Goal: Communication & Community: Ask a question

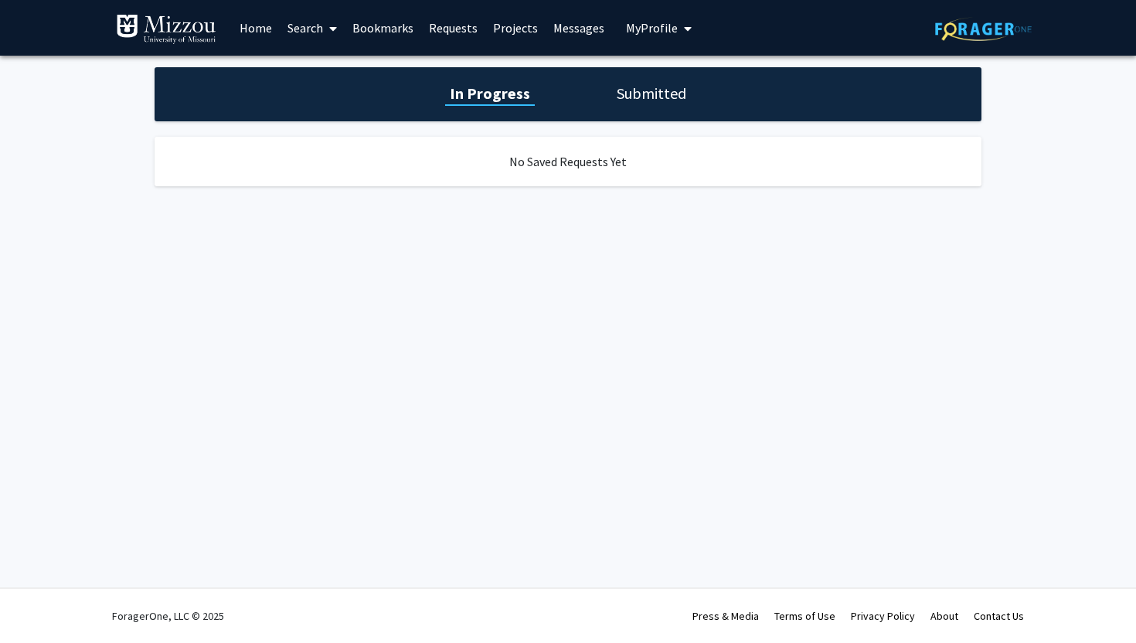
click at [308, 29] on link "Search" at bounding box center [312, 28] width 65 height 54
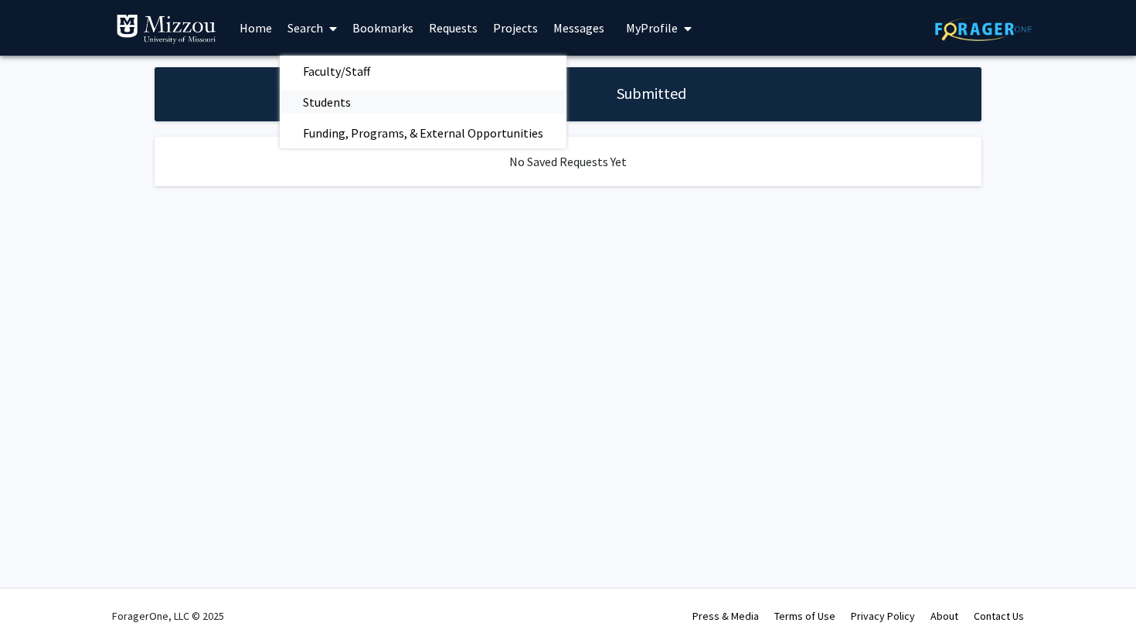
click at [335, 107] on span "Students" at bounding box center [327, 102] width 94 height 31
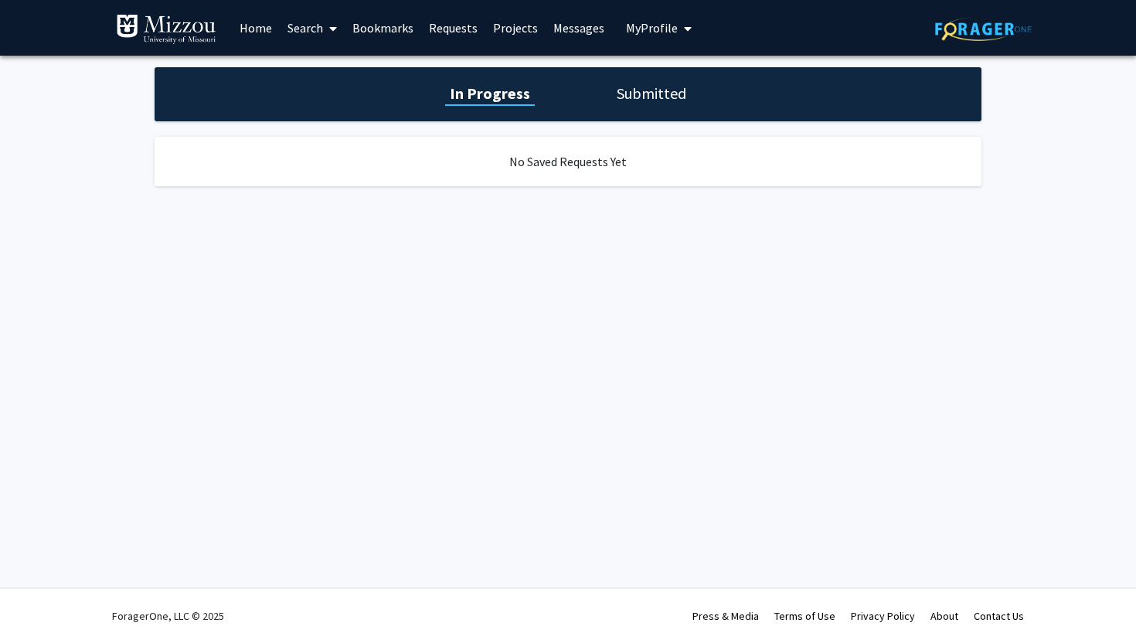
click at [318, 36] on link "Search" at bounding box center [312, 28] width 65 height 54
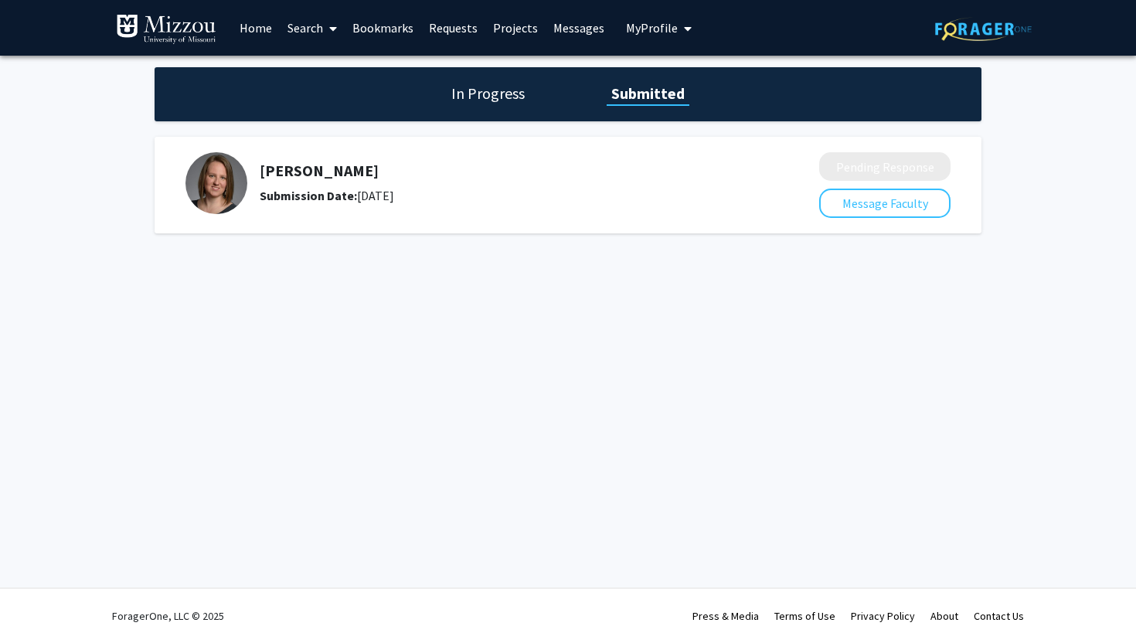
click at [307, 26] on link "Search" at bounding box center [312, 28] width 65 height 54
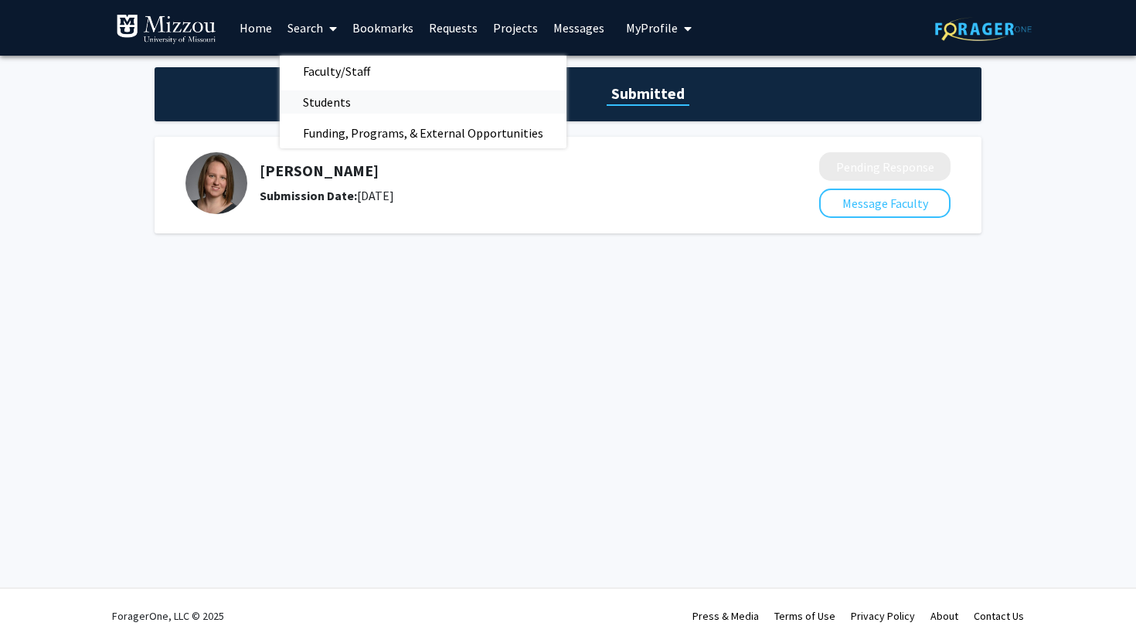
click at [346, 89] on span "Students" at bounding box center [327, 102] width 94 height 31
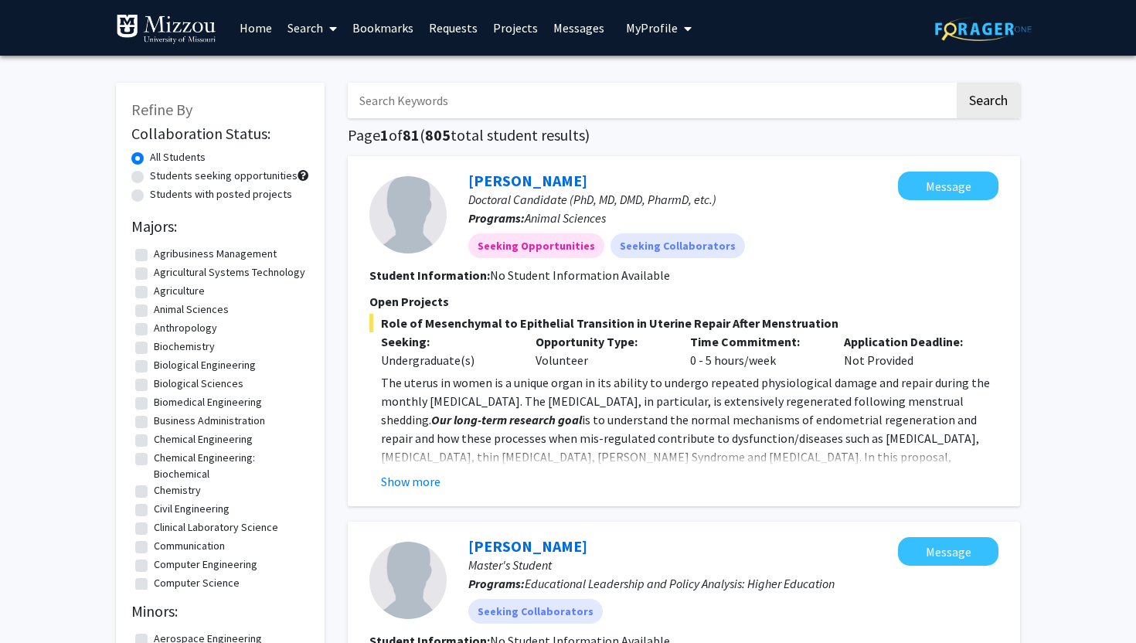
click at [443, 98] on input "Search Keywords" at bounding box center [651, 101] width 607 height 36
type input "dhanya boyapally"
click at [977, 104] on button "Search" at bounding box center [988, 101] width 63 height 36
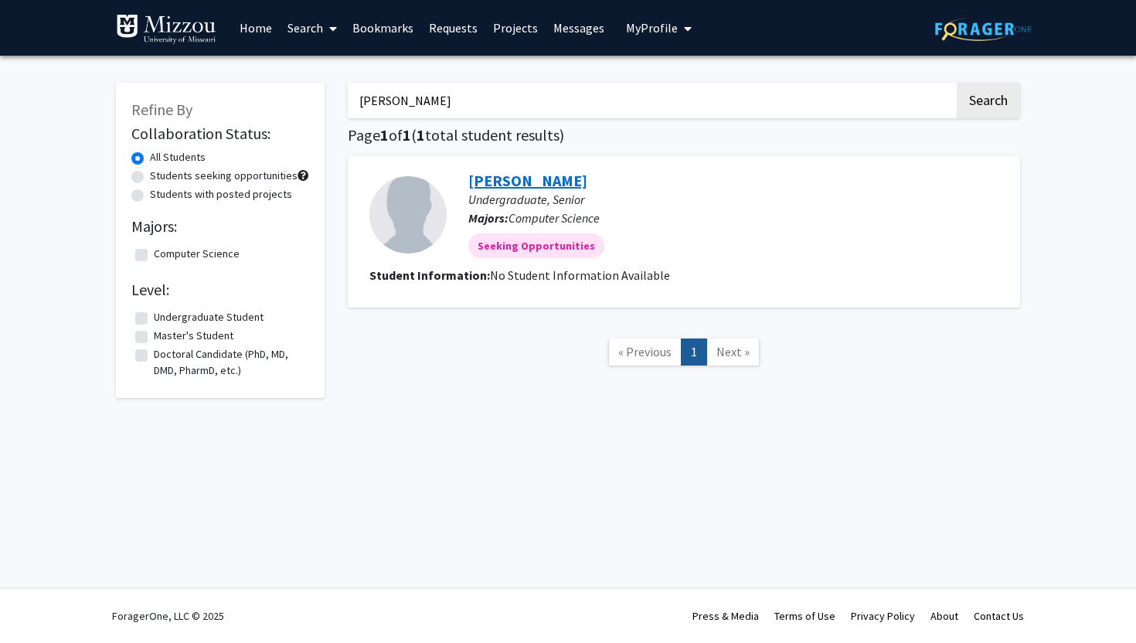
click at [519, 185] on link "[PERSON_NAME]" at bounding box center [527, 180] width 119 height 19
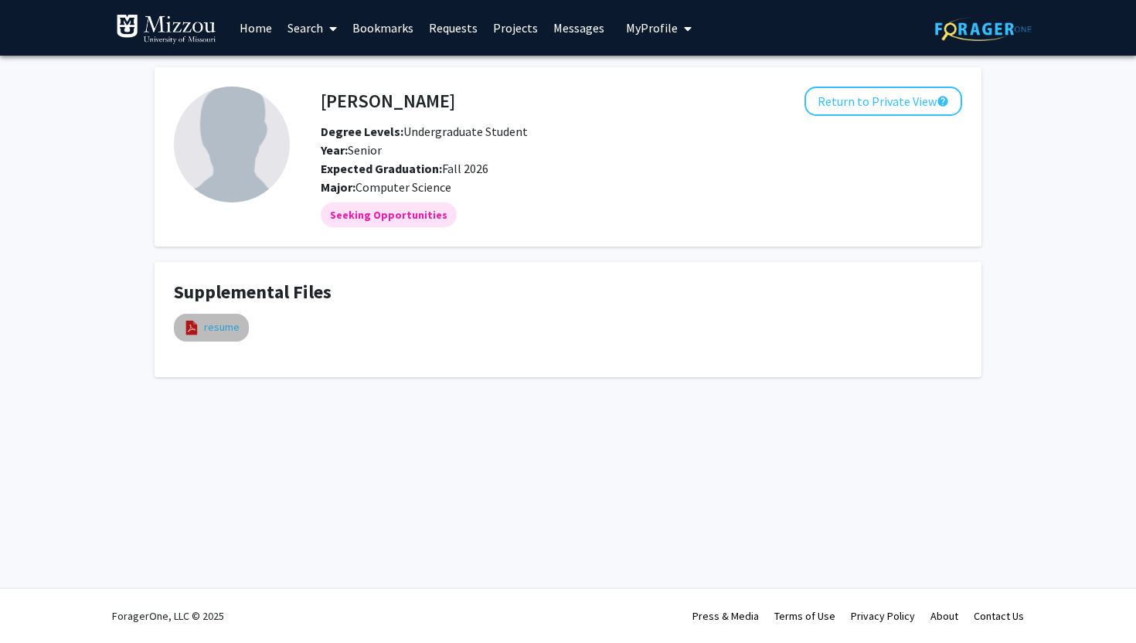
click at [216, 331] on link "resume" at bounding box center [222, 327] width 36 height 16
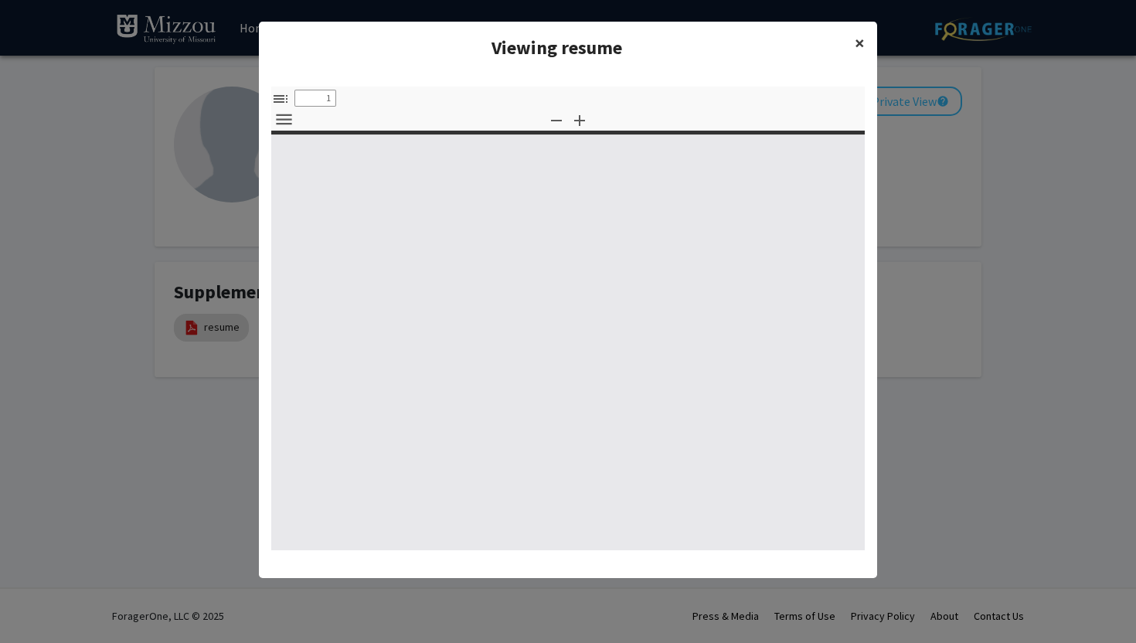
type input "0"
select select "custom"
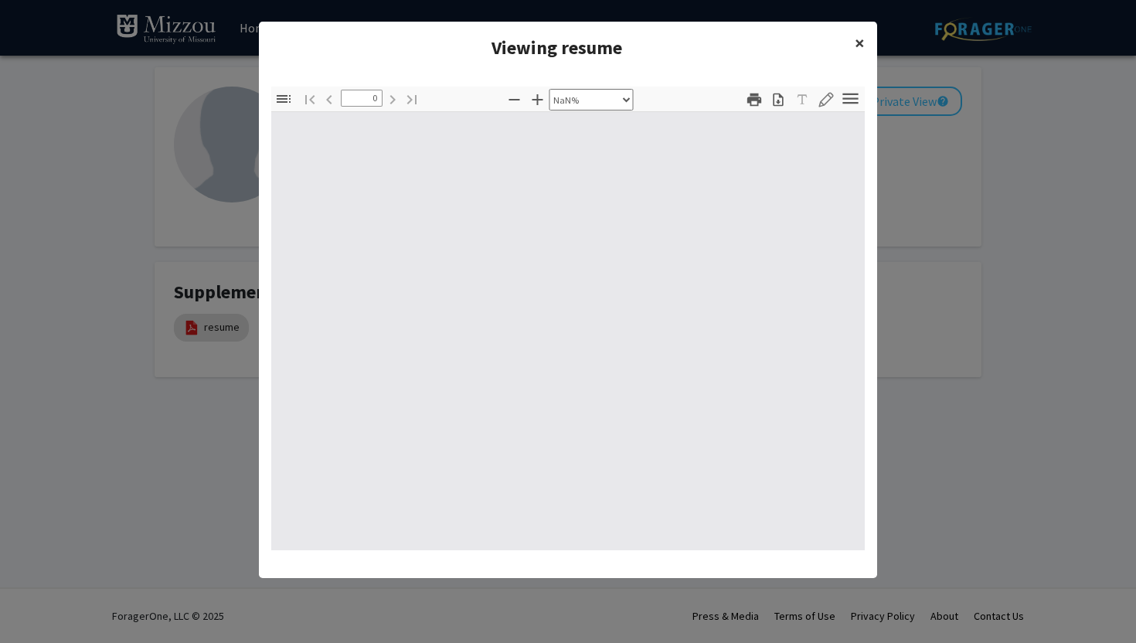
click at [861, 44] on span "×" at bounding box center [860, 43] width 10 height 24
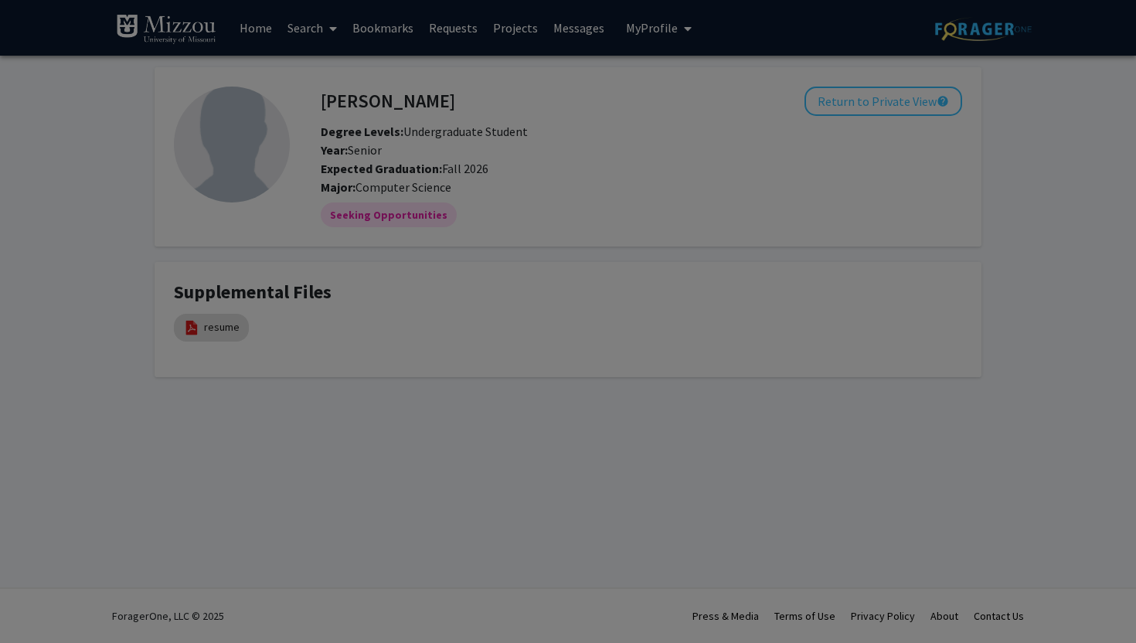
type input "1"
select select "auto"
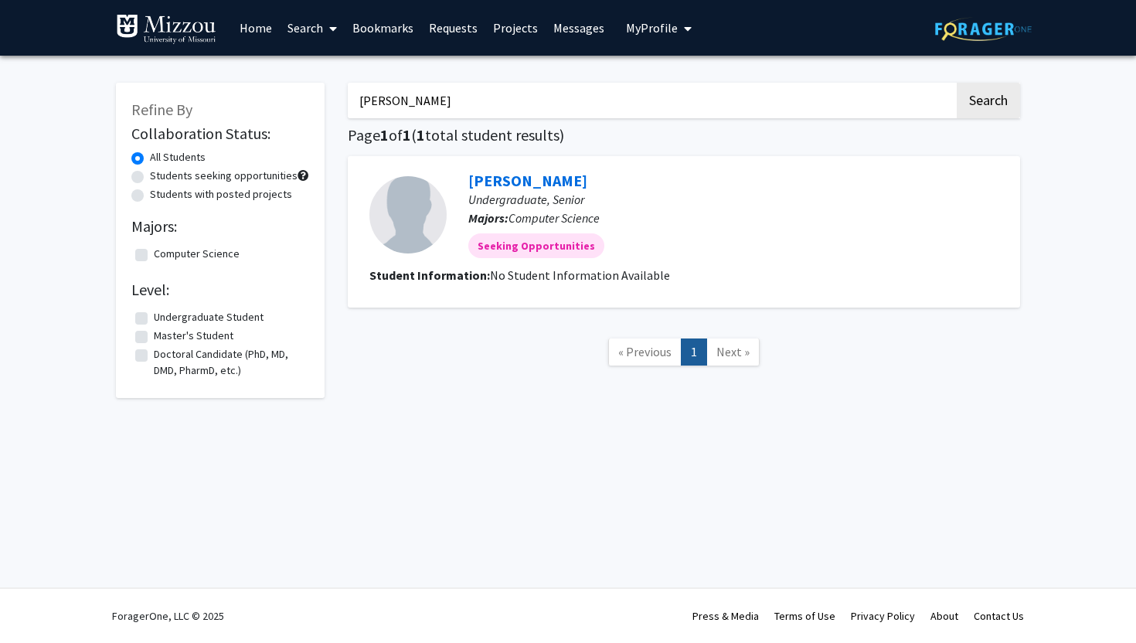
click at [656, 29] on span "My Profile" at bounding box center [652, 27] width 52 height 15
click at [692, 72] on span "[PERSON_NAME]" at bounding box center [723, 71] width 94 height 17
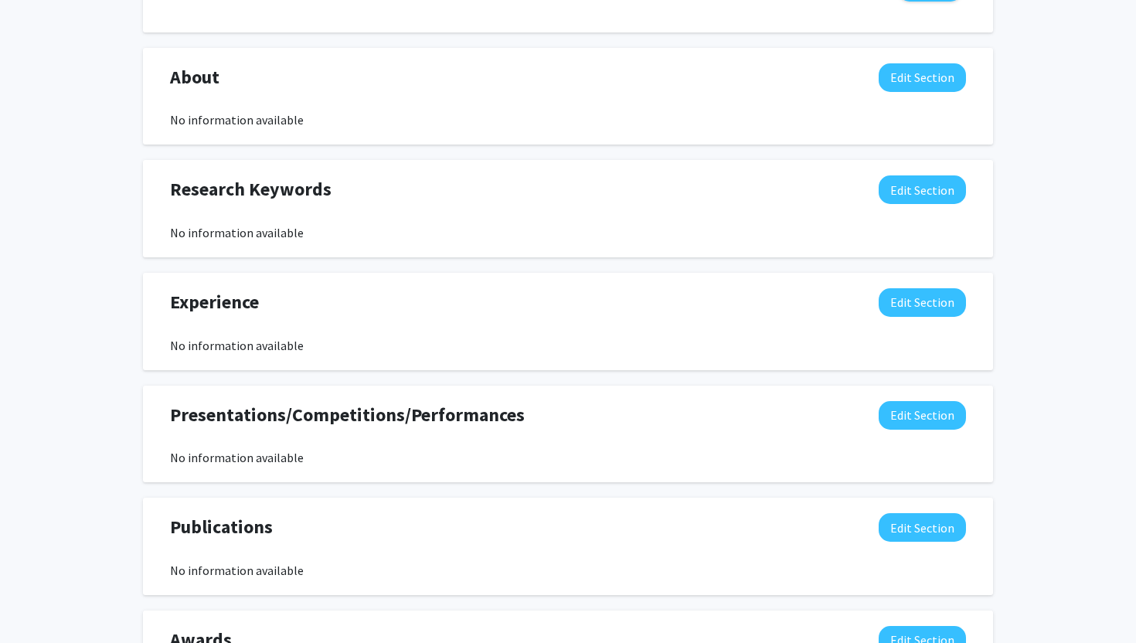
scroll to position [650, 0]
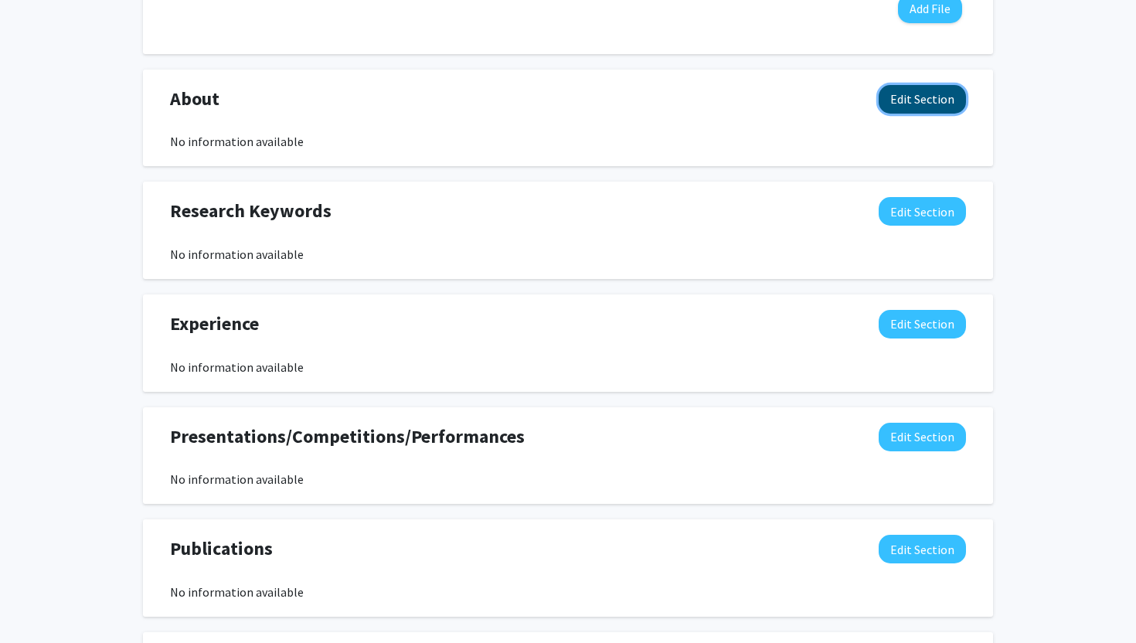
click at [925, 107] on button "Edit Section" at bounding box center [922, 99] width 87 height 29
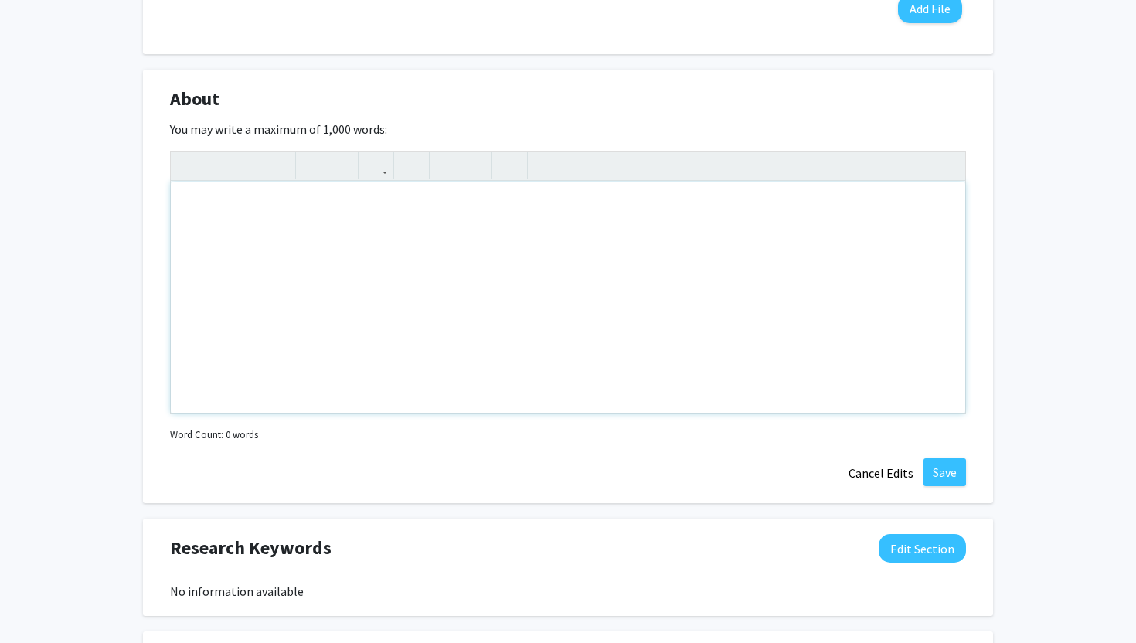
click at [393, 232] on div "Note to users with screen readers: Please deactivate our accessibility plugin f…" at bounding box center [568, 298] width 795 height 232
paste div "Note to users with screen readers: Please deactivate our accessibility plugin f…"
type textarea "<p>I am an undergraduate student at the University of Missouri, majoring in Com…"
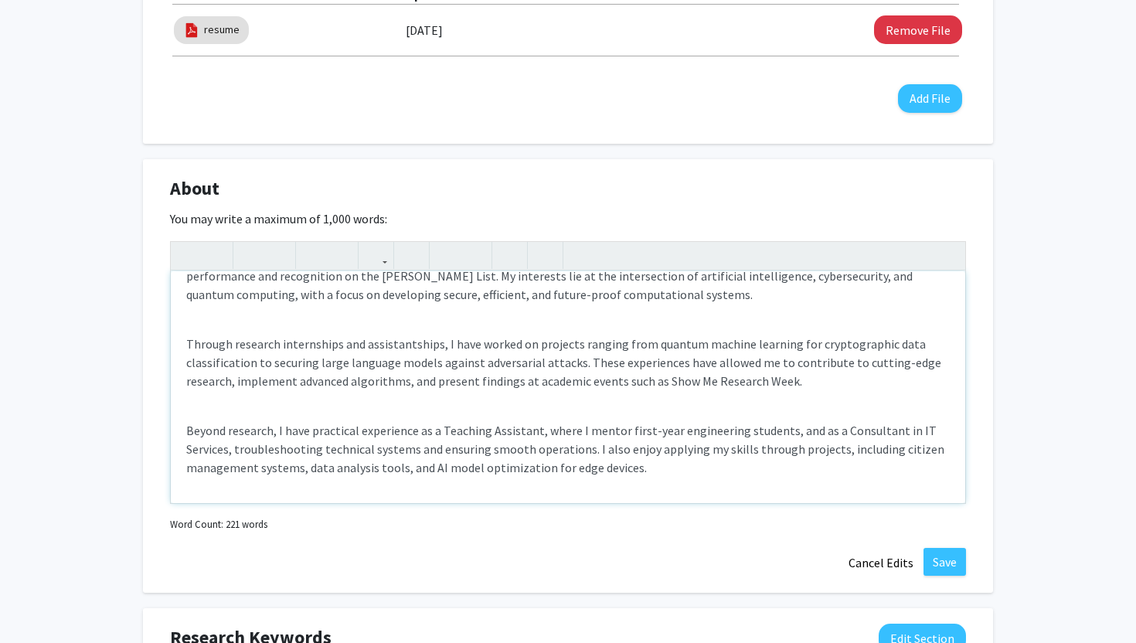
scroll to position [0, 0]
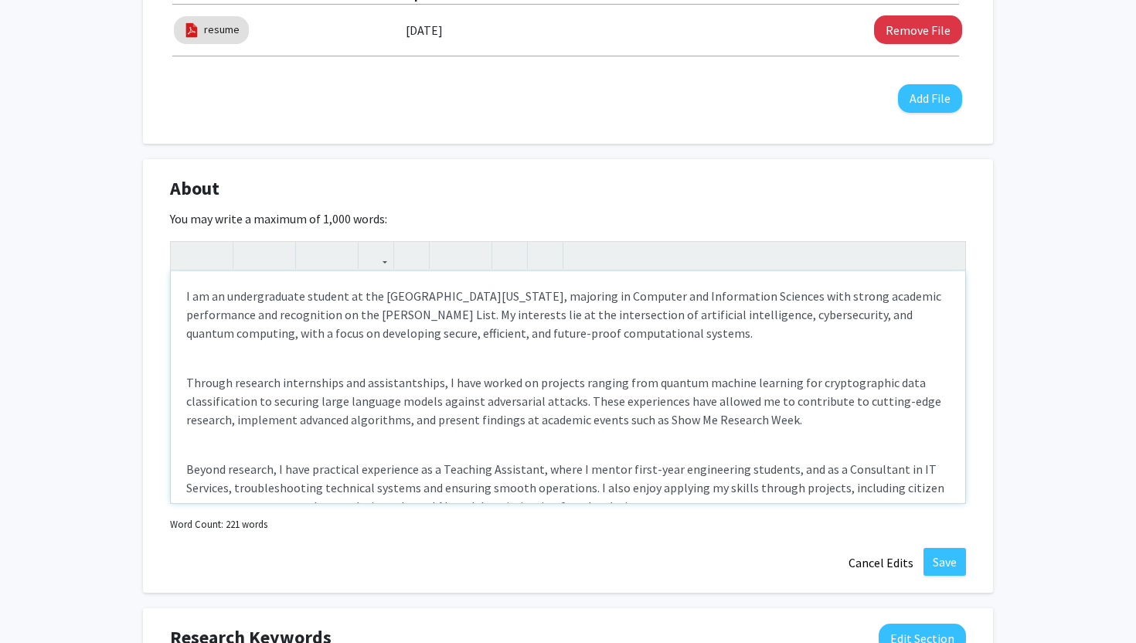
click at [186, 380] on div "I am an undergraduate student at the University of Missouri, majoring in Comput…" at bounding box center [568, 387] width 795 height 232
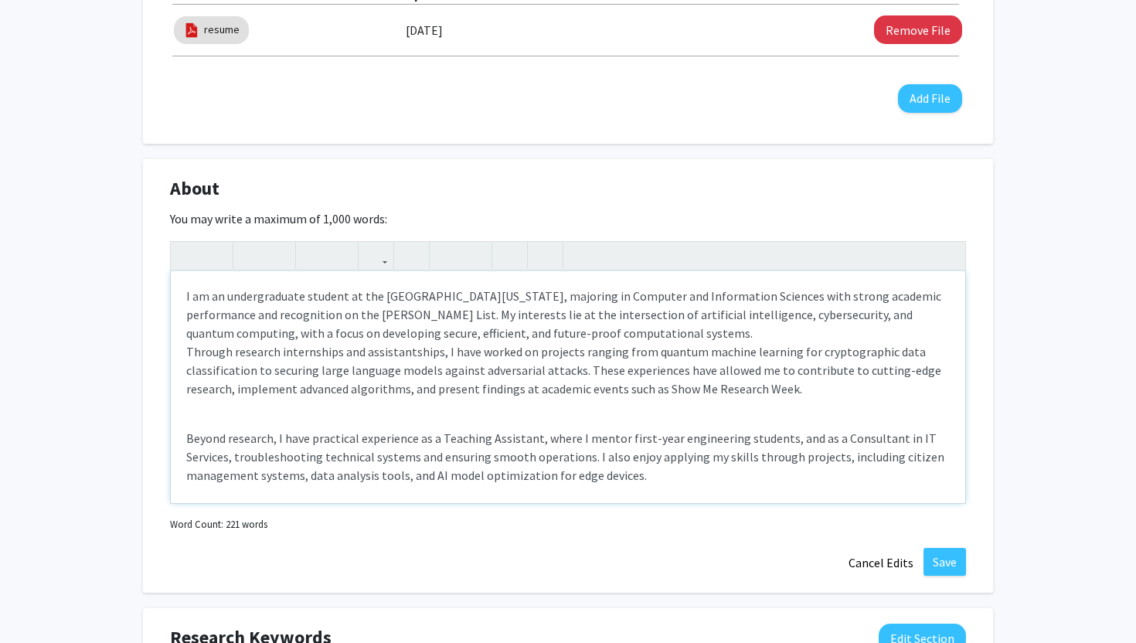
click at [182, 438] on div "I am an undergraduate student at the University of Missouri, majoring in Comput…" at bounding box center [568, 387] width 795 height 232
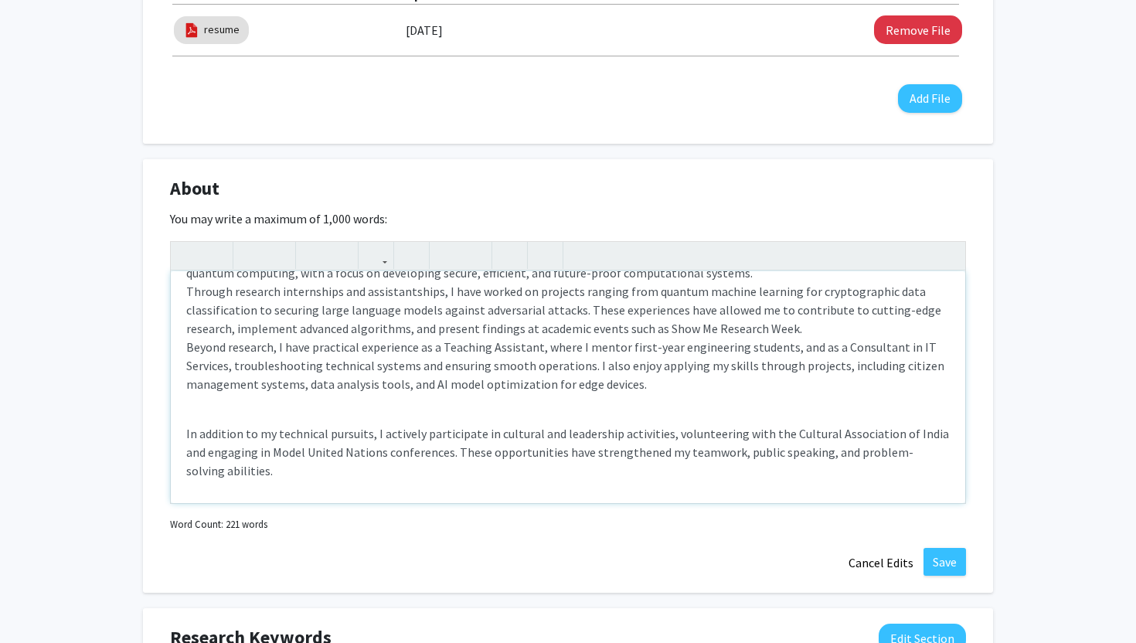
scroll to position [80, 0]
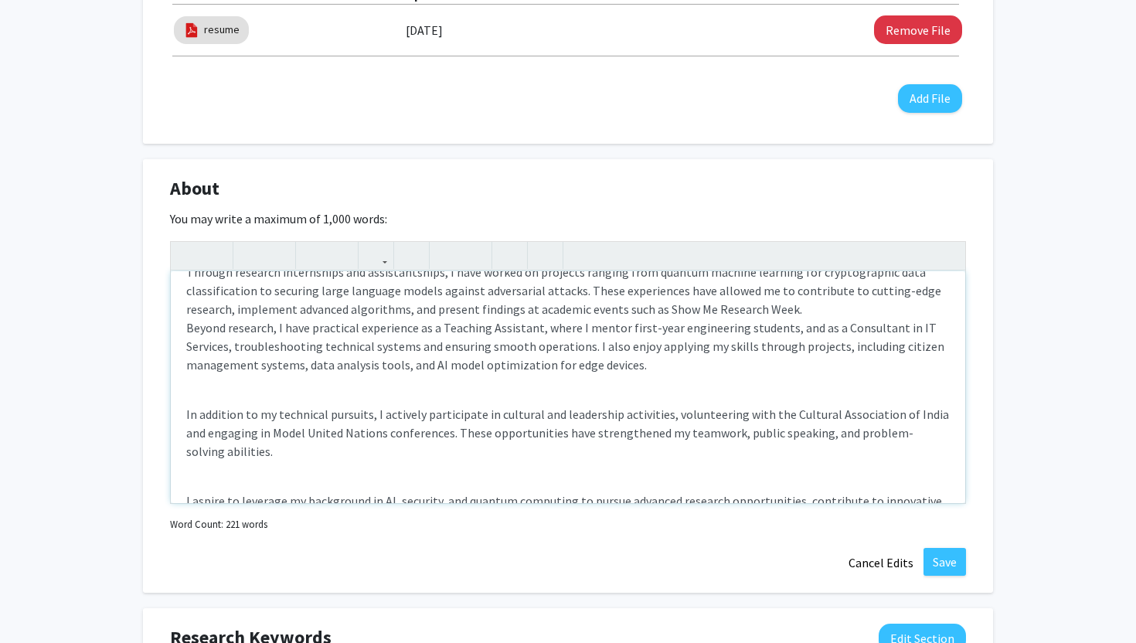
click at [185, 420] on div "I am an undergraduate student at the University of Missouri, majoring in Comput…" at bounding box center [568, 387] width 795 height 232
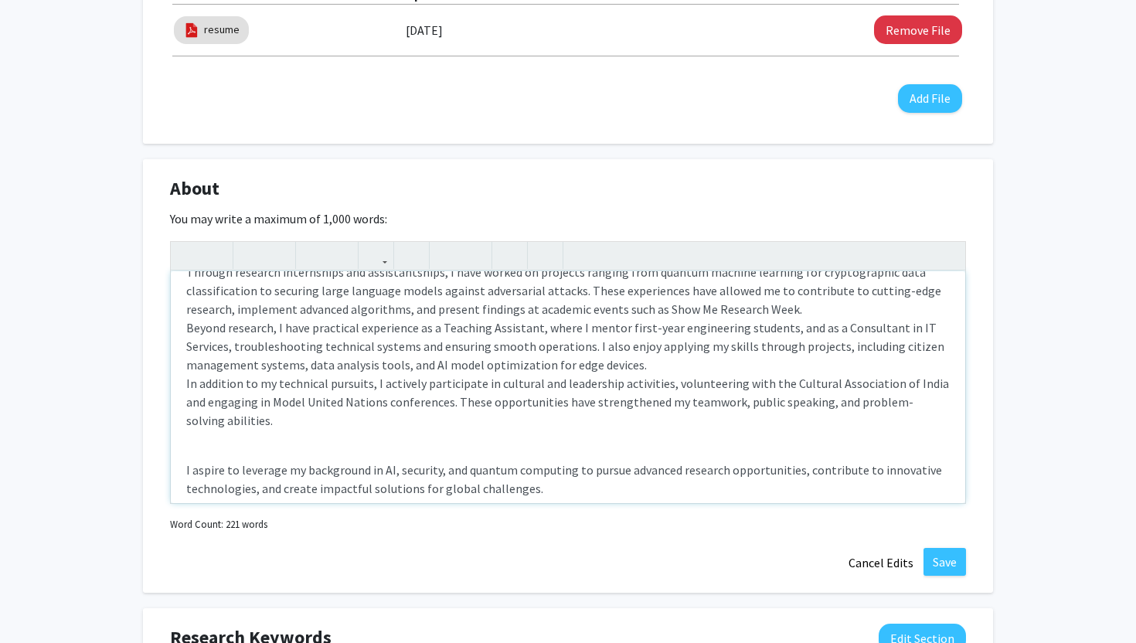
click at [184, 470] on div "I am an undergraduate student at the University of Missouri, majoring in Comput…" at bounding box center [568, 387] width 795 height 232
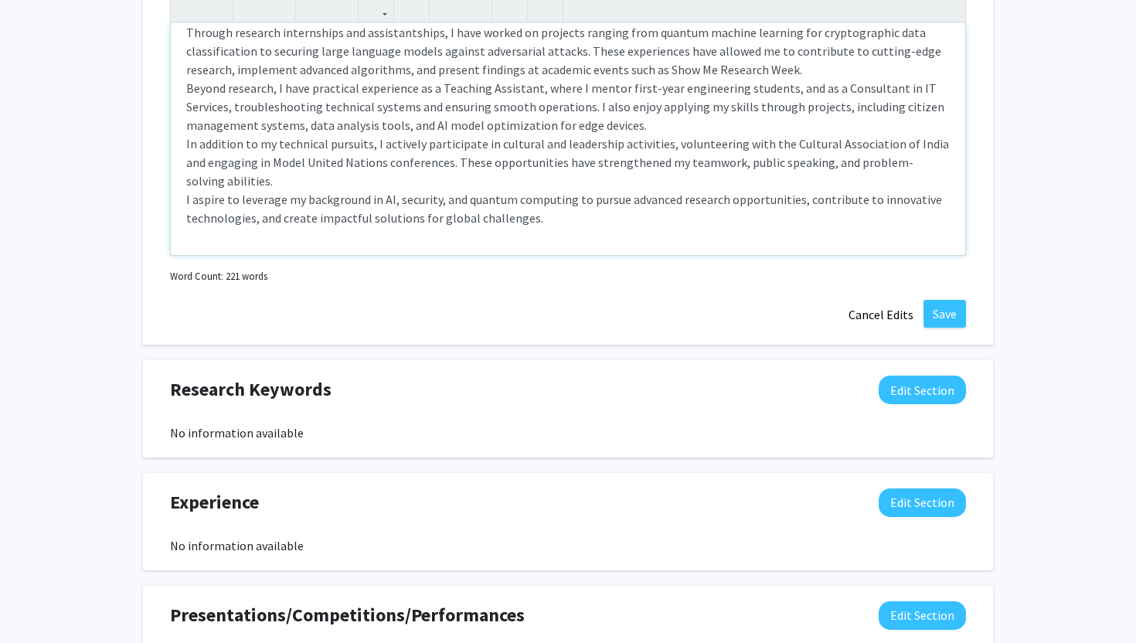
scroll to position [811, 0]
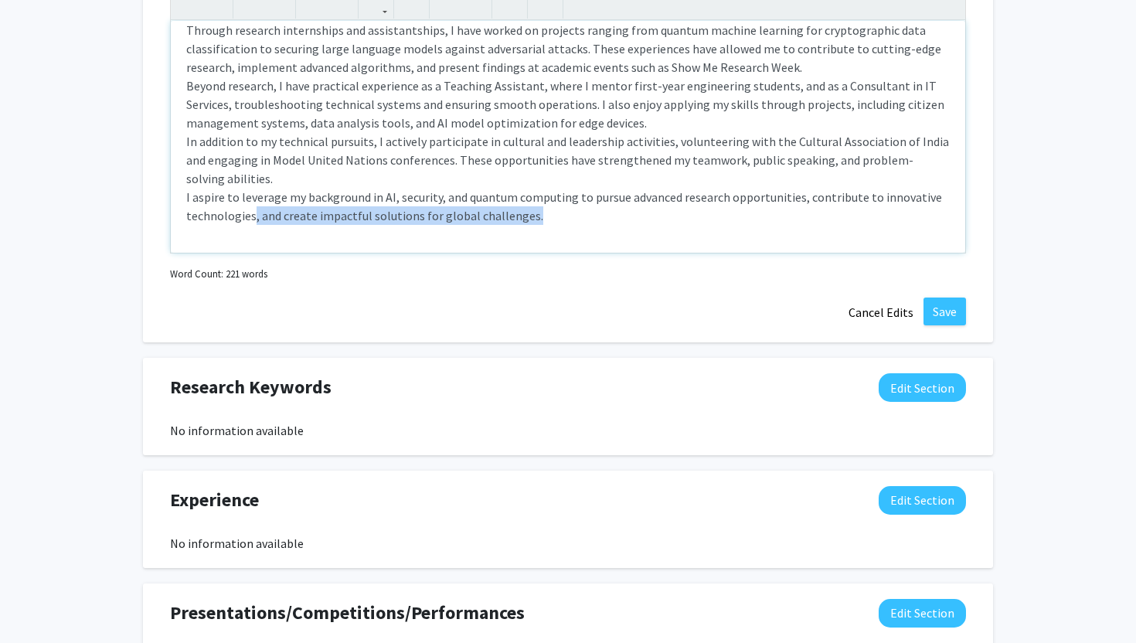
drag, startPoint x: 531, startPoint y: 218, endPoint x: 254, endPoint y: 220, distance: 277.5
click at [254, 220] on p "I am an undergraduate student at the University of Missouri, majoring in Comput…" at bounding box center [568, 95] width 764 height 260
type textarea "<p>I am an undergraduate student at the University of Missouri, majoring in Com…"
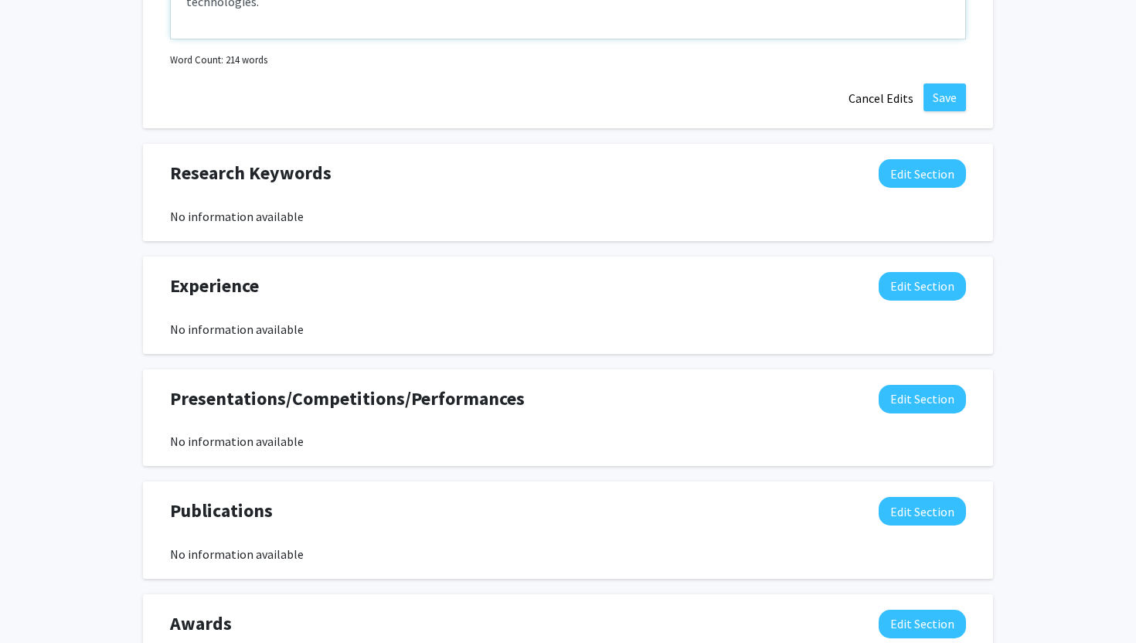
scroll to position [1063, 0]
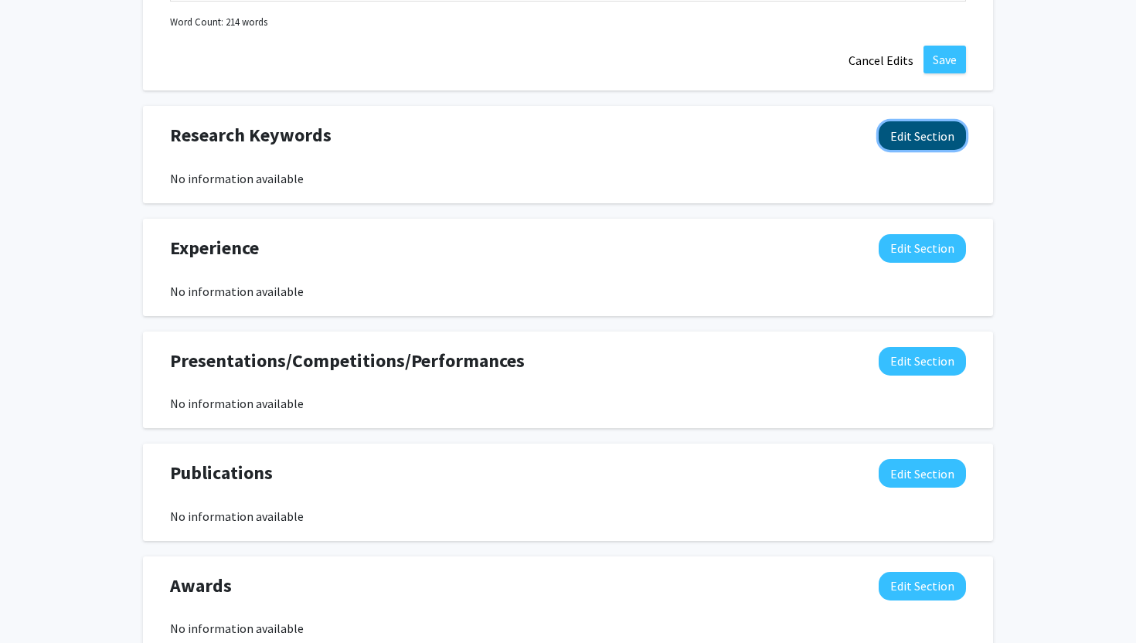
click at [917, 135] on button "Edit Section" at bounding box center [922, 135] width 87 height 29
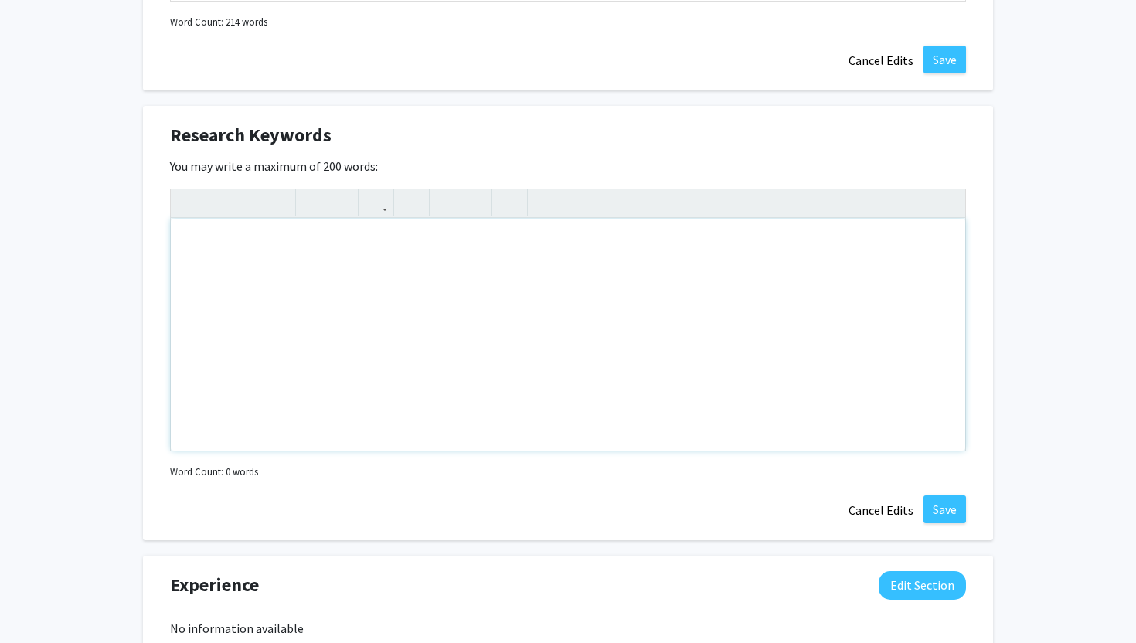
click at [376, 290] on div "Note to users with screen readers: Please deactivate our accessibility plugin f…" at bounding box center [568, 335] width 795 height 232
paste div "Note to users with screen readers: Please deactivate our accessibility plugin f…"
type textarea "<p>Artificial Intelligence (AI)</p><br><p>Cybersecurity</p><br><p>Large Languag…"
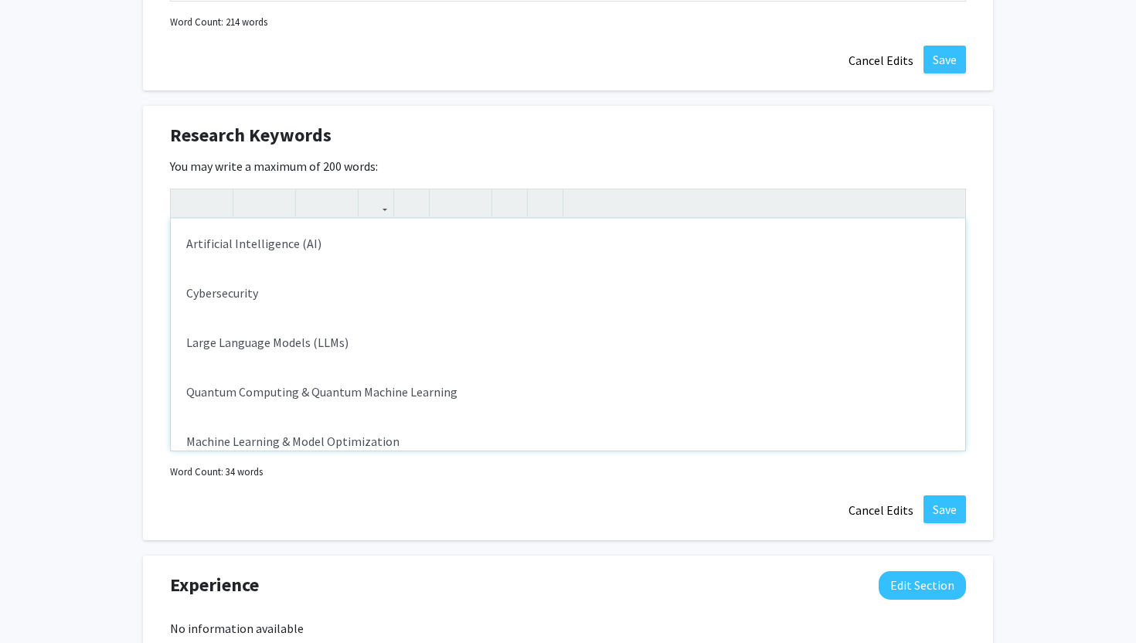
scroll to position [1057, 0]
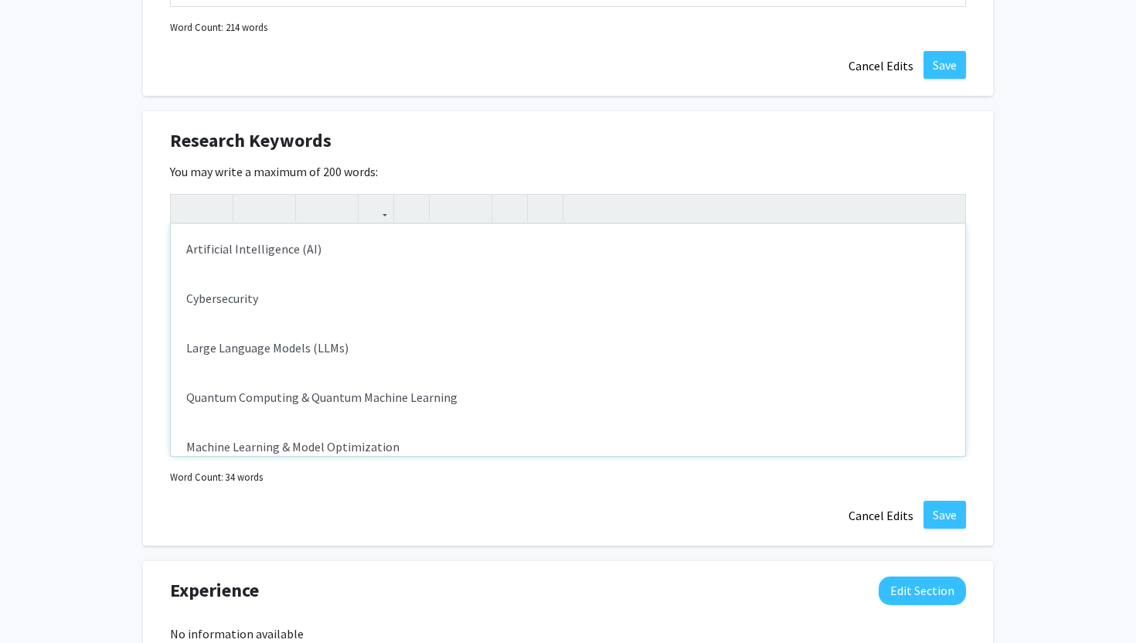
click at [187, 297] on p "Cybersecurity" at bounding box center [568, 298] width 764 height 19
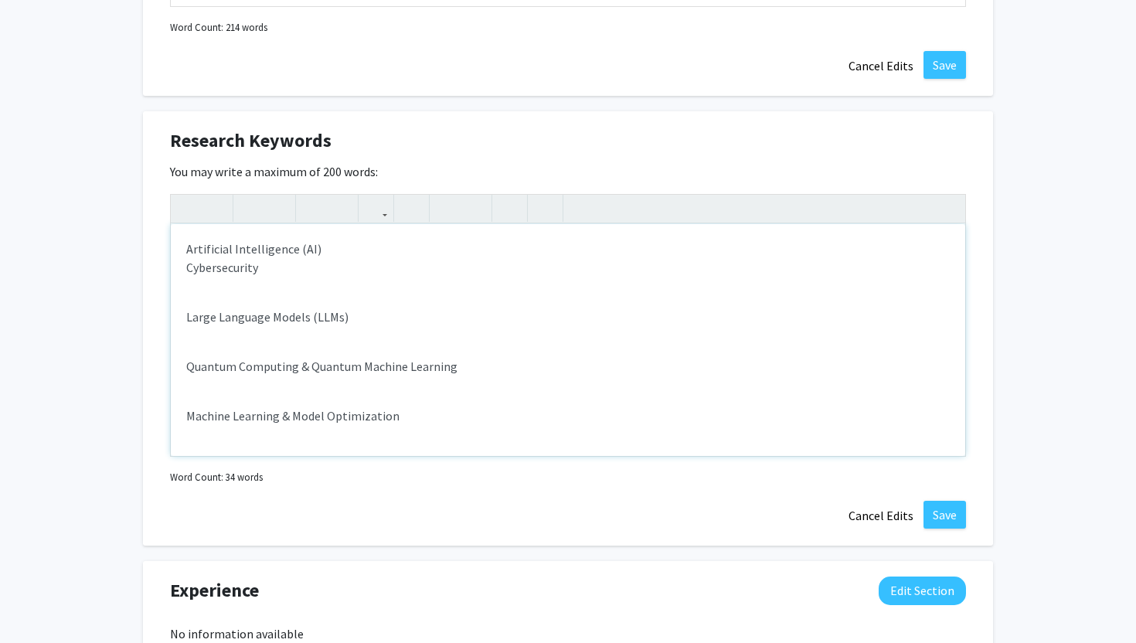
click at [189, 318] on p "Large Language Models (LLMs)" at bounding box center [568, 317] width 764 height 19
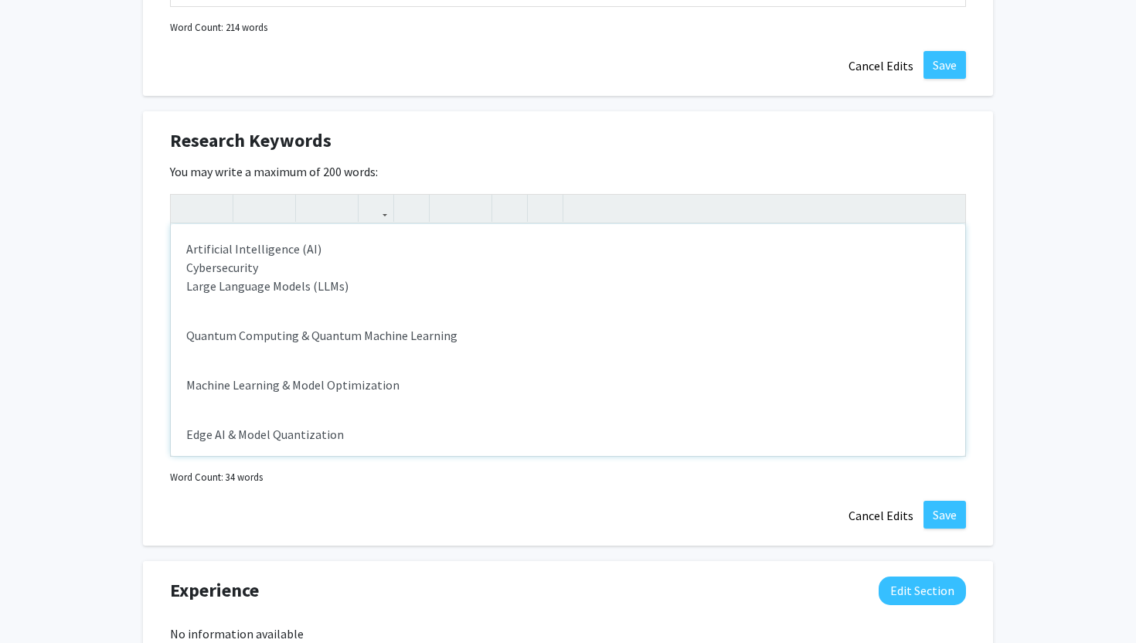
click at [187, 338] on p "Quantum Computing & Quantum Machine Learning" at bounding box center [568, 335] width 764 height 19
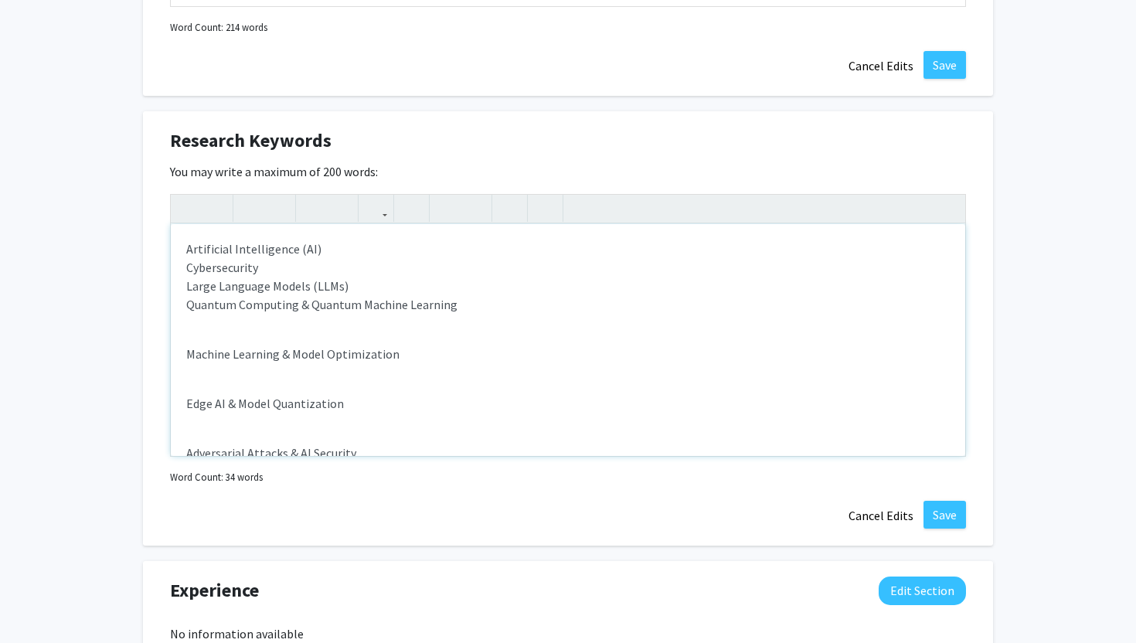
click at [187, 357] on p "Machine Learning & Model Optimization" at bounding box center [568, 354] width 764 height 19
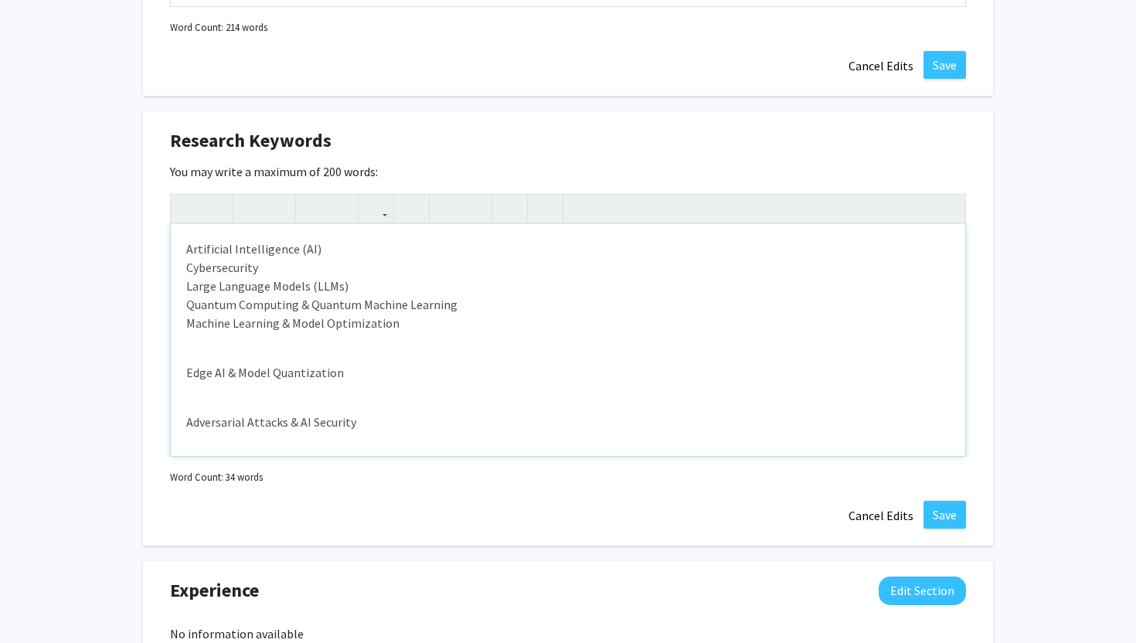
click at [182, 374] on div "Artificial Intelligence (AI) Cybersecurity Large Language Models (LLMs) Quantum…" at bounding box center [568, 340] width 795 height 232
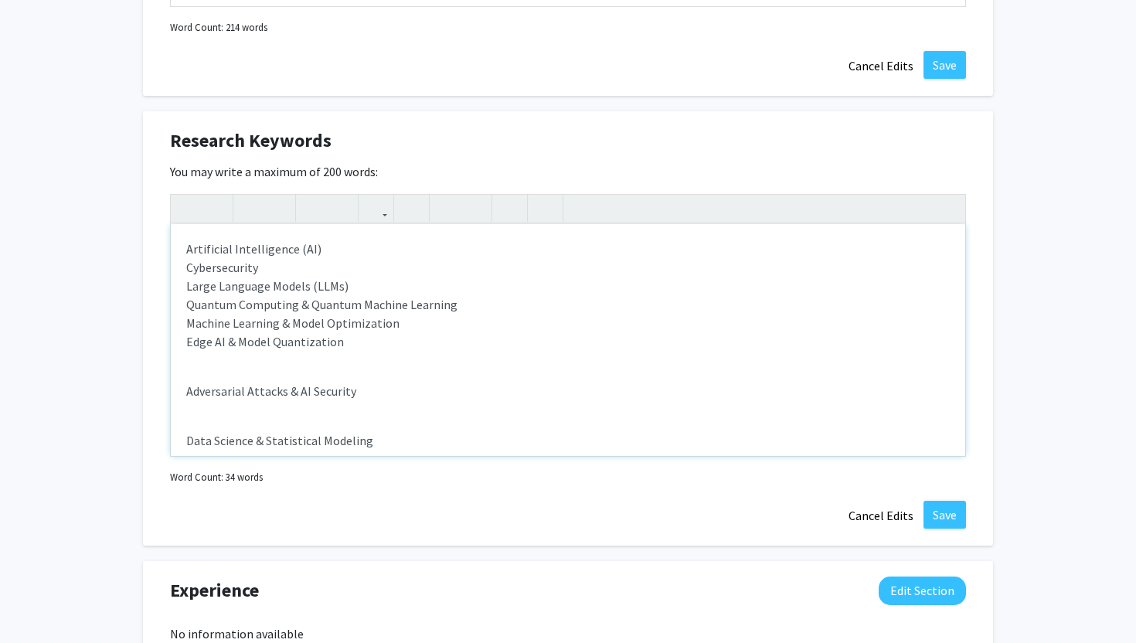
click at [186, 389] on p "Adversarial Attacks & AI Security" at bounding box center [568, 391] width 764 height 19
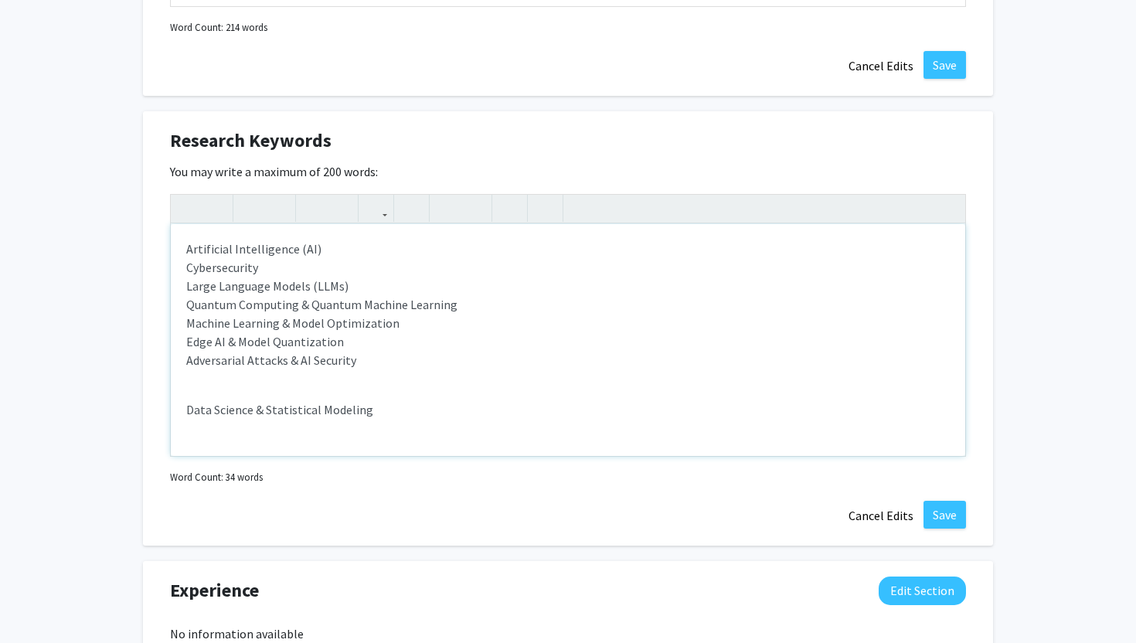
click at [187, 411] on p "Data Science & Statistical Modeling" at bounding box center [568, 409] width 764 height 19
type textarea "<p>Artificial Intelligence (AI)<br><span style="font-size: 1rem;">Cybersecurity…"
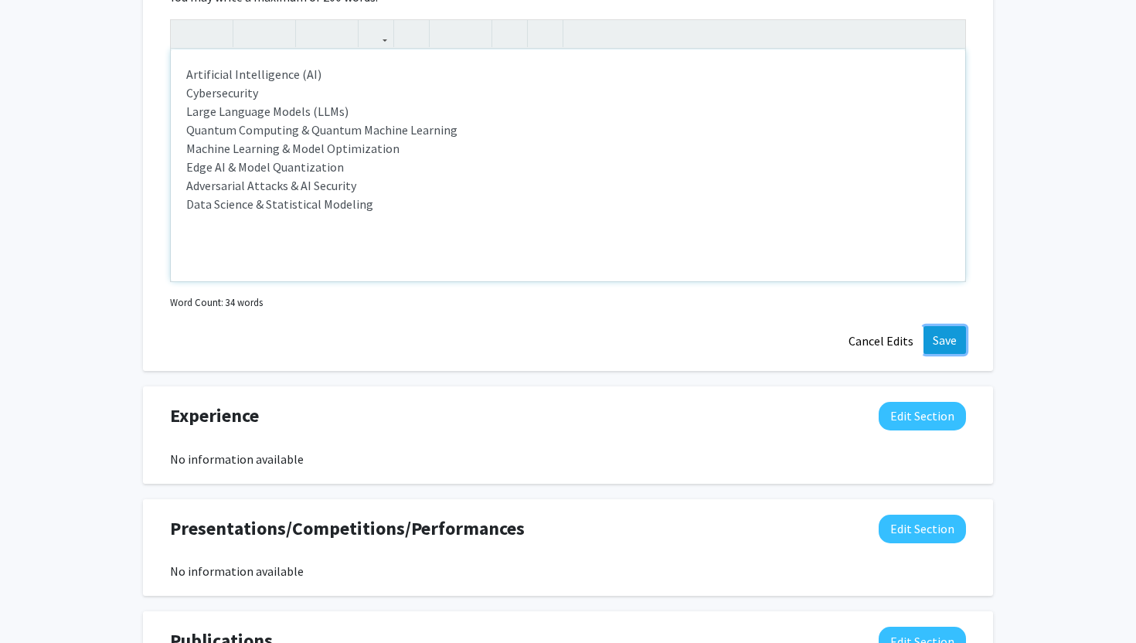
click at [959, 343] on button "Save" at bounding box center [945, 340] width 43 height 28
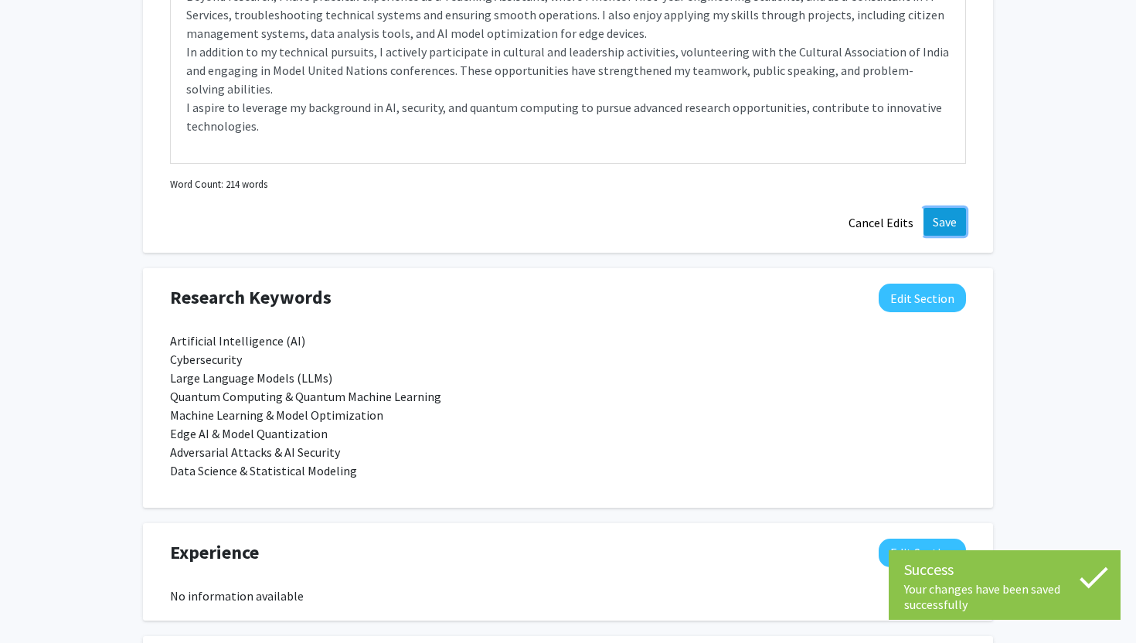
click at [946, 220] on button "Save" at bounding box center [945, 222] width 43 height 28
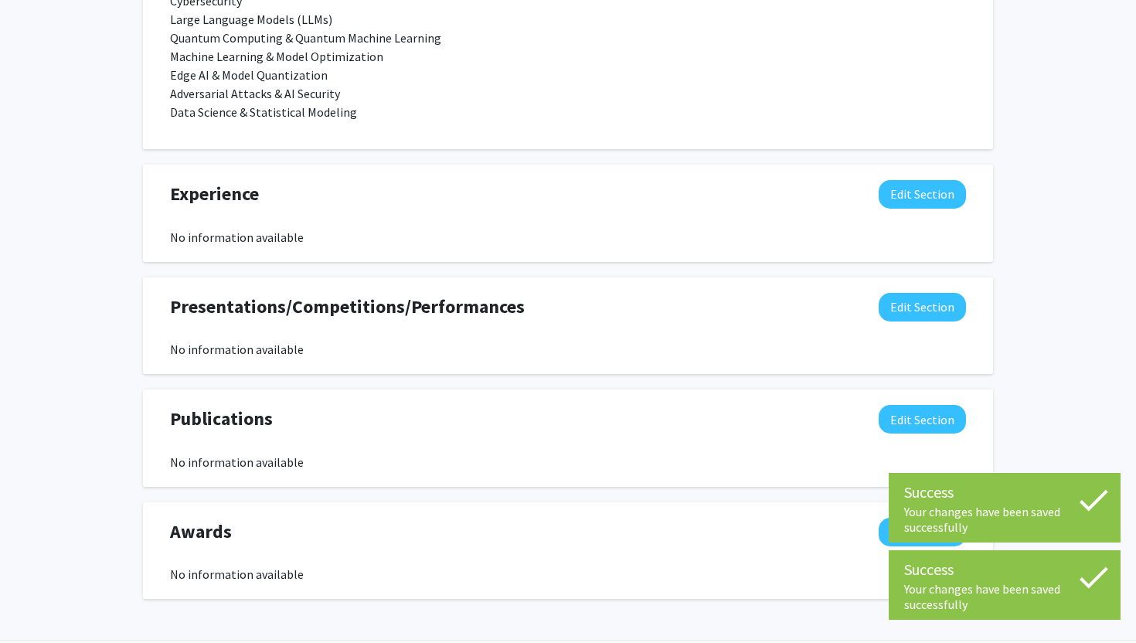
scroll to position [1136, 0]
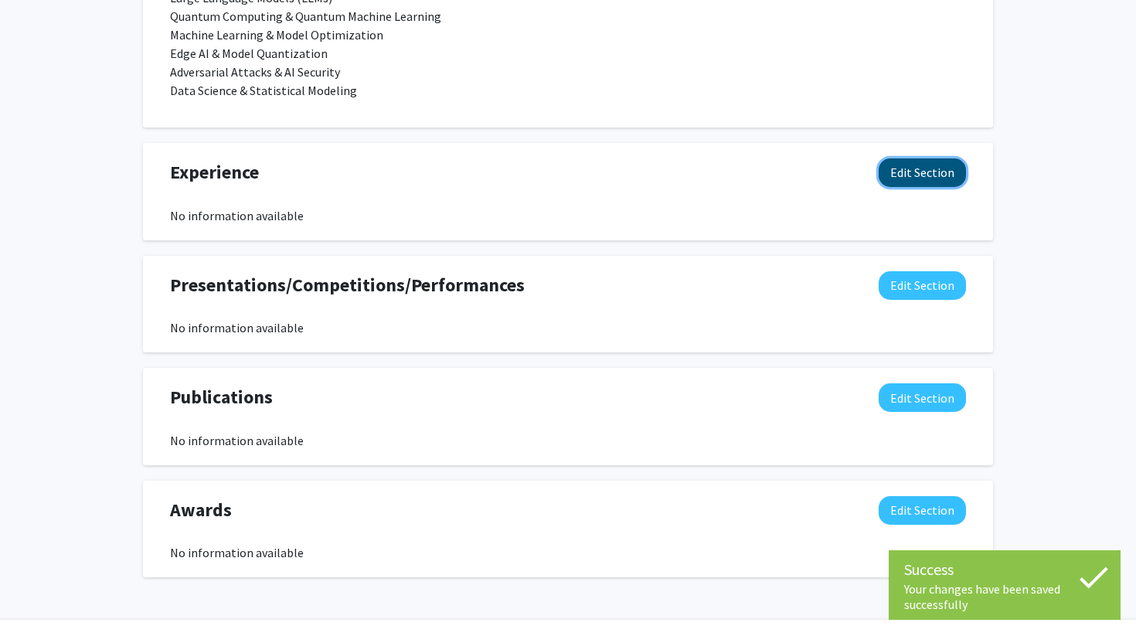
click at [899, 170] on button "Edit Section" at bounding box center [922, 172] width 87 height 29
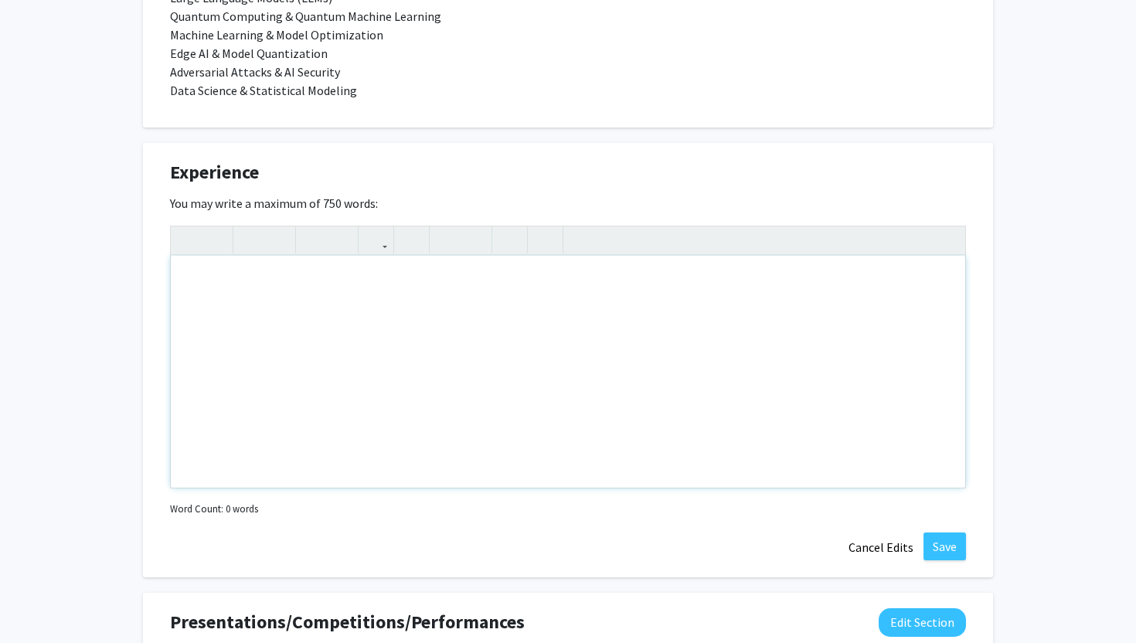
click at [263, 294] on div "Note to users with screen readers: Please deactivate our accessibility plugin f…" at bounding box center [568, 372] width 795 height 232
paste div "Note to users with screen readers: Please deactivate our accessibility plugin f…"
type textarea "<p>Undergraduate Research Intern – Quantum Innovation Center, University of Mis…"
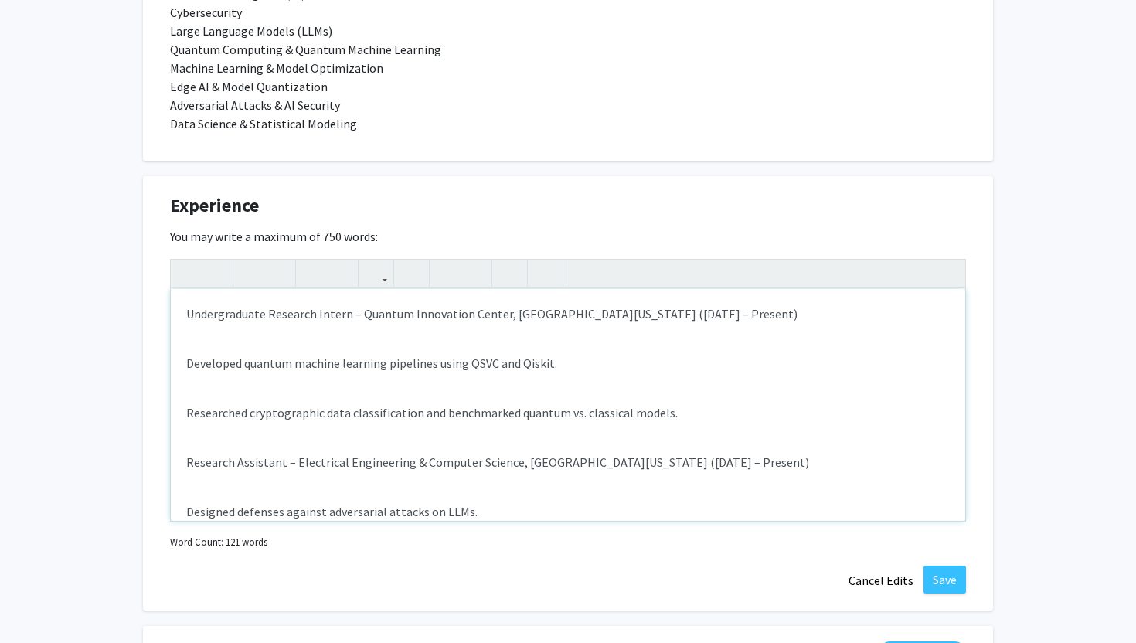
scroll to position [1109, 0]
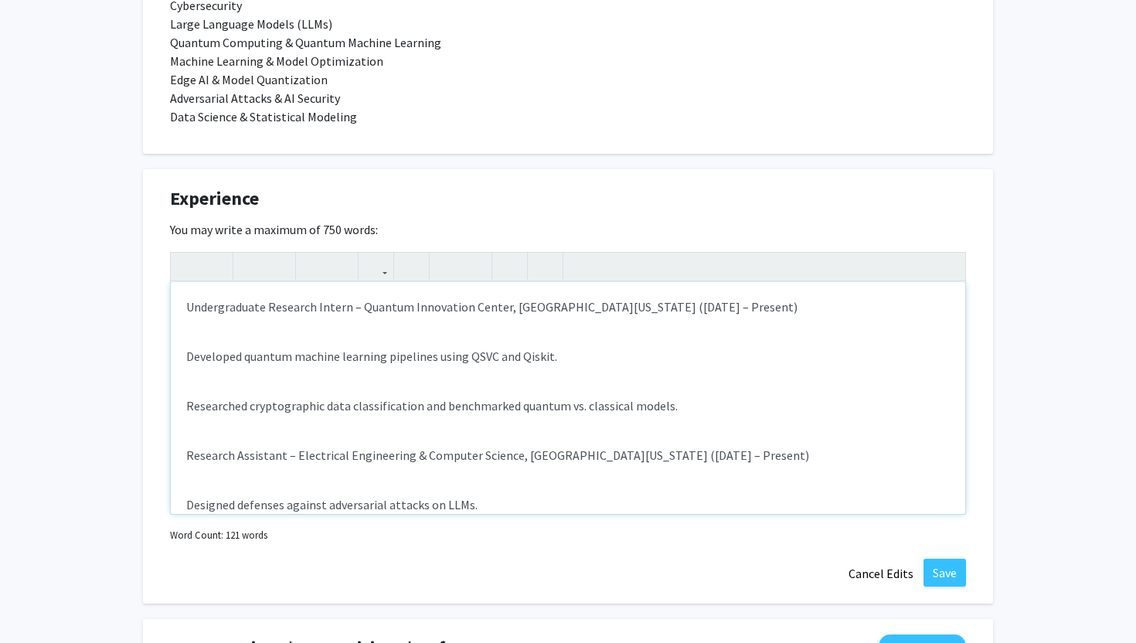
drag, startPoint x: 189, startPoint y: 312, endPoint x: 740, endPoint y: 322, distance: 550.5
click at [740, 322] on div "Undergraduate Research Intern – Quantum Innovation Center, University of Missou…" at bounding box center [568, 398] width 795 height 232
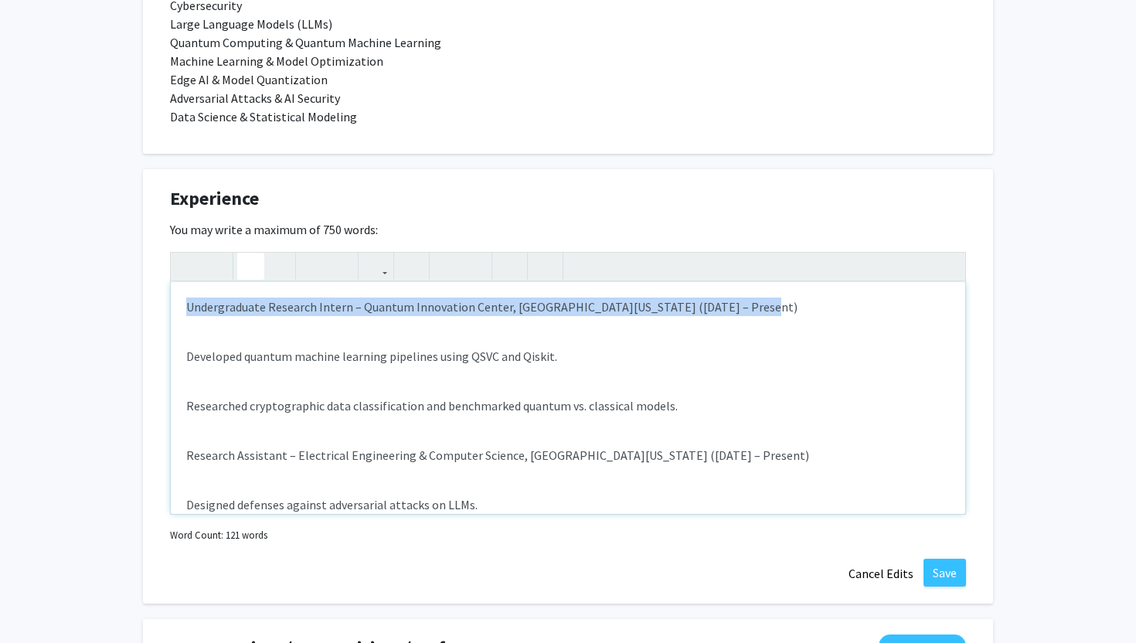
click at [244, 254] on use "button" at bounding box center [244, 254] width 0 height 0
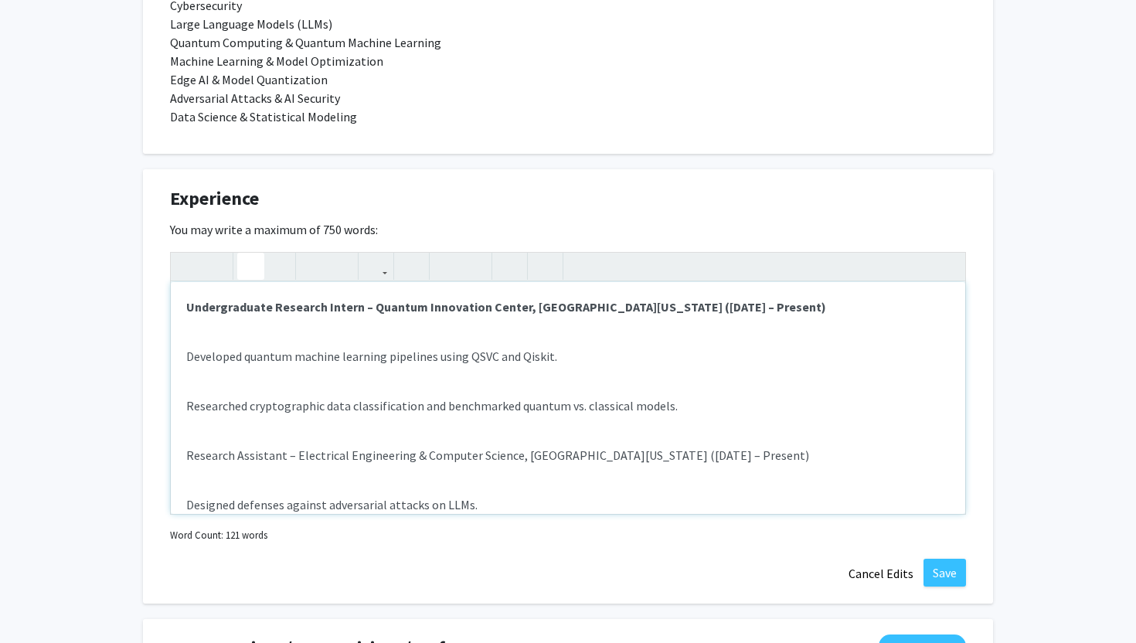
click at [220, 334] on div "Undergraduate Research Intern – Quantum Innovation Center, University of Missou…" at bounding box center [568, 398] width 795 height 232
click at [184, 361] on div "Undergraduate Research Intern – Quantum Innovation Center, University of Missou…" at bounding box center [568, 398] width 795 height 232
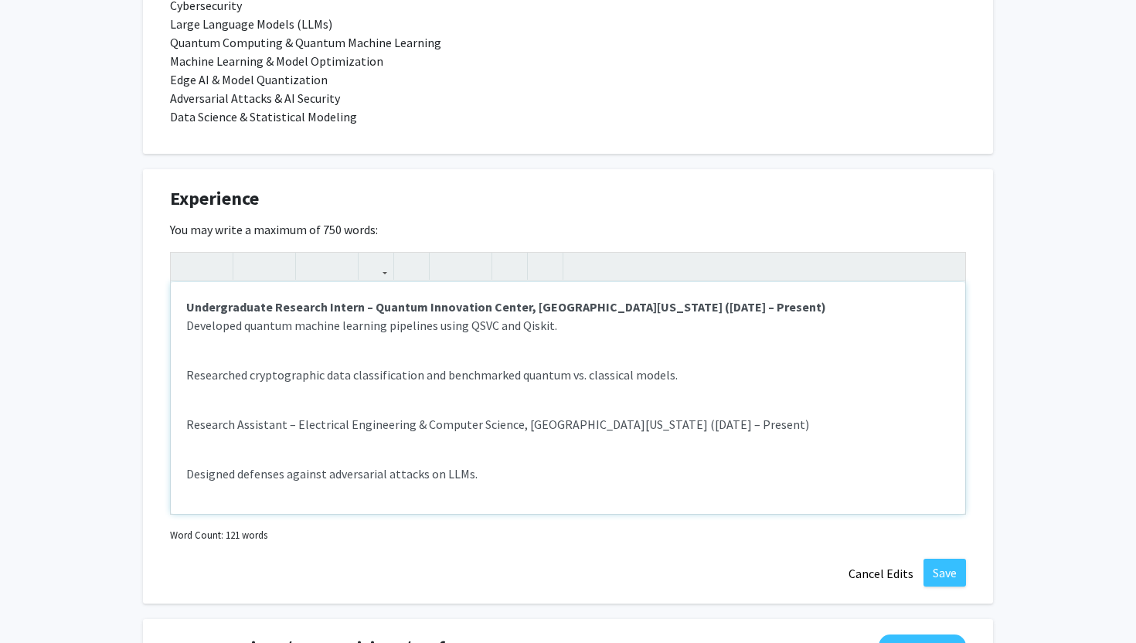
click at [188, 376] on p "Researched cryptographic data classification and benchmarked quantum vs. classi…" at bounding box center [568, 375] width 764 height 19
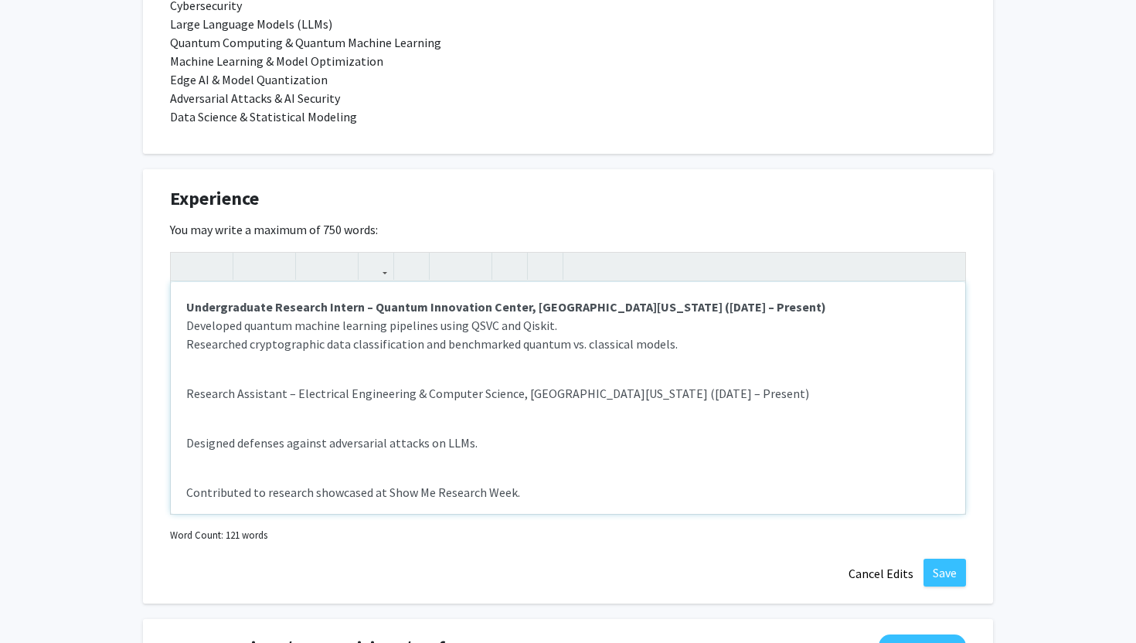
click at [185, 395] on div "Undergraduate Research Intern – Quantum Innovation Center, University of Missou…" at bounding box center [568, 398] width 795 height 232
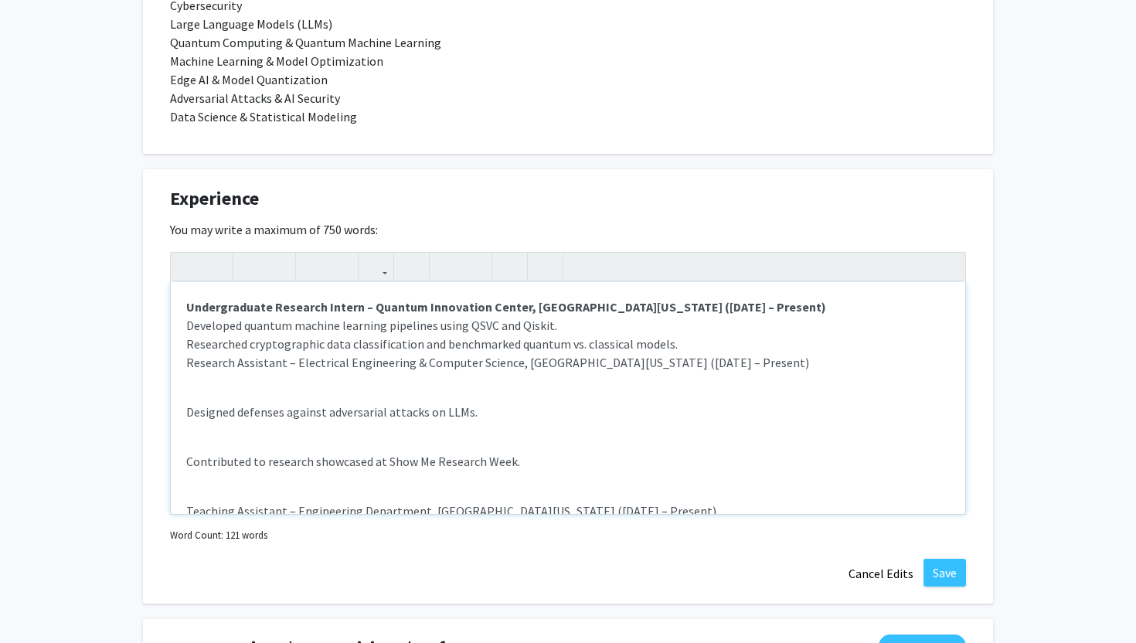
click at [755, 309] on strong "Undergraduate Research Intern – Quantum Innovation Center, University of Missou…" at bounding box center [506, 306] width 640 height 15
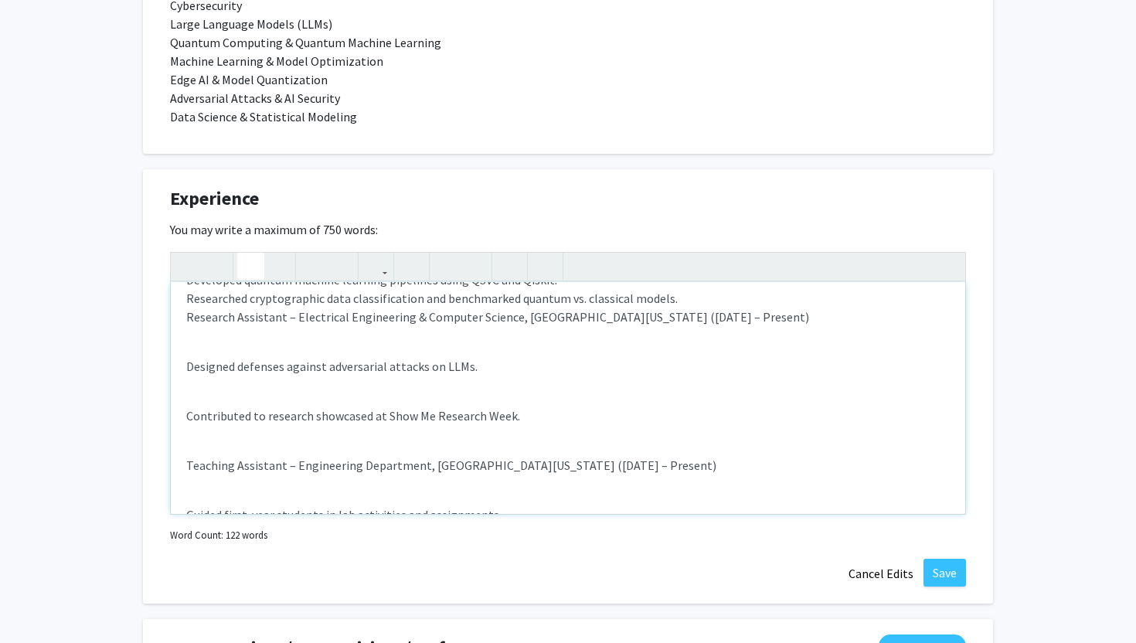
scroll to position [43, 0]
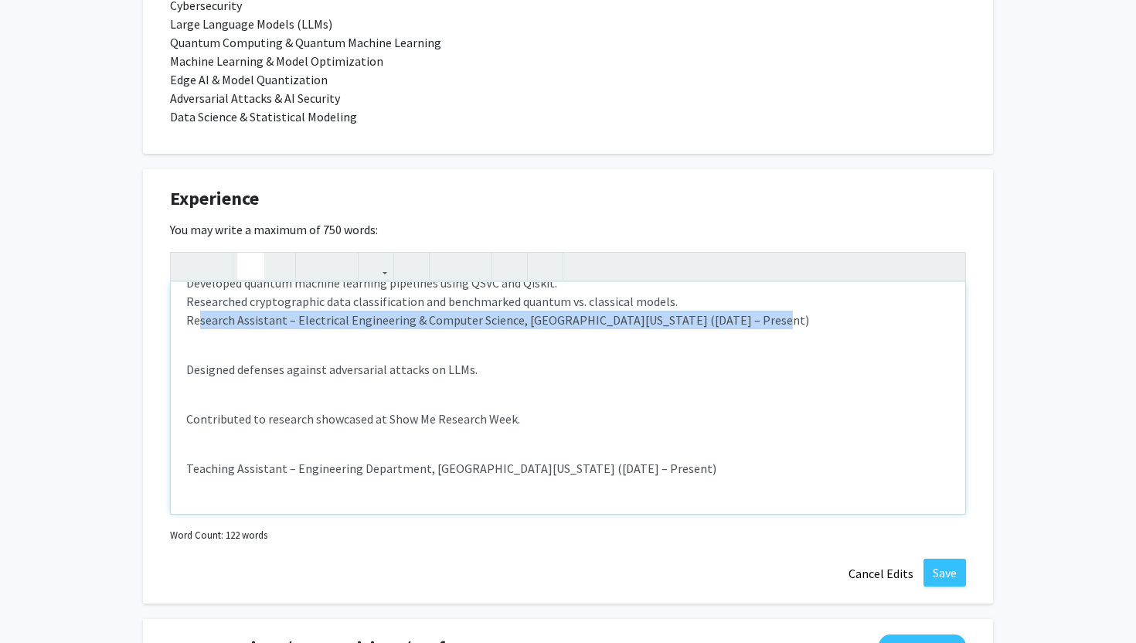
drag, startPoint x: 753, startPoint y: 313, endPoint x: 198, endPoint y: 318, distance: 555.0
click at [198, 318] on p "Undergraduate Research Intern – Quantum Innovation Center, University of Missou…" at bounding box center [568, 292] width 764 height 74
drag, startPoint x: 186, startPoint y: 320, endPoint x: 792, endPoint y: 320, distance: 605.3
click at [792, 320] on p "Undergraduate Research Intern – Quantum Innovation Center, University of Missou…" at bounding box center [568, 292] width 764 height 74
click at [249, 266] on icon "button" at bounding box center [250, 267] width 13 height 26
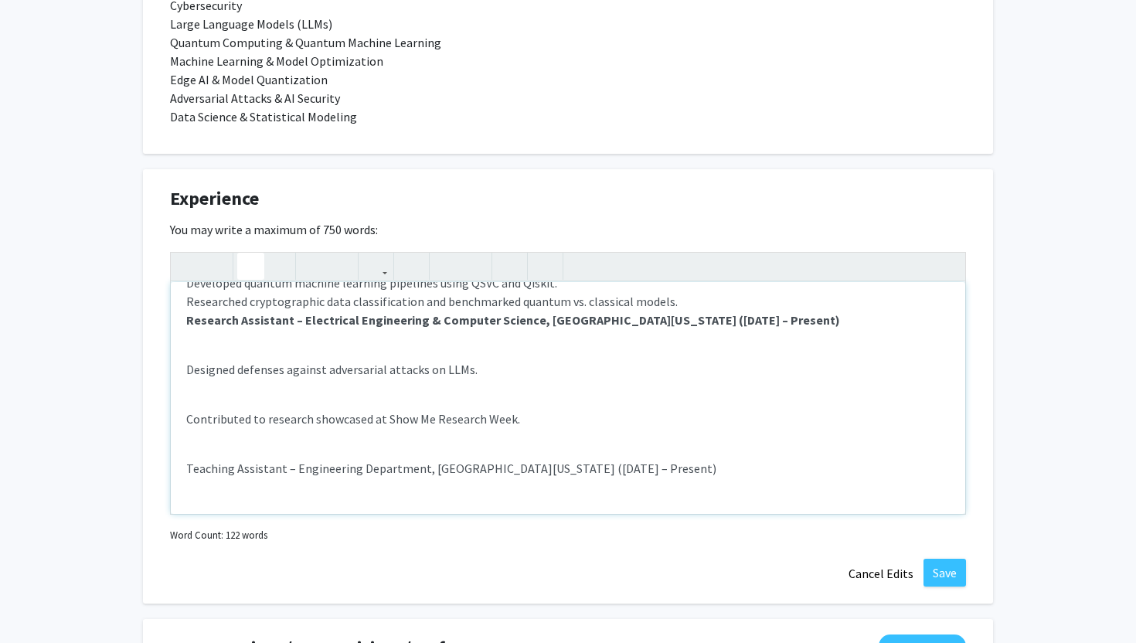
click at [190, 373] on p "Designed defenses against adversarial attacks on LLMs." at bounding box center [568, 369] width 764 height 19
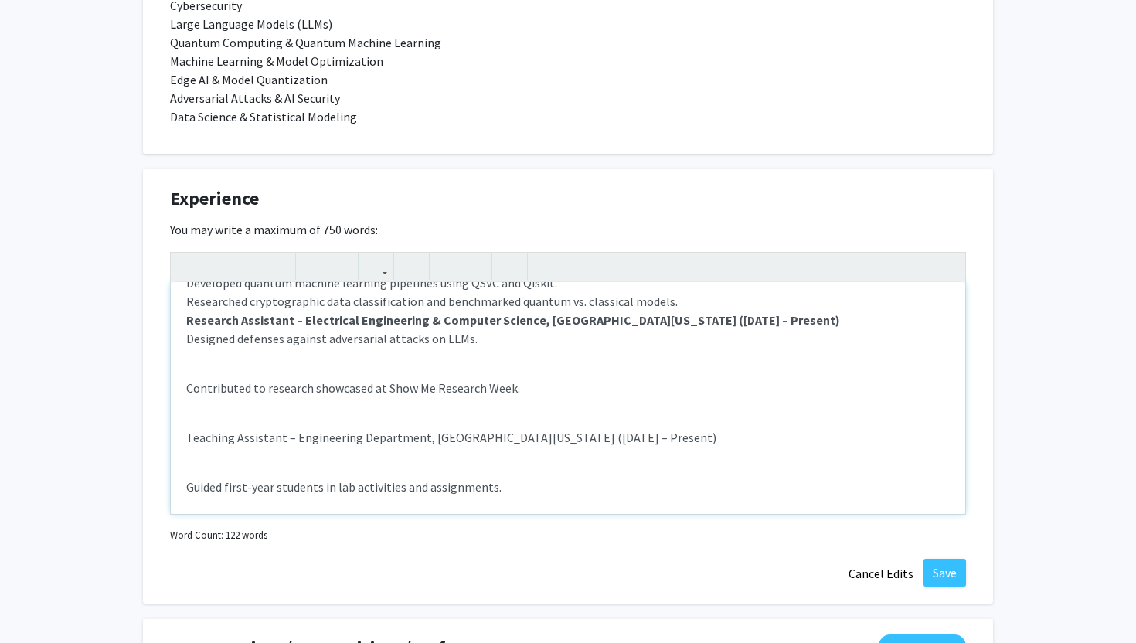
click at [184, 393] on div "Undergraduate Research Intern – Quantum Innovation Center, University of Missou…" at bounding box center [568, 398] width 795 height 232
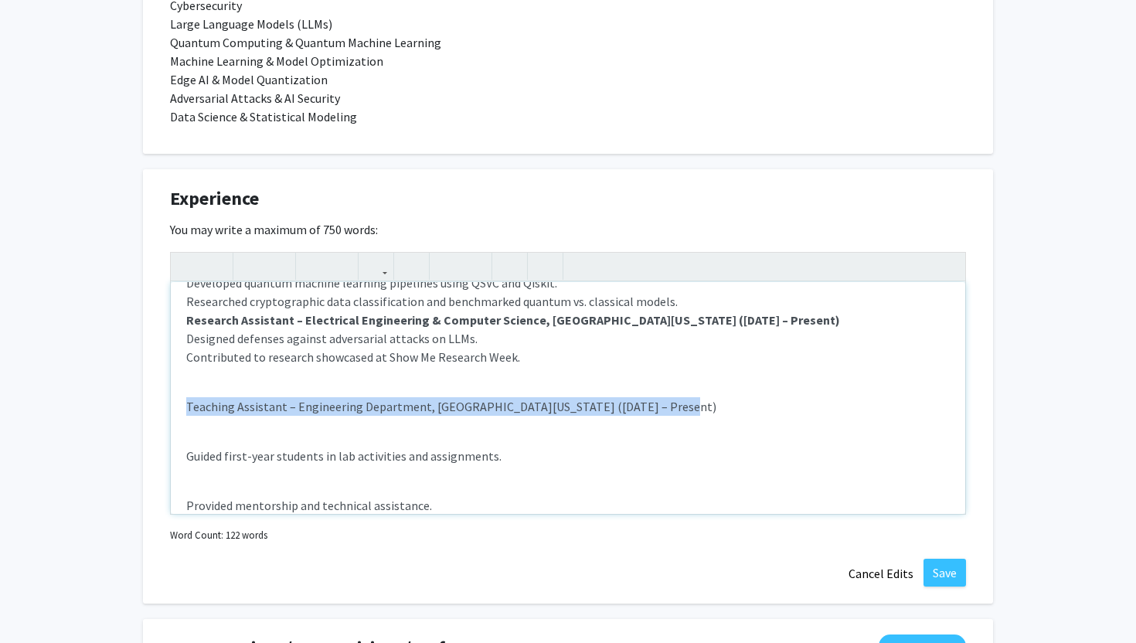
drag, startPoint x: 186, startPoint y: 407, endPoint x: 665, endPoint y: 405, distance: 478.5
click at [665, 405] on p "Teaching Assistant – Engineering Department, University of Missouri (Aug 2025 –…" at bounding box center [568, 406] width 764 height 19
click at [254, 264] on icon "button" at bounding box center [250, 267] width 13 height 26
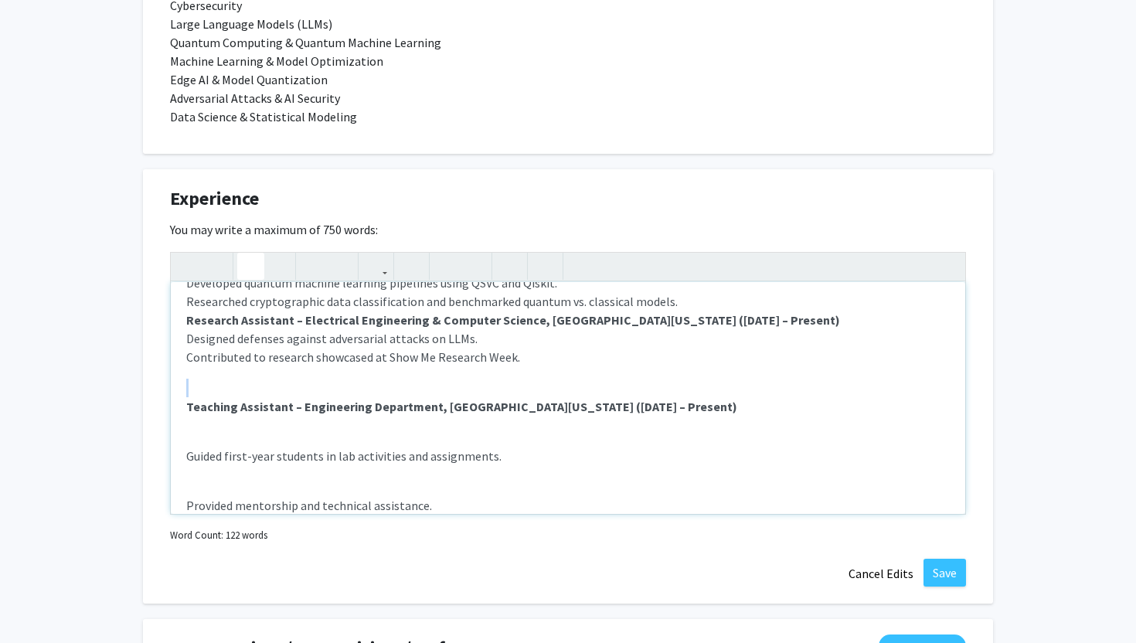
click at [185, 413] on div "Undergraduate Research Intern – Quantum Innovation Center, University of Missou…" at bounding box center [568, 398] width 795 height 232
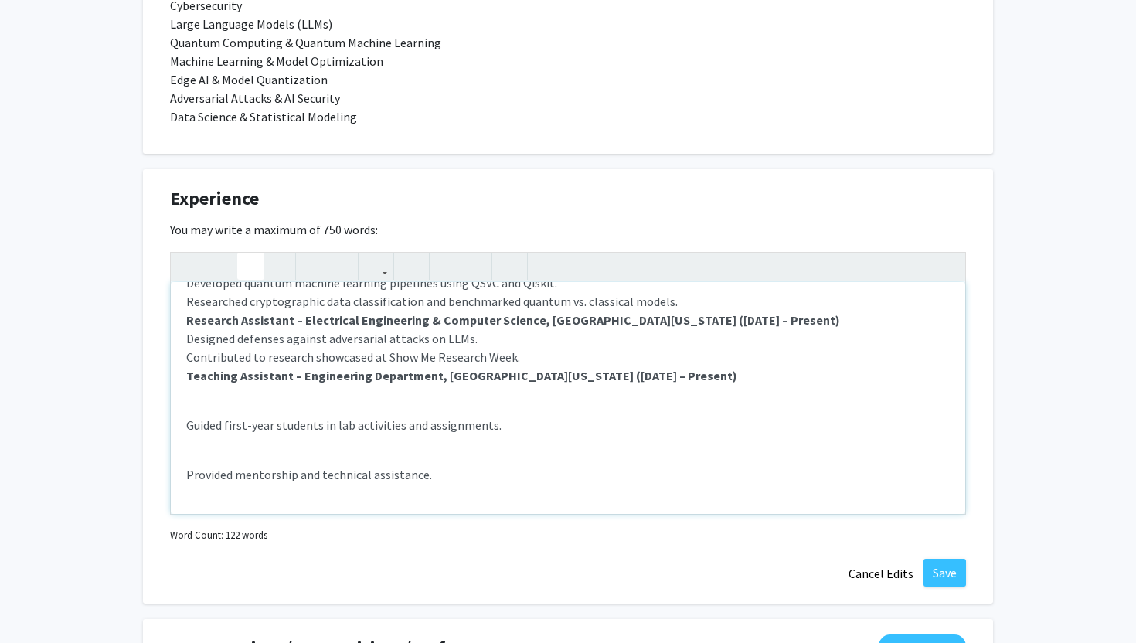
click at [189, 431] on p "Guided first-year students in lab activities and assignments." at bounding box center [568, 425] width 764 height 19
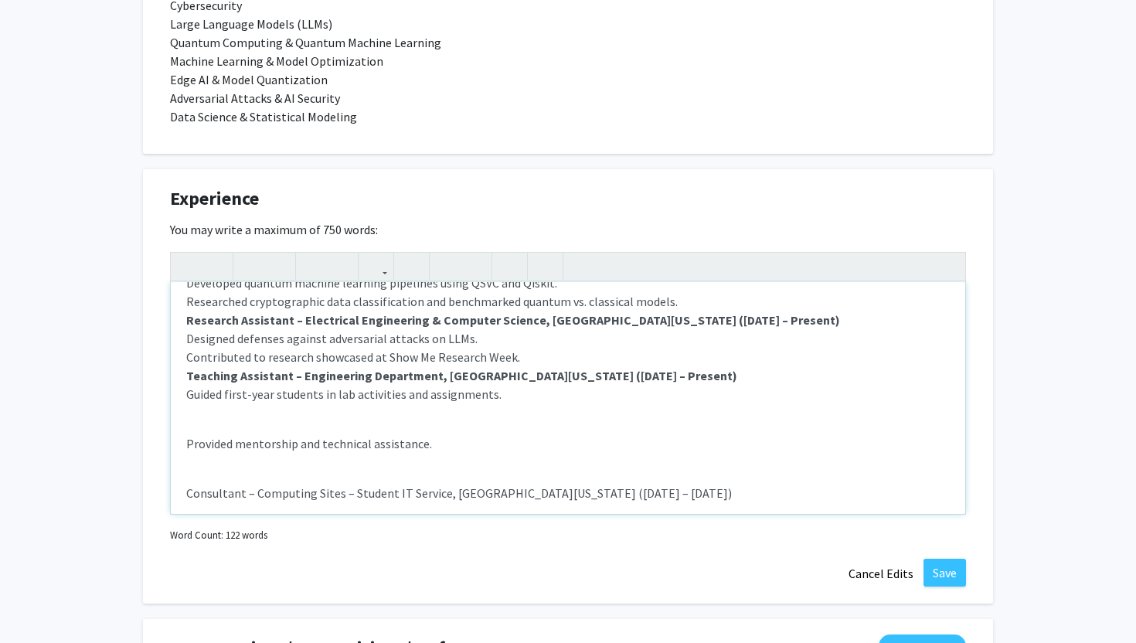
click at [187, 448] on p "Provided mentorship and technical assistance." at bounding box center [568, 443] width 764 height 19
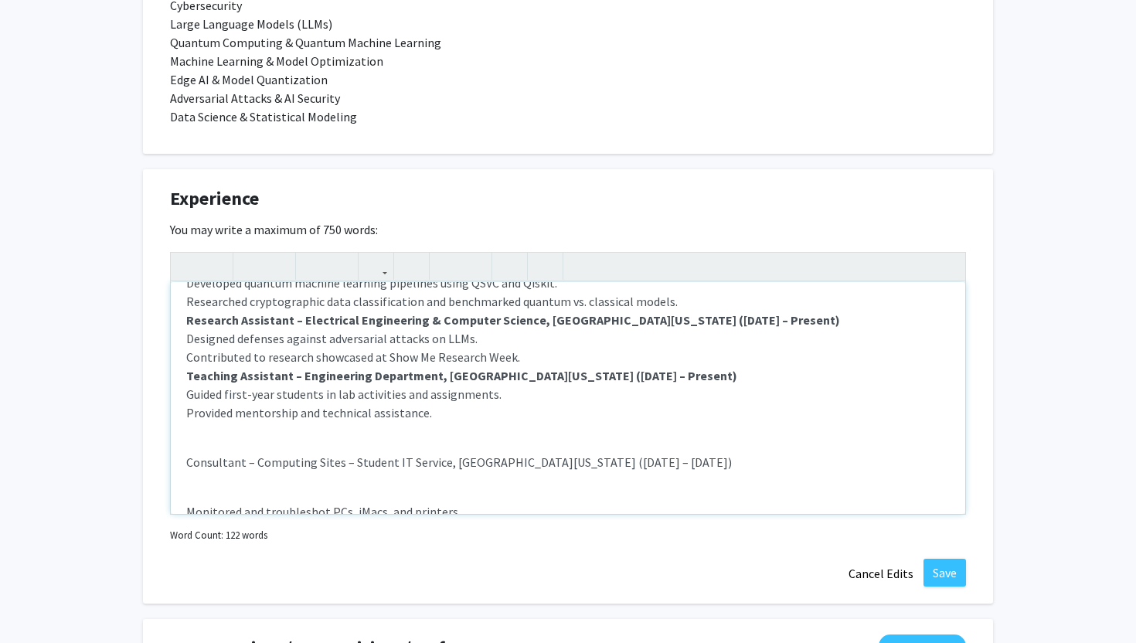
drag, startPoint x: 182, startPoint y: 468, endPoint x: 687, endPoint y: 472, distance: 504.8
click at [687, 472] on div "Undergraduate Research Intern – Quantum Innovation Center, University of Missou…" at bounding box center [568, 398] width 795 height 232
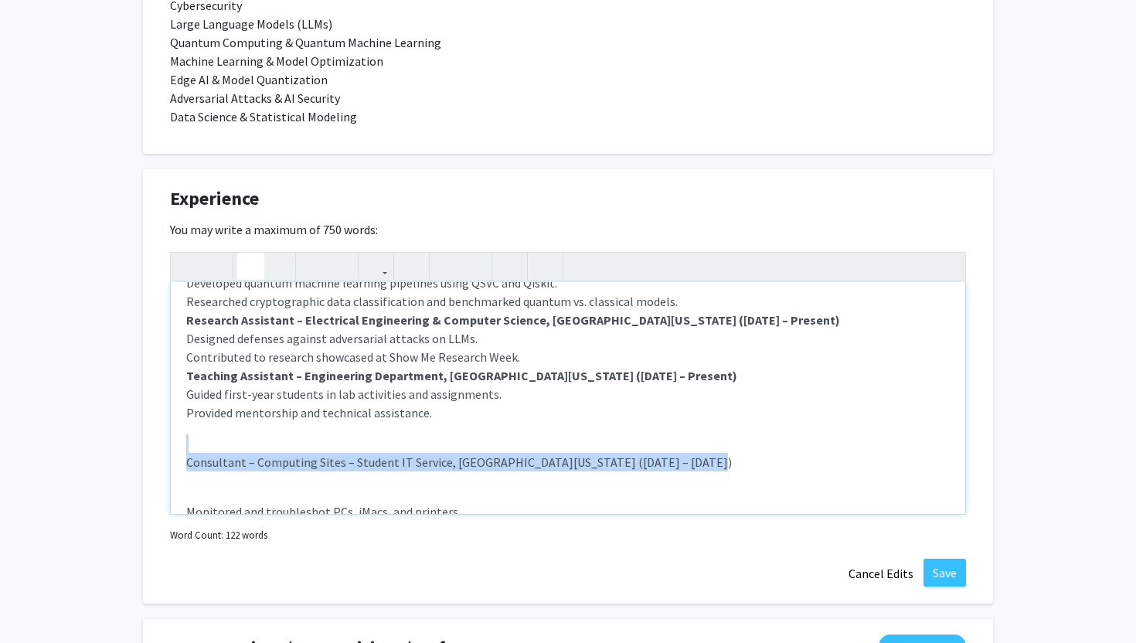
click at [250, 264] on icon "button" at bounding box center [250, 267] width 13 height 26
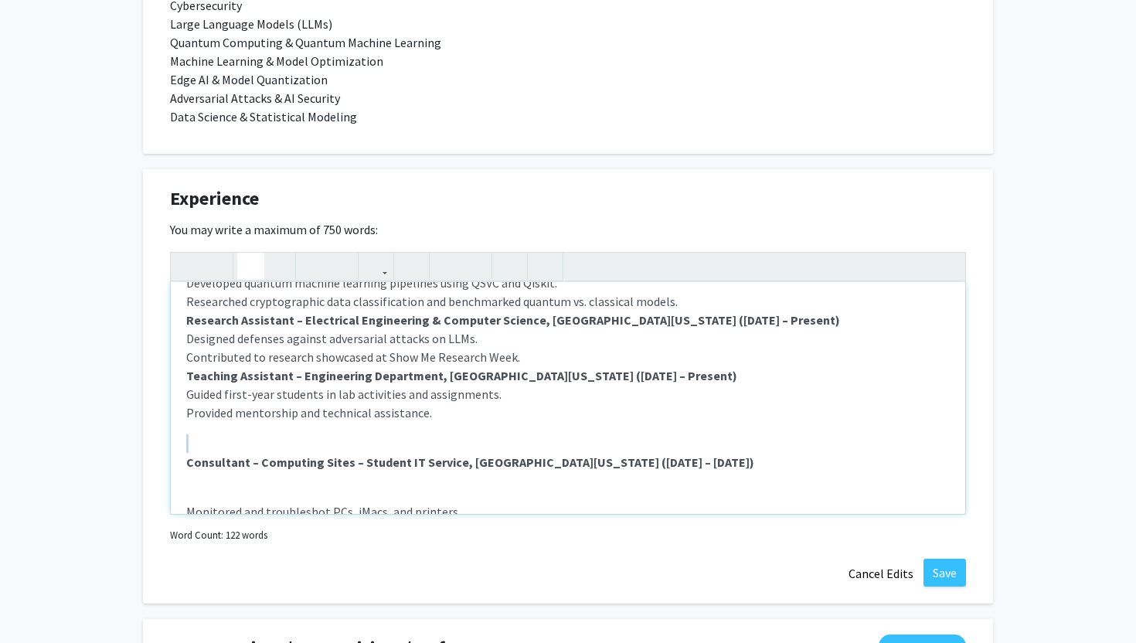
click at [217, 436] on div "Undergraduate Research Intern – Quantum Innovation Center, University of Missou…" at bounding box center [568, 398] width 795 height 232
click at [185, 464] on div "Undergraduate Research Intern – Quantum Innovation Center, University of Missou…" at bounding box center [568, 398] width 795 height 232
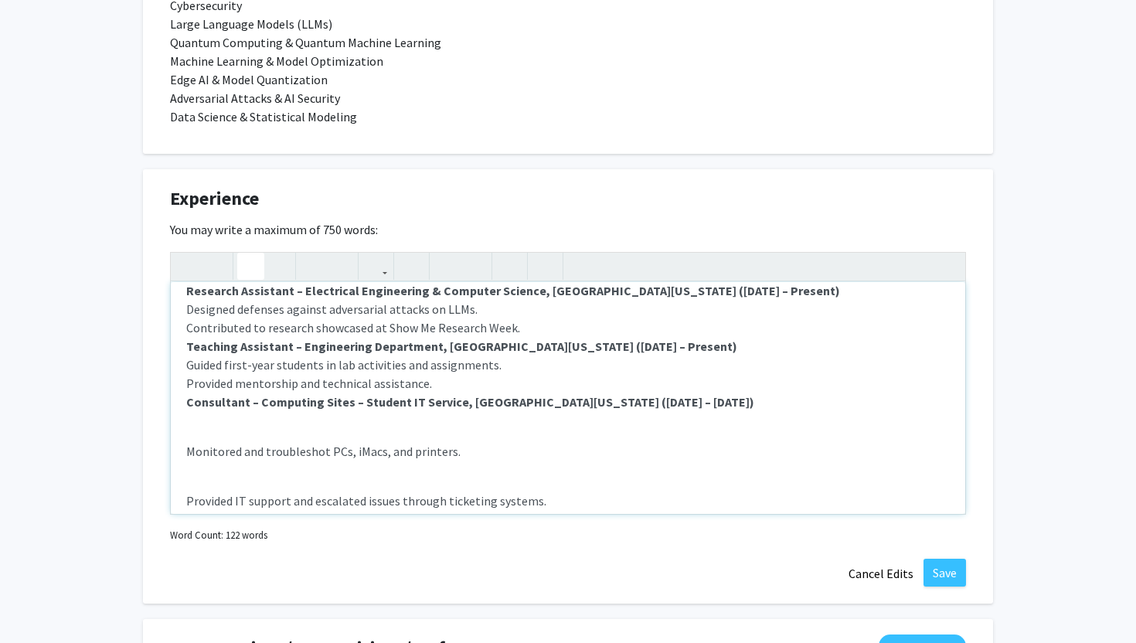
scroll to position [96, 0]
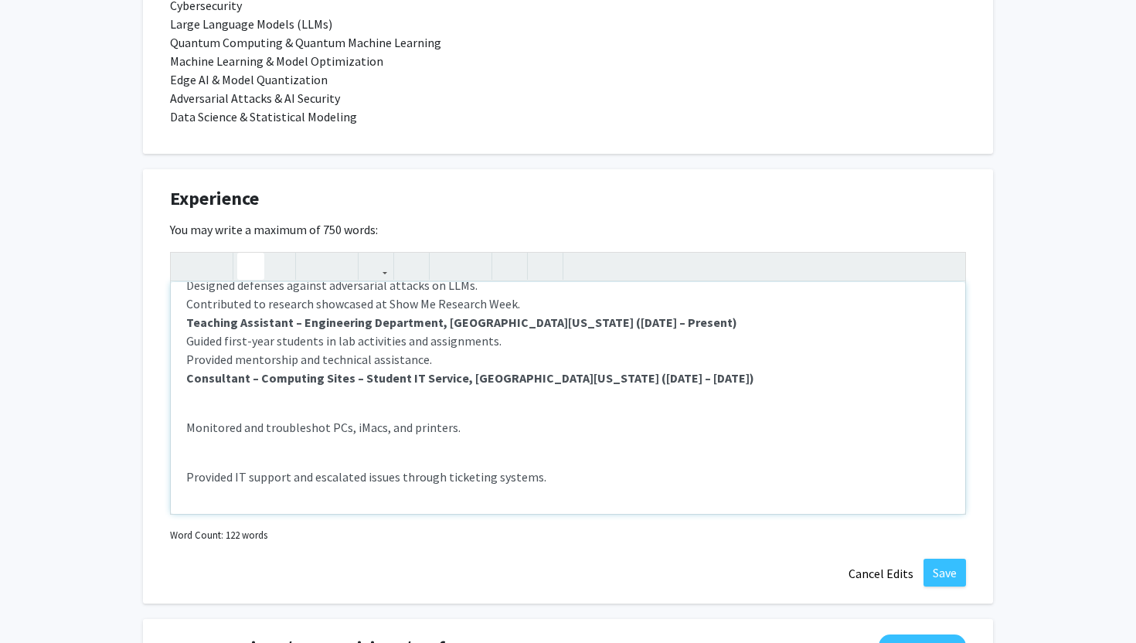
click at [186, 429] on p "Monitored and troubleshot PCs, iMacs, and printers." at bounding box center [568, 427] width 764 height 19
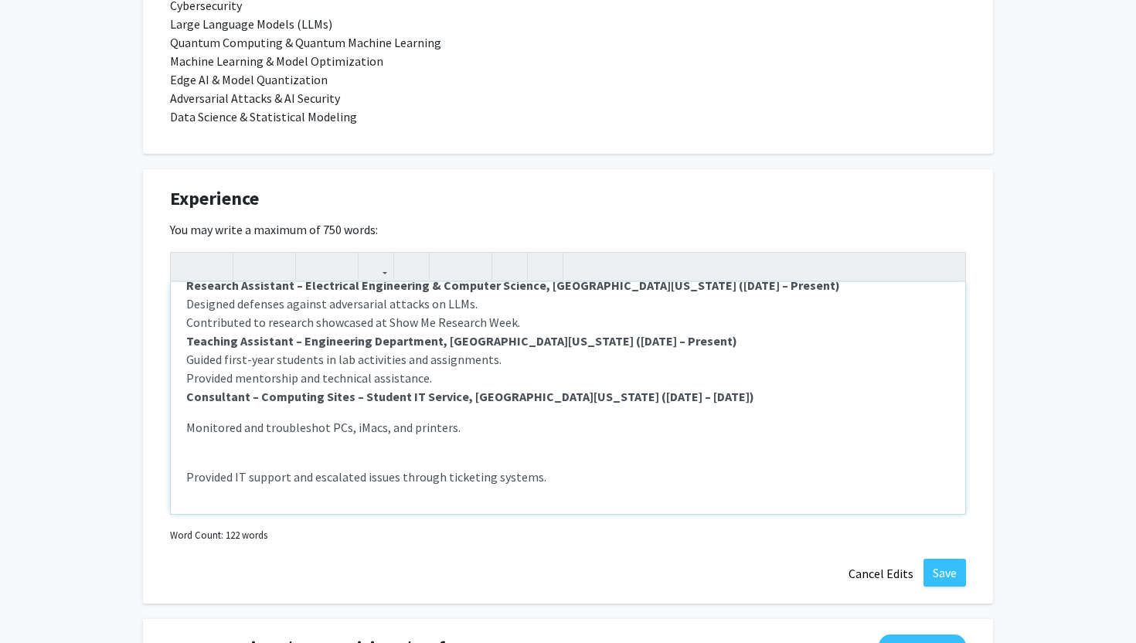
scroll to position [65, 0]
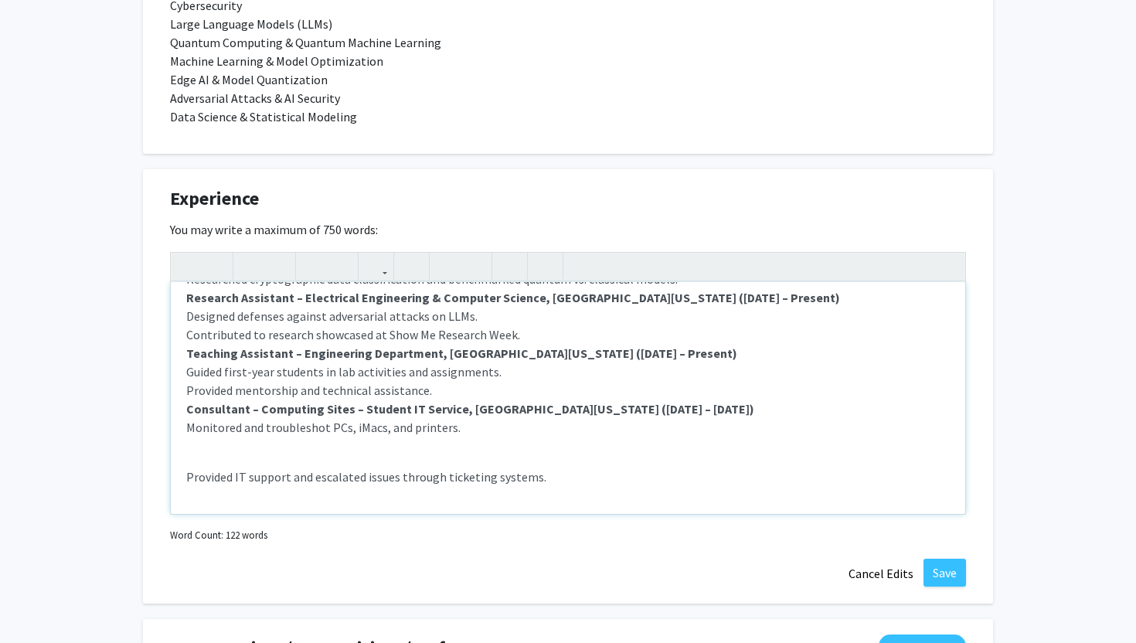
click at [186, 479] on p "Provided IT support and escalated issues through ticketing systems." at bounding box center [568, 477] width 764 height 19
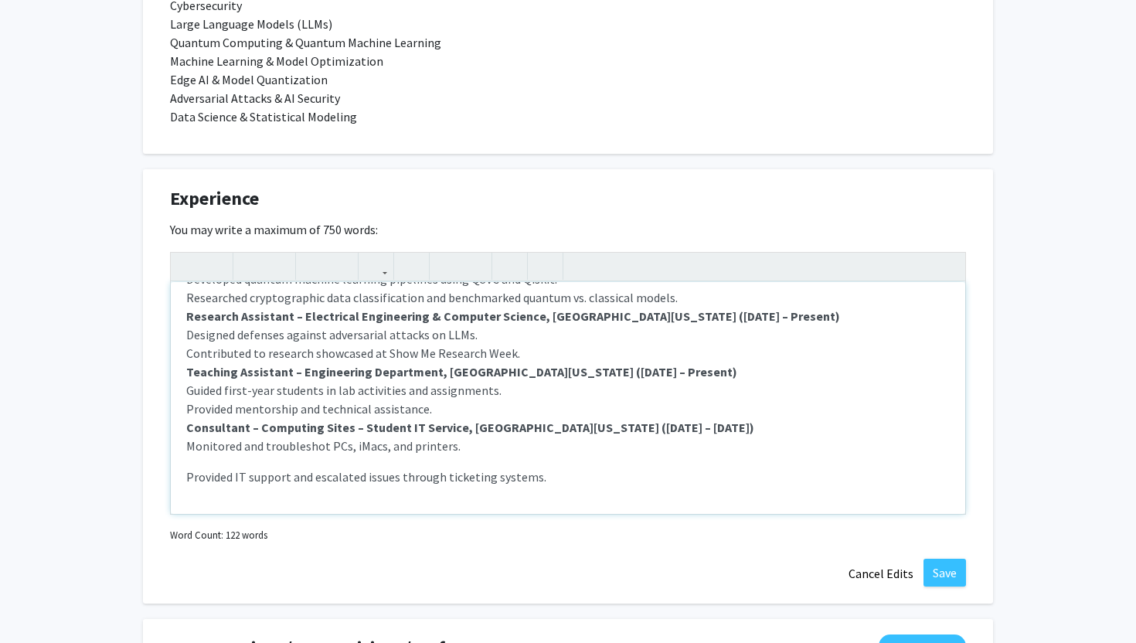
scroll to position [15, 0]
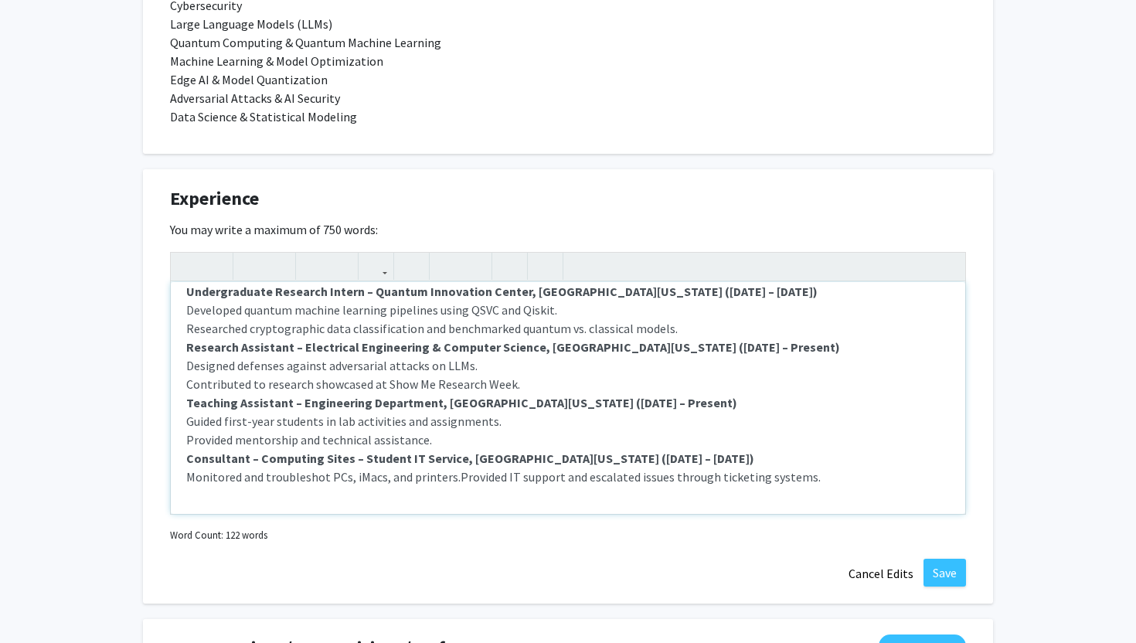
type textarea "<p><strong>Undergraduate Research Intern – Quantum Innovation Center, Universit…"
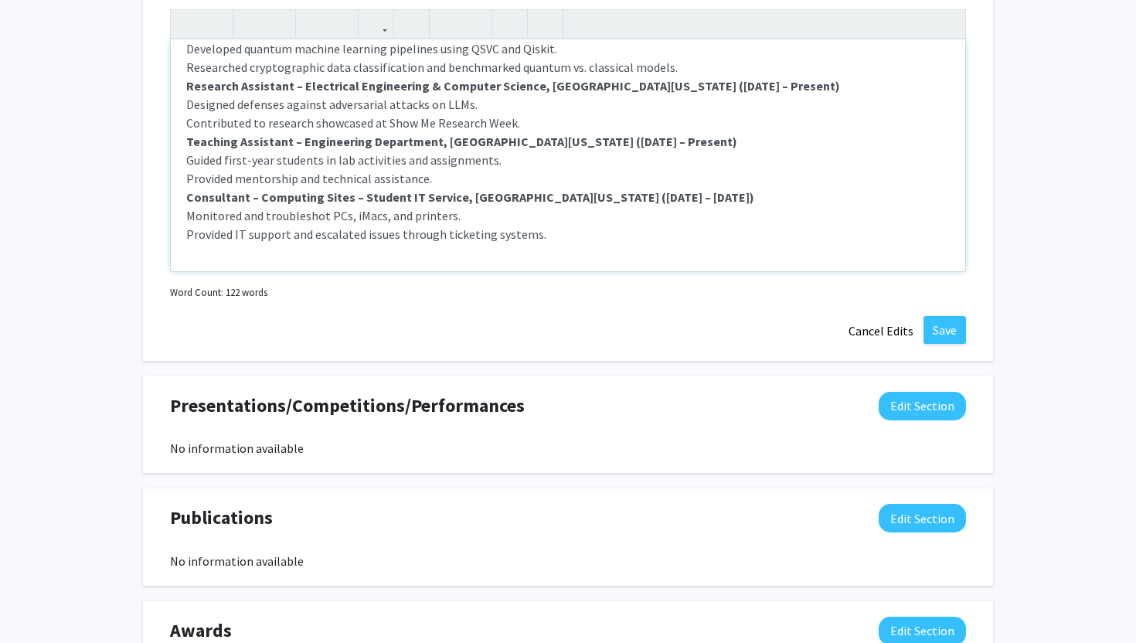
scroll to position [1356, 0]
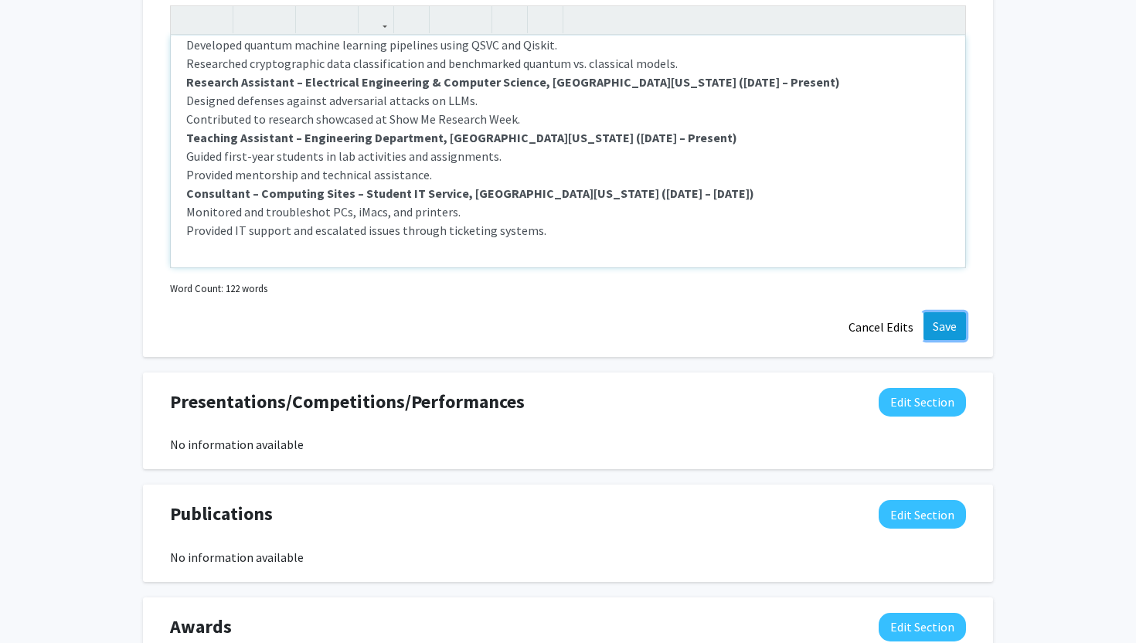
click at [936, 326] on button "Save" at bounding box center [945, 326] width 43 height 28
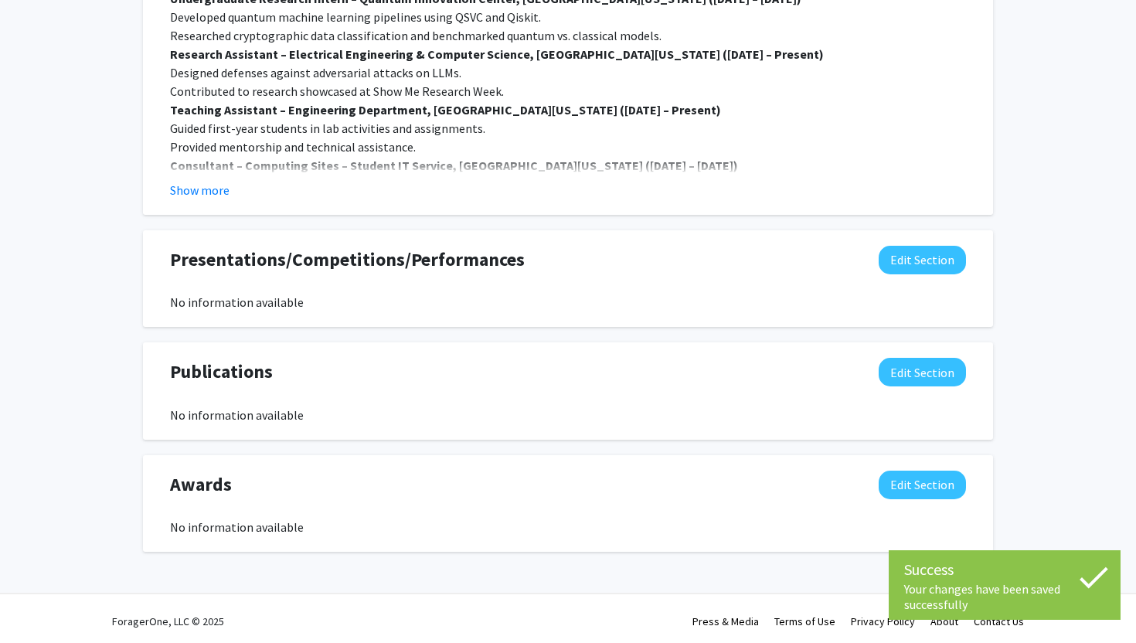
scroll to position [1358, 0]
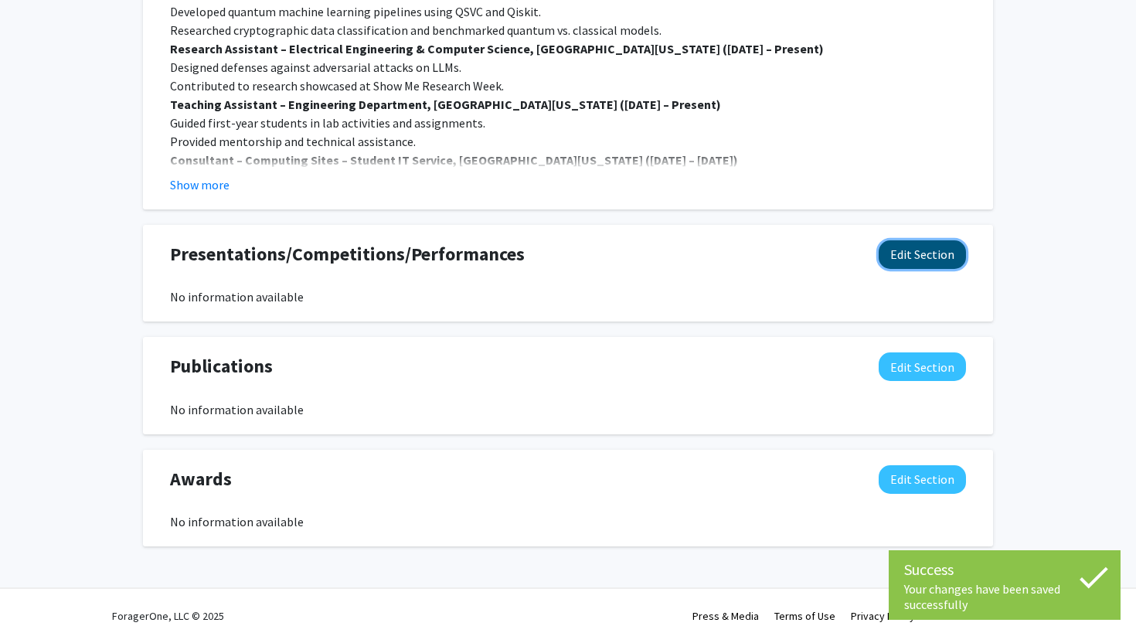
click at [931, 254] on button "Edit Section" at bounding box center [922, 254] width 87 height 29
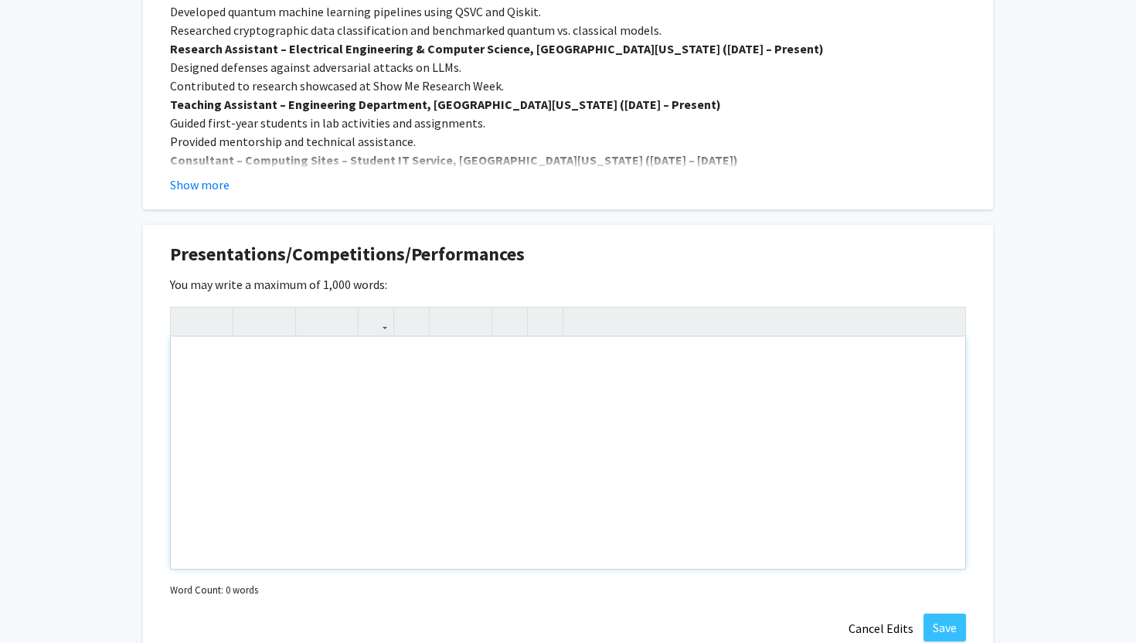
click at [216, 375] on div "Note to users with screen readers: Please deactivate our accessibility plugin f…" at bounding box center [568, 453] width 795 height 232
paste div "Note to users with screen readers: Please deactivate our accessibility plugin f…"
type textarea "<p>Presented “Securing Large Language Models: Adaptive Architectures and Attack…"
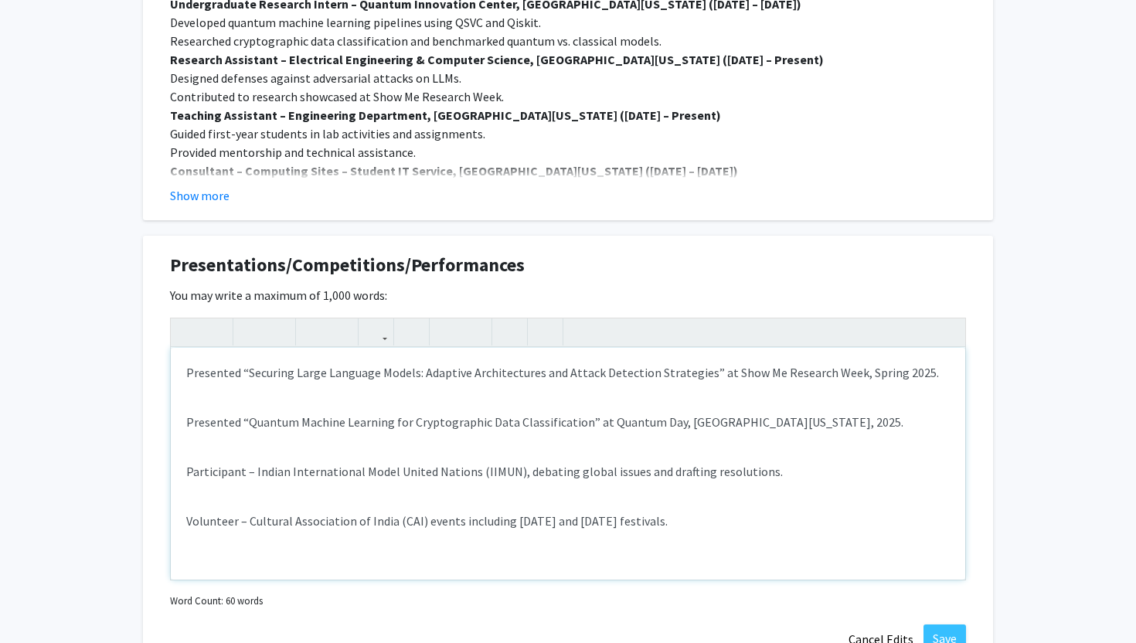
scroll to position [1337, 0]
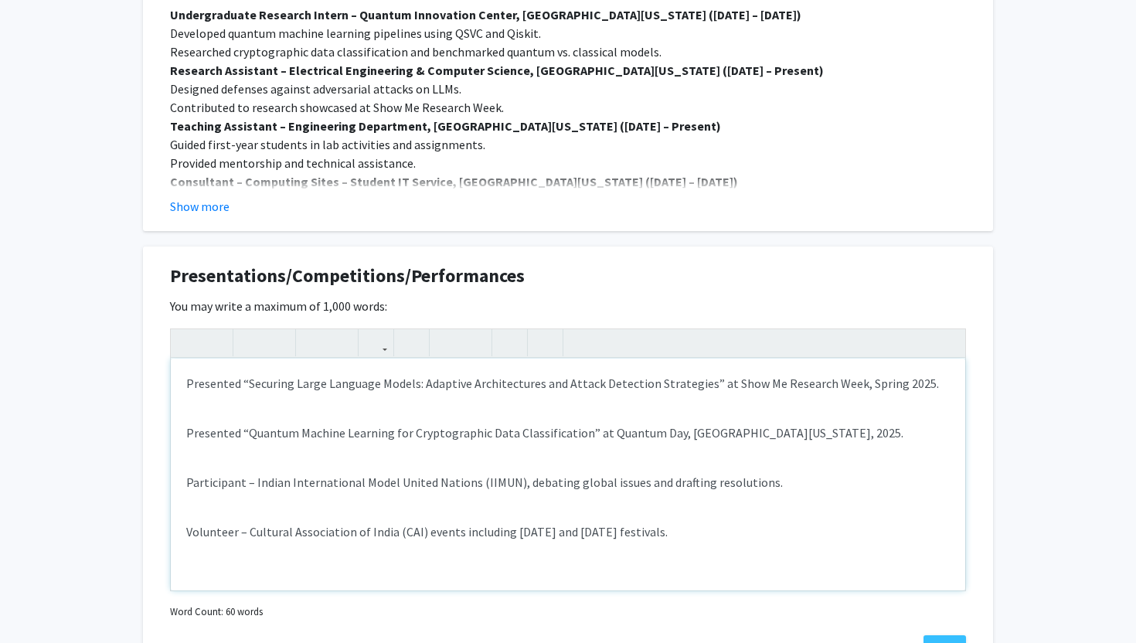
click at [187, 430] on p "Presented “Quantum Machine Learning for Cryptographic Data Classification” at Q…" at bounding box center [568, 433] width 764 height 19
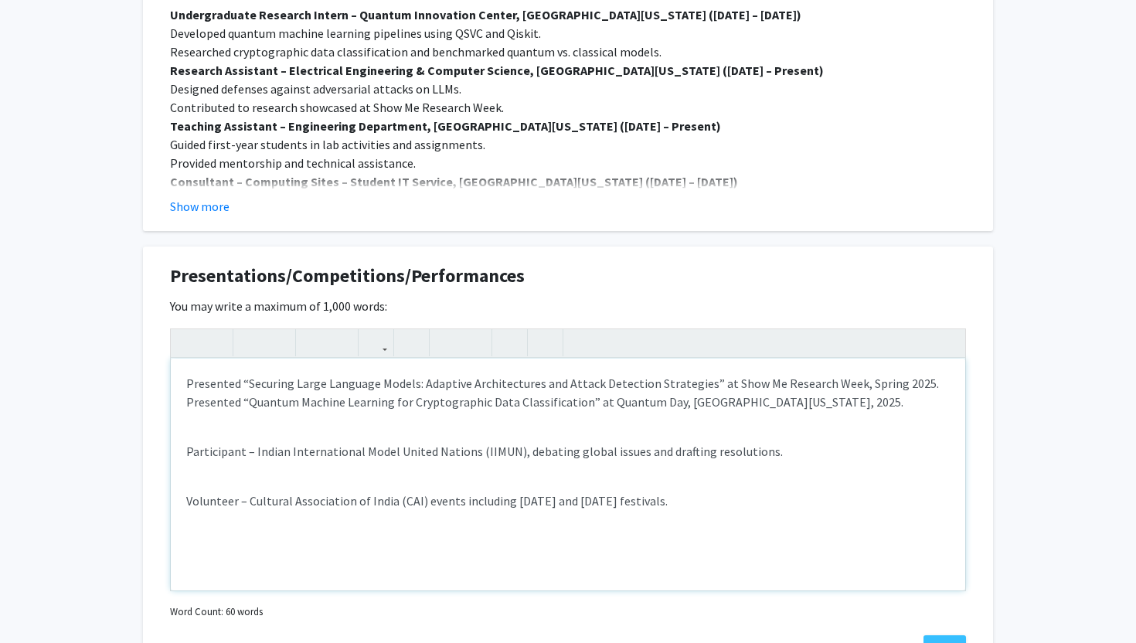
click at [182, 453] on div "Presented “Securing Large Language Models: Adaptive Architectures and Attack De…" at bounding box center [568, 475] width 795 height 232
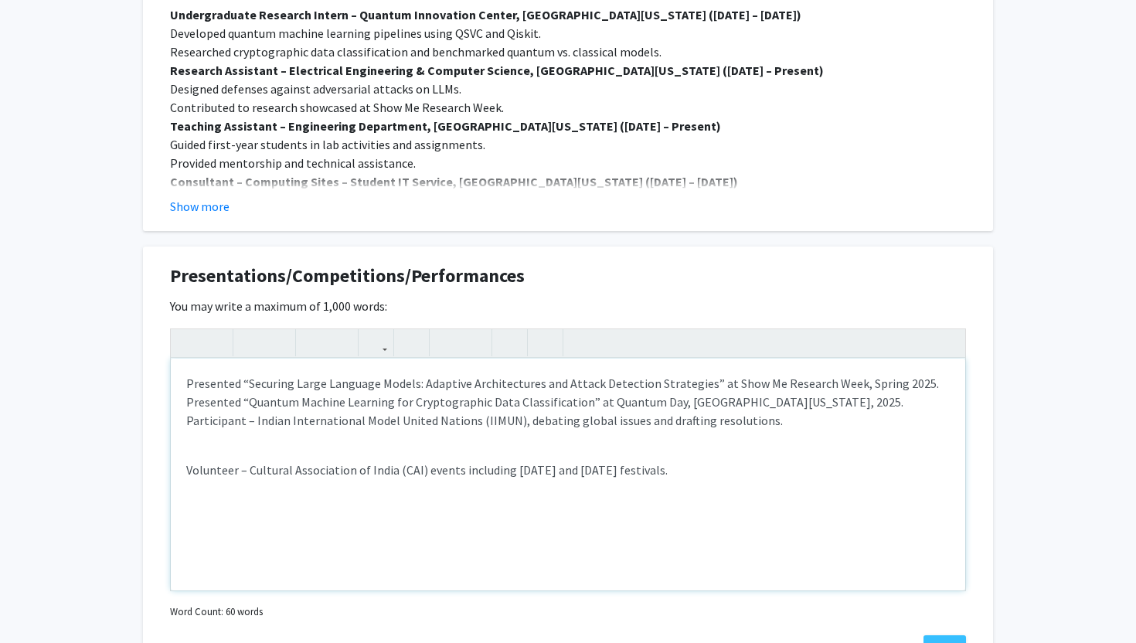
click at [190, 474] on p "Volunteer – Cultural Association of India (CAI) events including Diwali and Hol…" at bounding box center [568, 470] width 764 height 19
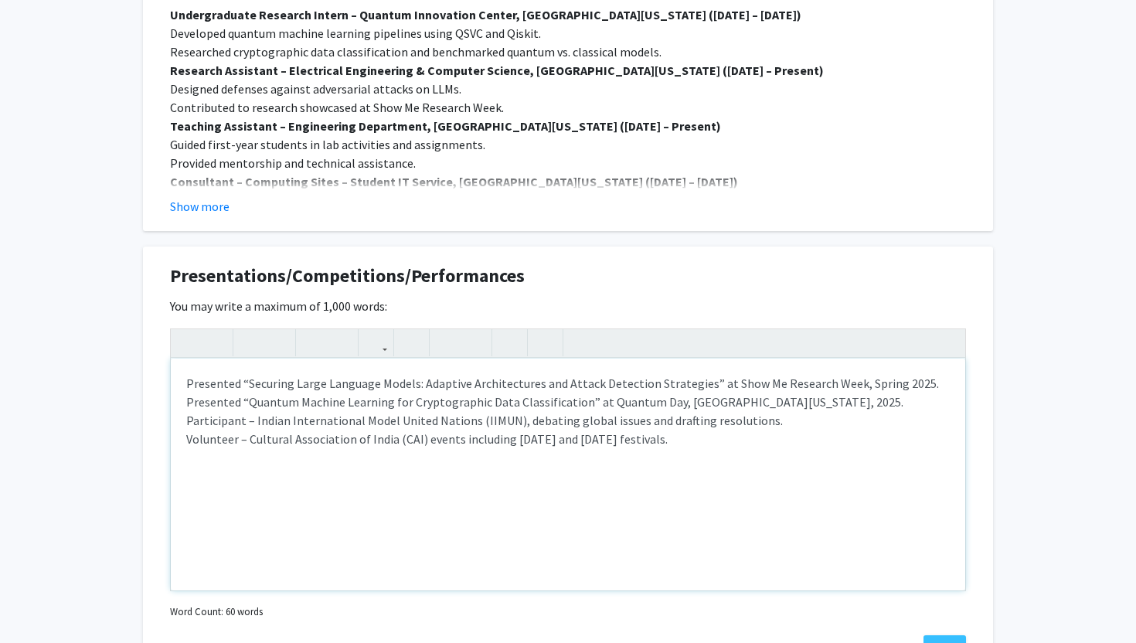
type textarea "<p>Presented “Securing Large Language Models: Adaptive Architectures and Attack…"
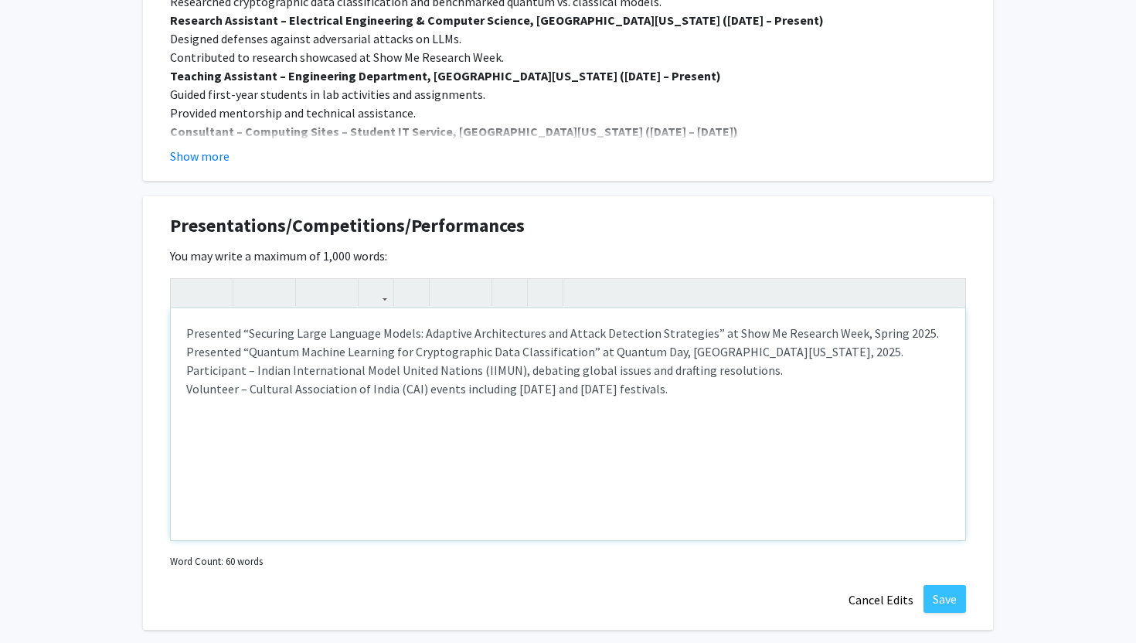
scroll to position [1392, 0]
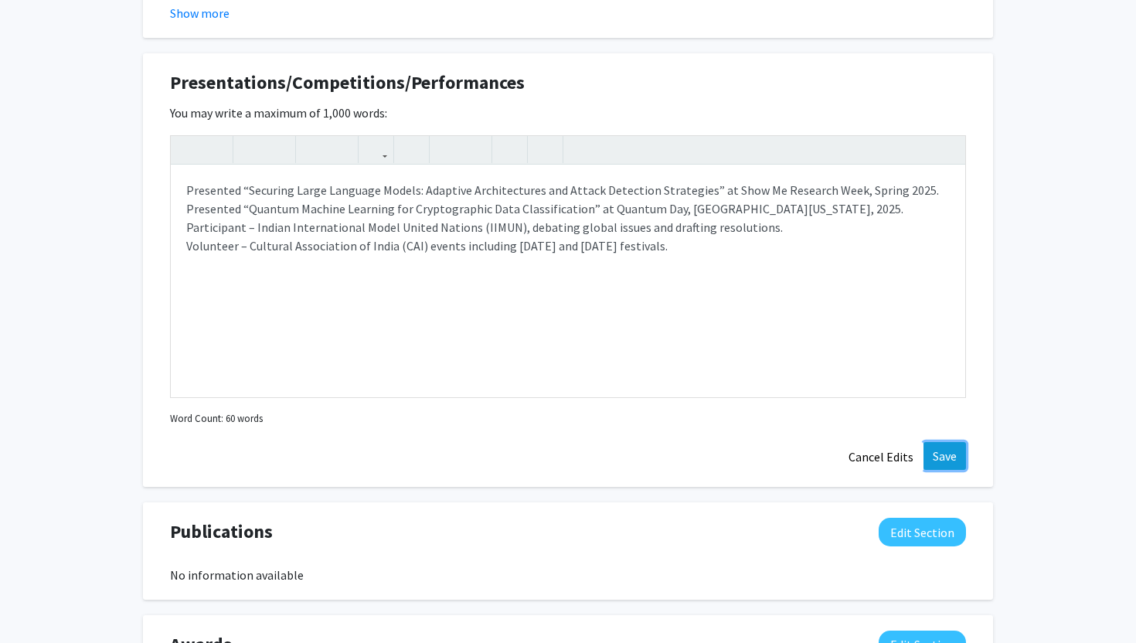
click at [953, 457] on button "Save" at bounding box center [945, 456] width 43 height 28
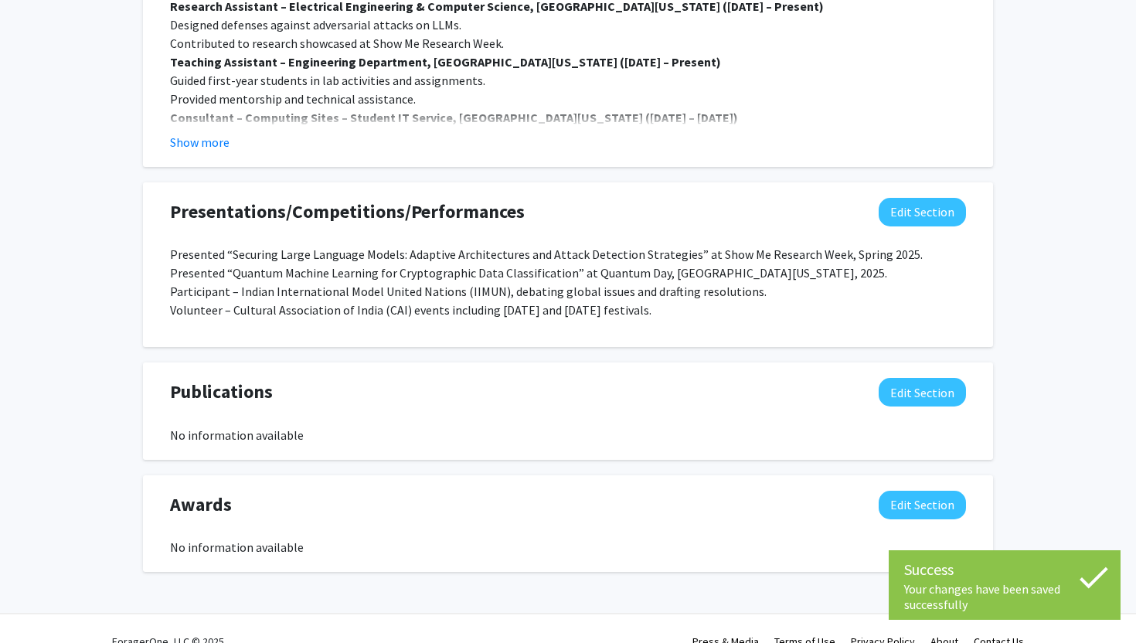
scroll to position [1426, 0]
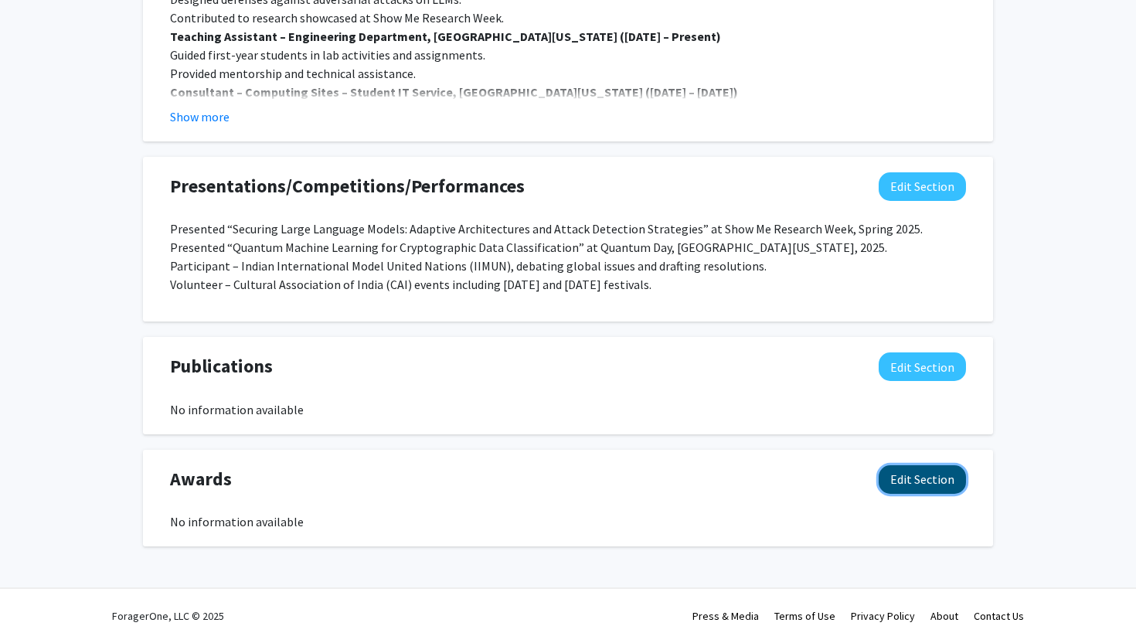
click at [926, 475] on button "Edit Section" at bounding box center [922, 479] width 87 height 29
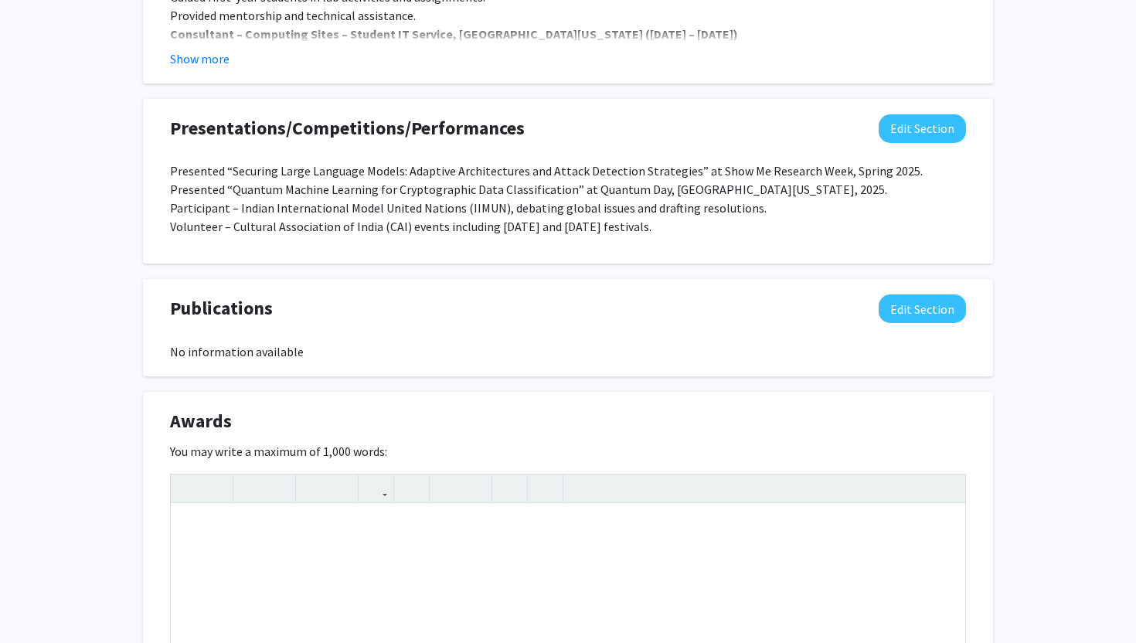
scroll to position [1555, 0]
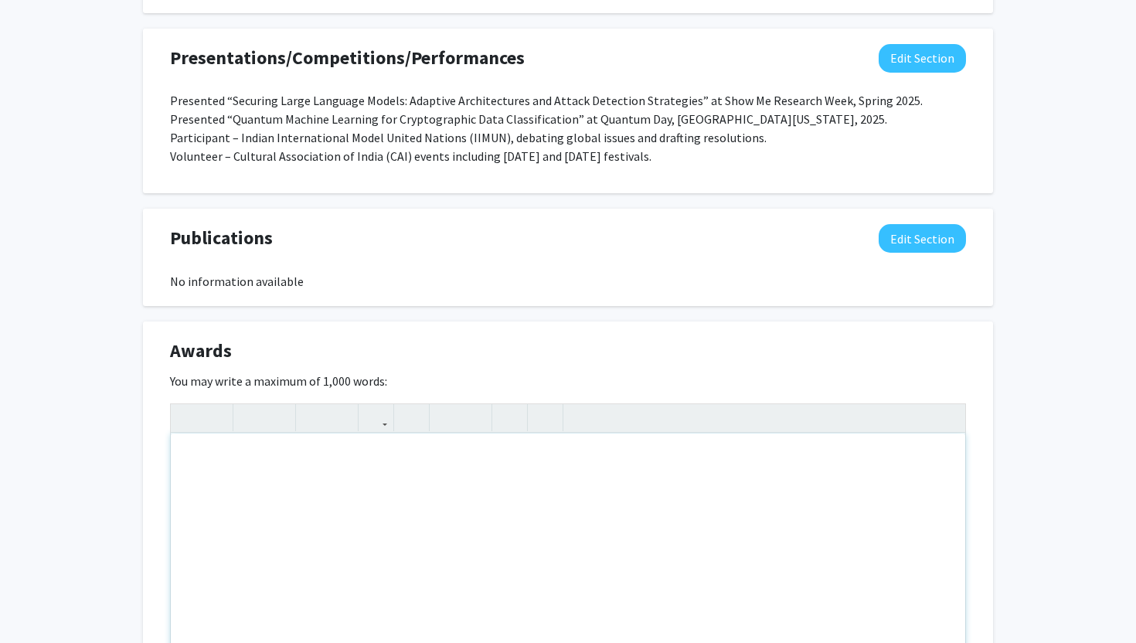
click at [270, 469] on div "Note to users with screen readers: Please deactivate our accessibility plugin f…" at bounding box center [568, 550] width 795 height 232
paste div "Note to users with screen readers: Please deactivate our accessibility plugin f…"
type textarea "<p>Dean’s List – University of Missouri, Fall 2024 (International Student Recog…"
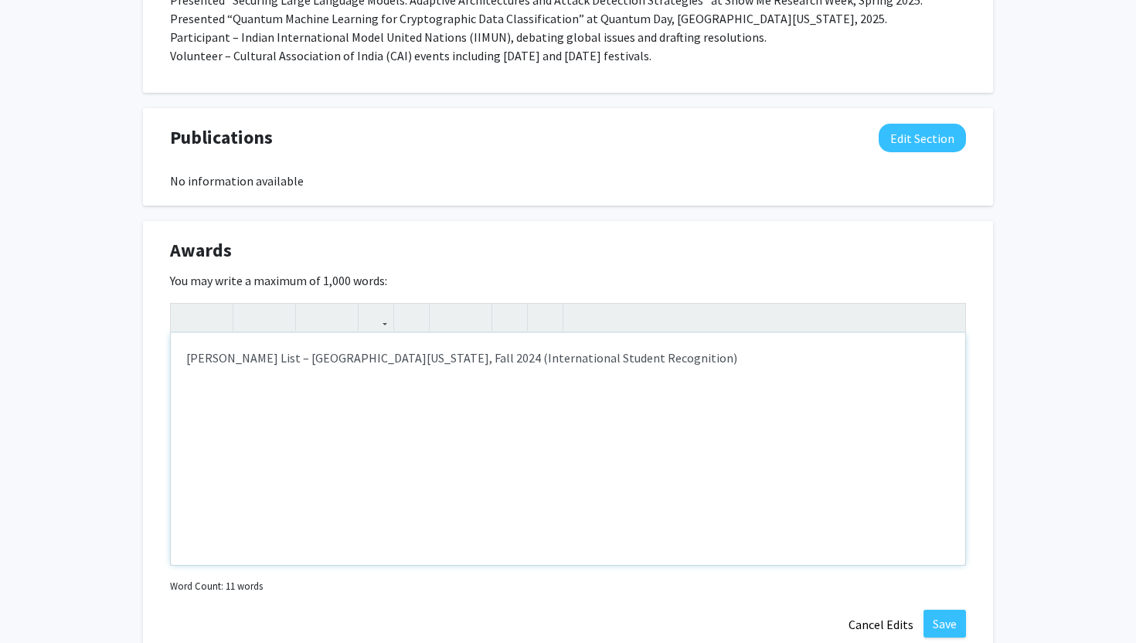
scroll to position [1763, 0]
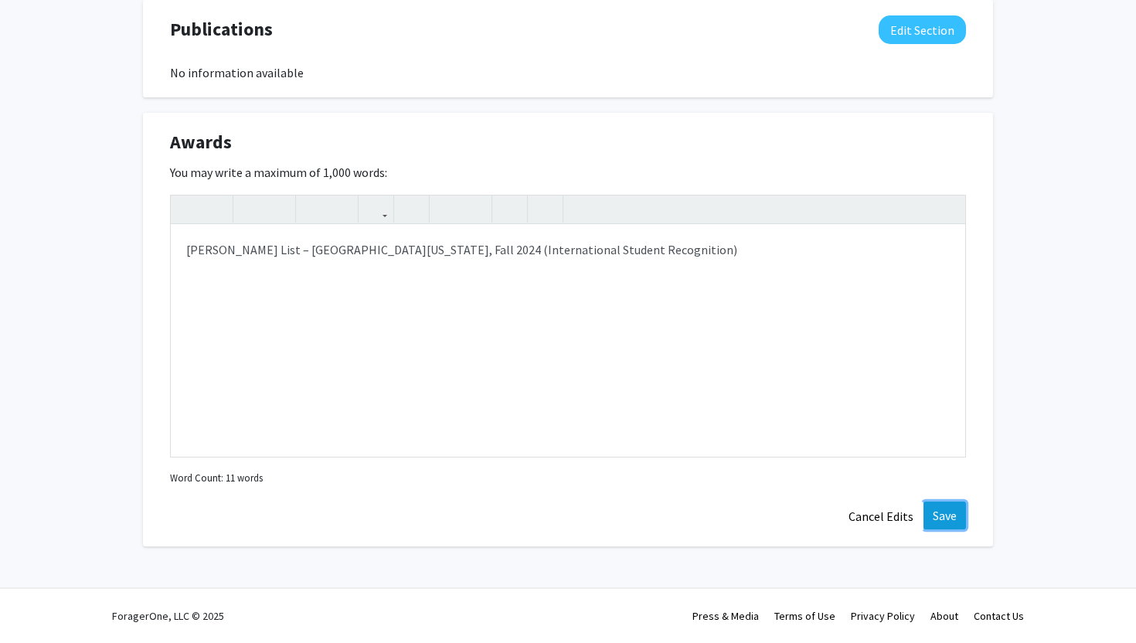
click at [940, 517] on button "Save" at bounding box center [945, 516] width 43 height 28
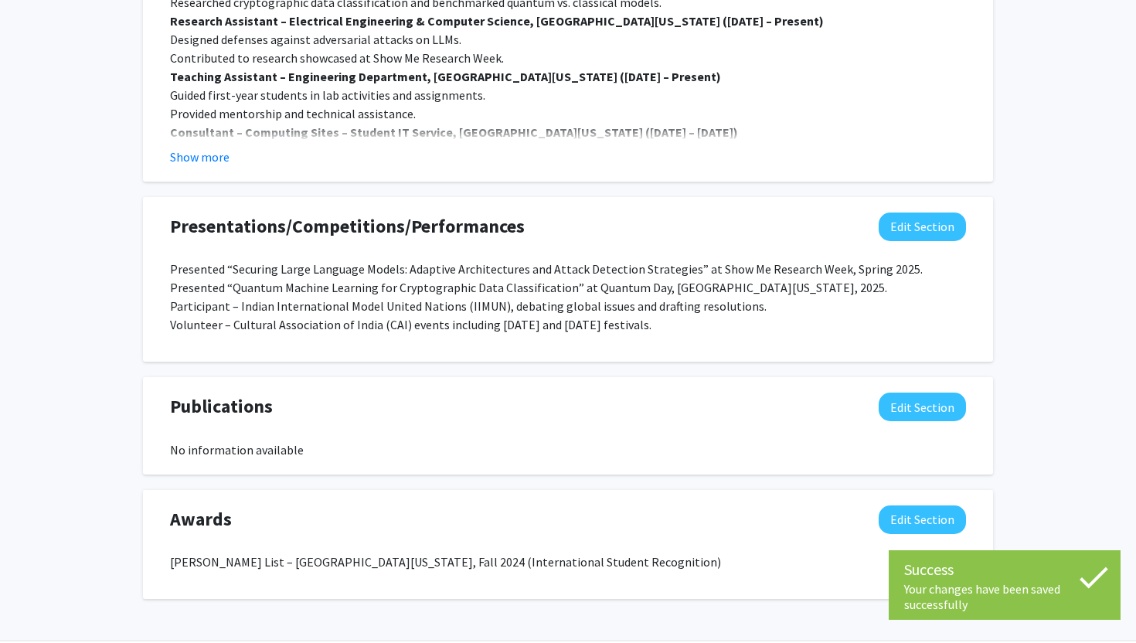
scroll to position [1390, 0]
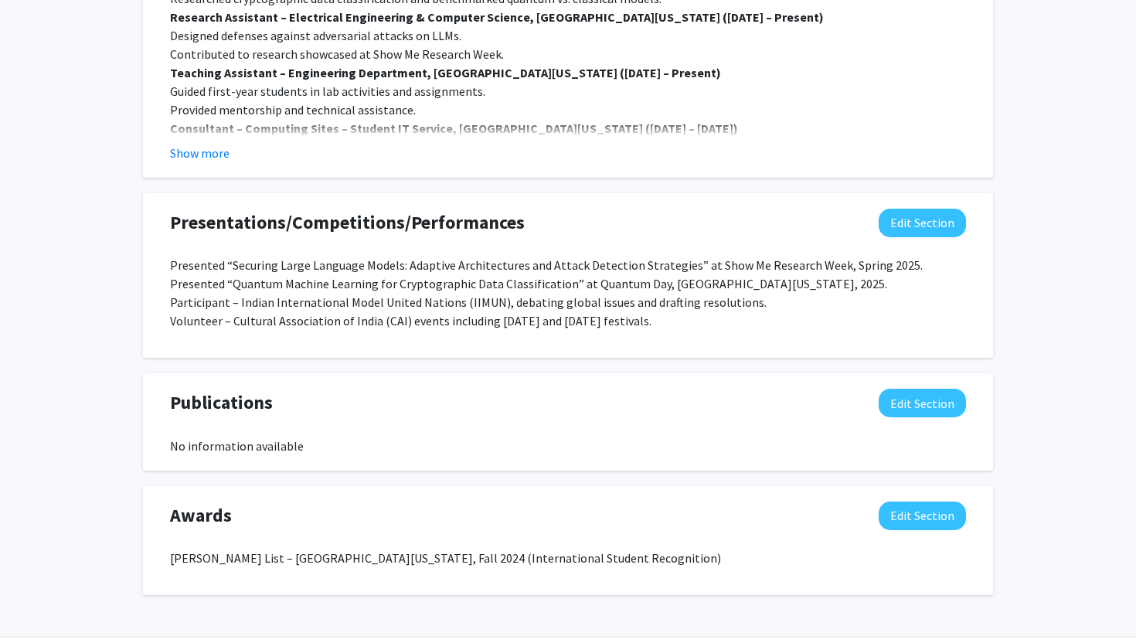
click at [806, 283] on p "Presented “Securing Large Language Models: Adaptive Architectures and Attack De…" at bounding box center [568, 293] width 796 height 74
click at [805, 284] on p "Presented “Securing Large Language Models: Adaptive Architectures and Attack De…" at bounding box center [568, 293] width 796 height 74
click at [805, 285] on p "Presented “Securing Large Language Models: Adaptive Architectures and Attack De…" at bounding box center [568, 293] width 796 height 74
click at [803, 285] on span "Presented “Quantum Machine Learning for Cryptographic Data Classification” at Q…" at bounding box center [528, 283] width 717 height 15
click at [925, 215] on button "Edit Section" at bounding box center [922, 223] width 87 height 29
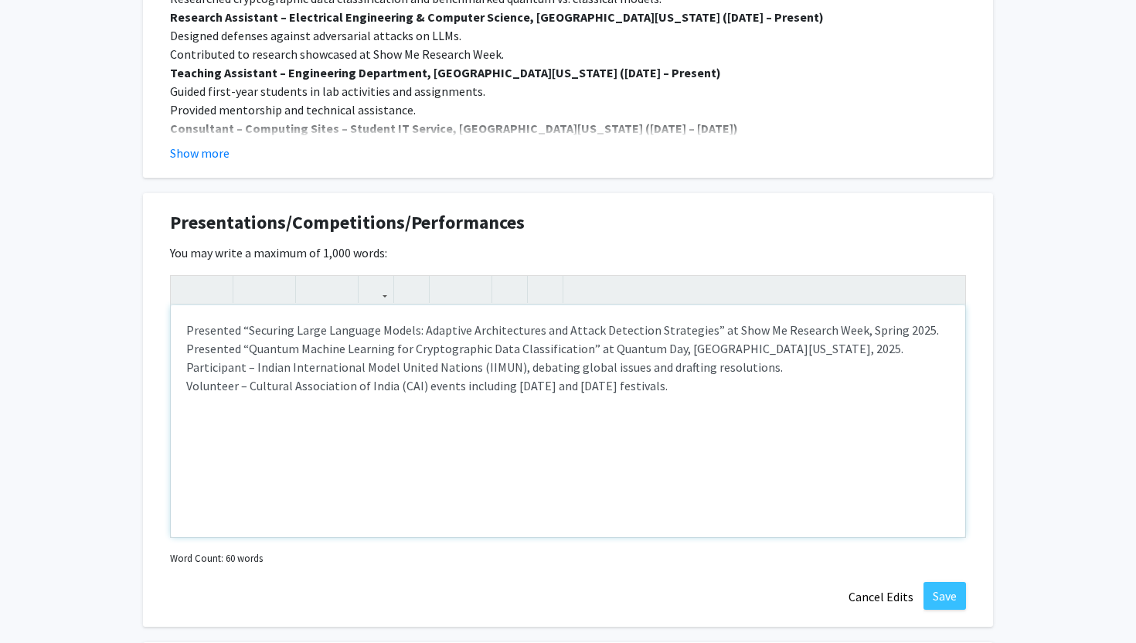
click at [826, 352] on p "Presented “Securing Large Language Models: Adaptive Architectures and Attack De…" at bounding box center [568, 358] width 764 height 74
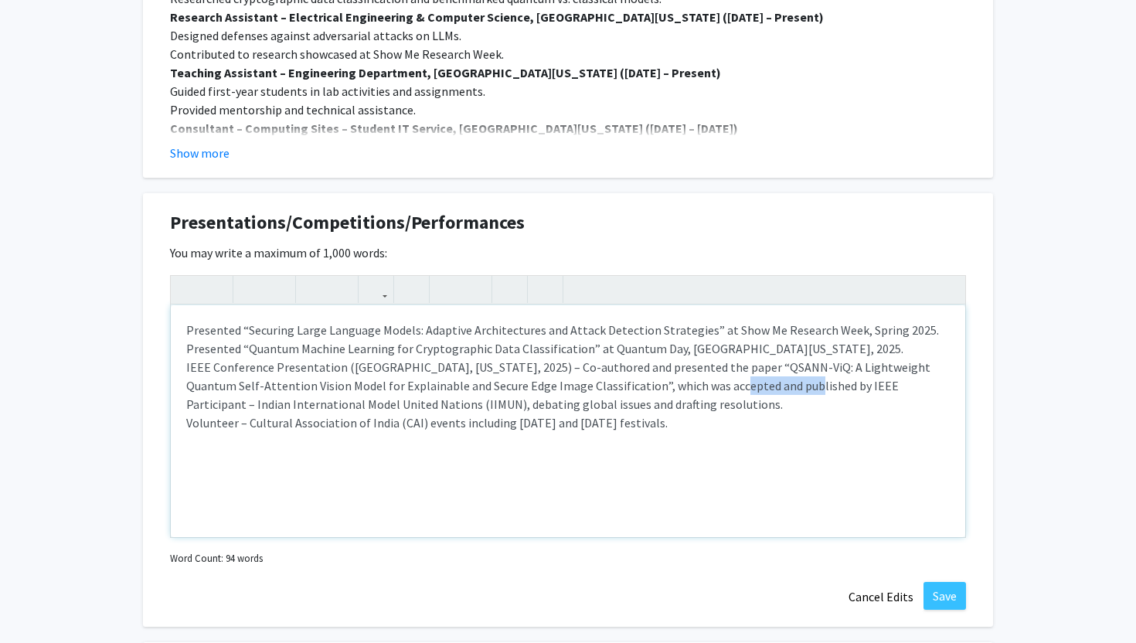
drag, startPoint x: 692, startPoint y: 389, endPoint x: 764, endPoint y: 390, distance: 71.9
click at [764, 390] on span "Presented “Quantum Machine Learning for Cryptographic Data Classification” at Q…" at bounding box center [558, 367] width 744 height 53
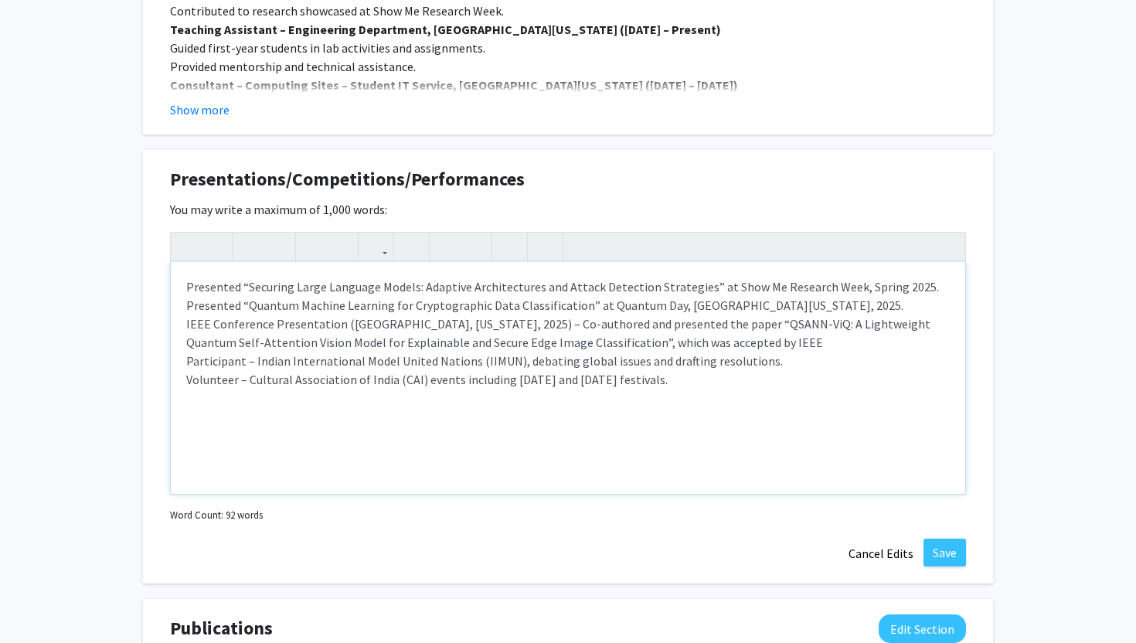
click at [925, 287] on p "Presented “Securing Large Language Models: Adaptive Architectures and Attack De…" at bounding box center [568, 333] width 764 height 111
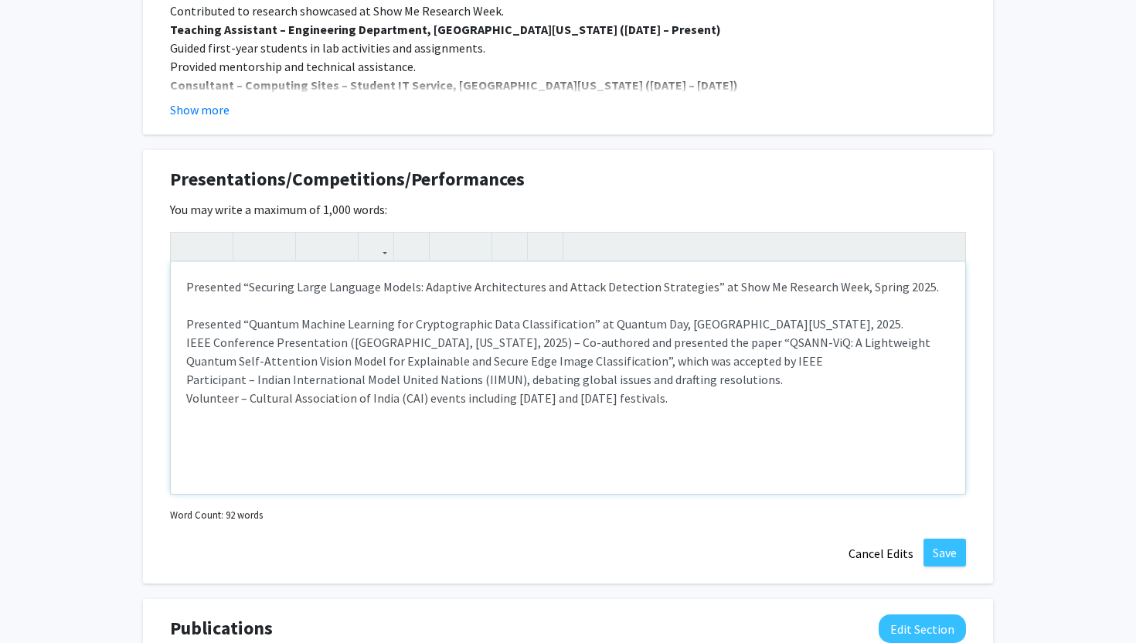
click at [839, 325] on p "Presented “Securing Large Language Models: Adaptive Architectures and Attack De…" at bounding box center [568, 343] width 764 height 130
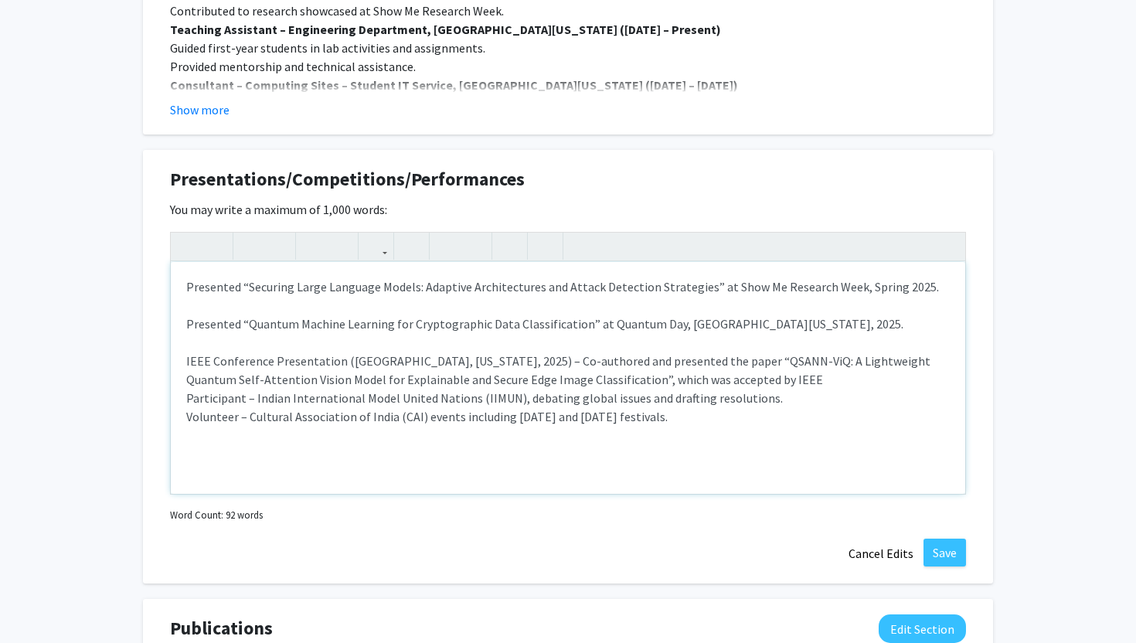
click at [743, 377] on p "Presented “Securing Large Language Models: Adaptive Architectures and Attack De…" at bounding box center [568, 352] width 764 height 148
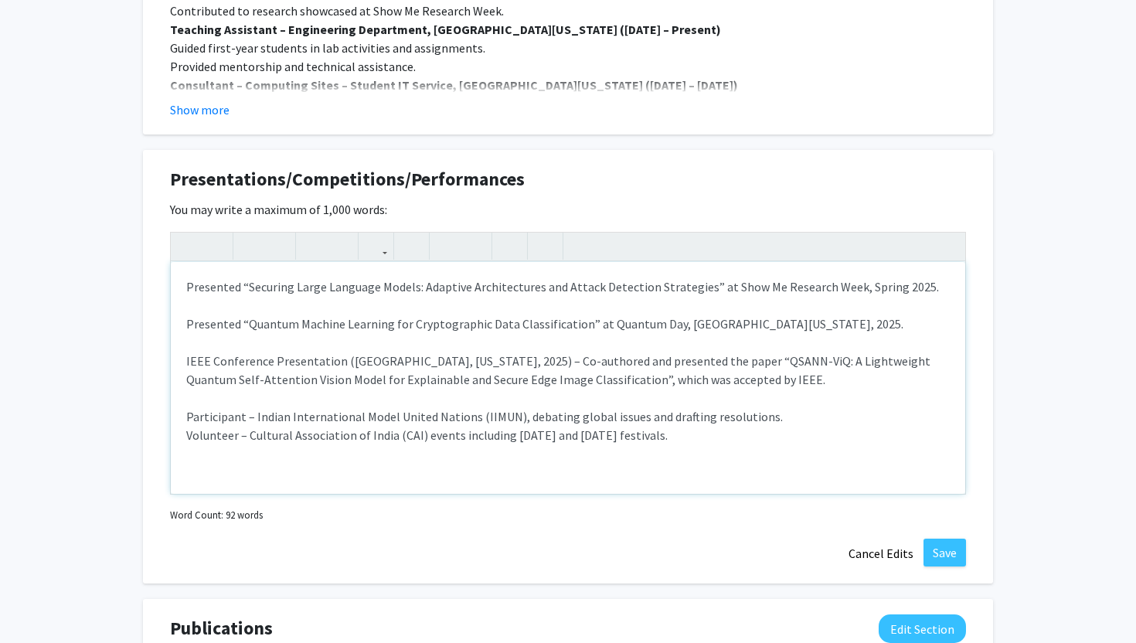
click at [776, 415] on p "Presented “Securing Large Language Models: Adaptive Architectures and Attack De…" at bounding box center [568, 361] width 764 height 167
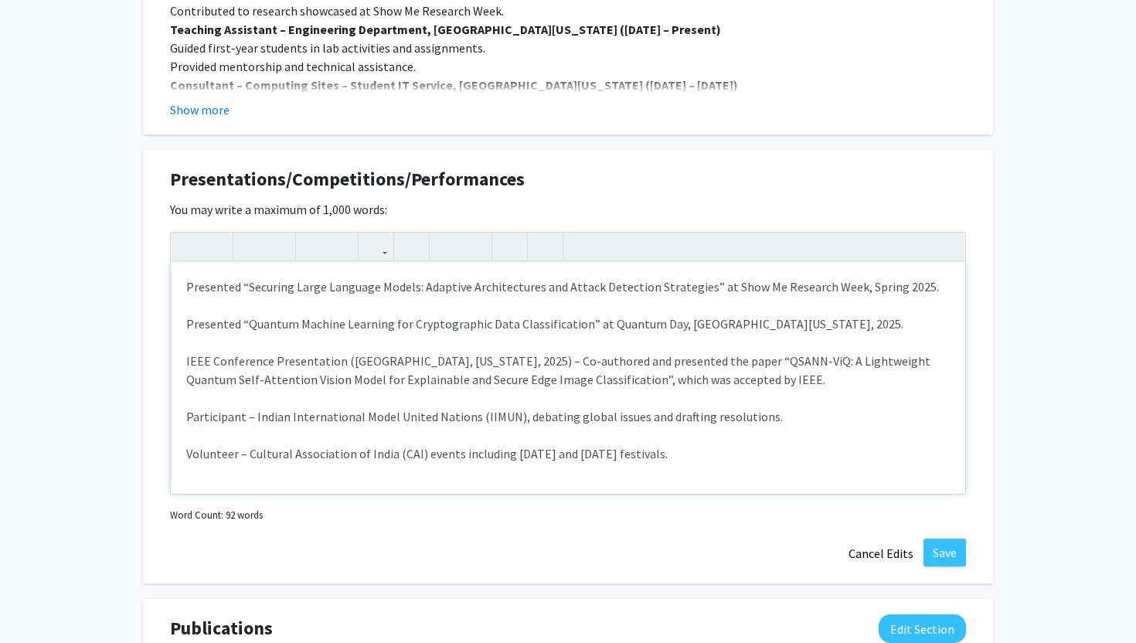
type textarea "<p>Presented “Securing Large Language Models: Adaptive Architectures and Attack…"
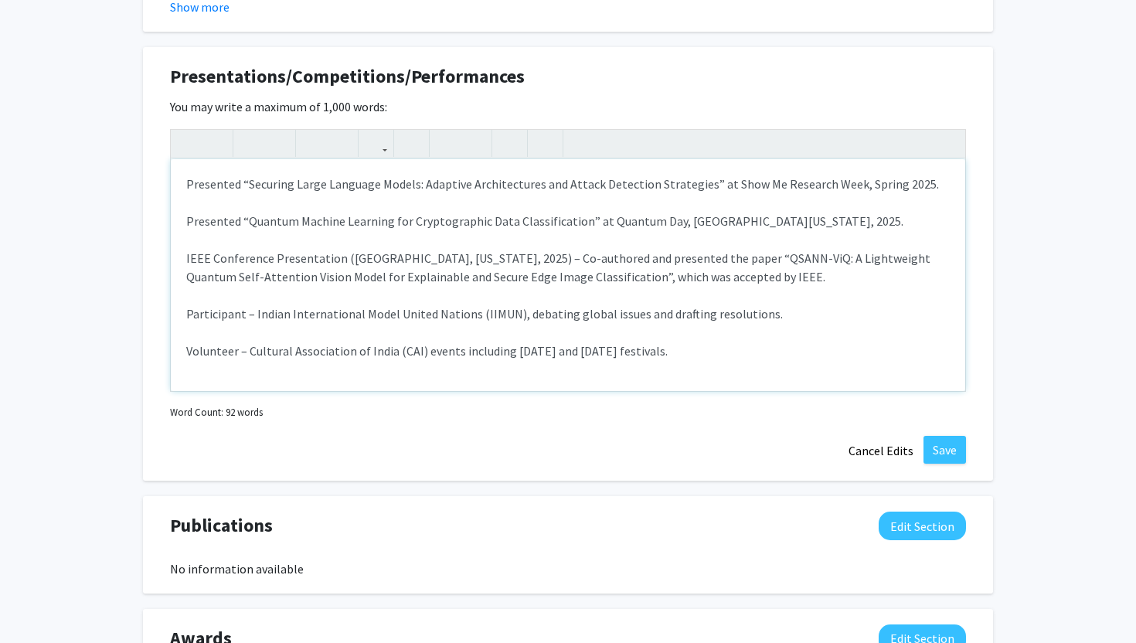
scroll to position [1541, 0]
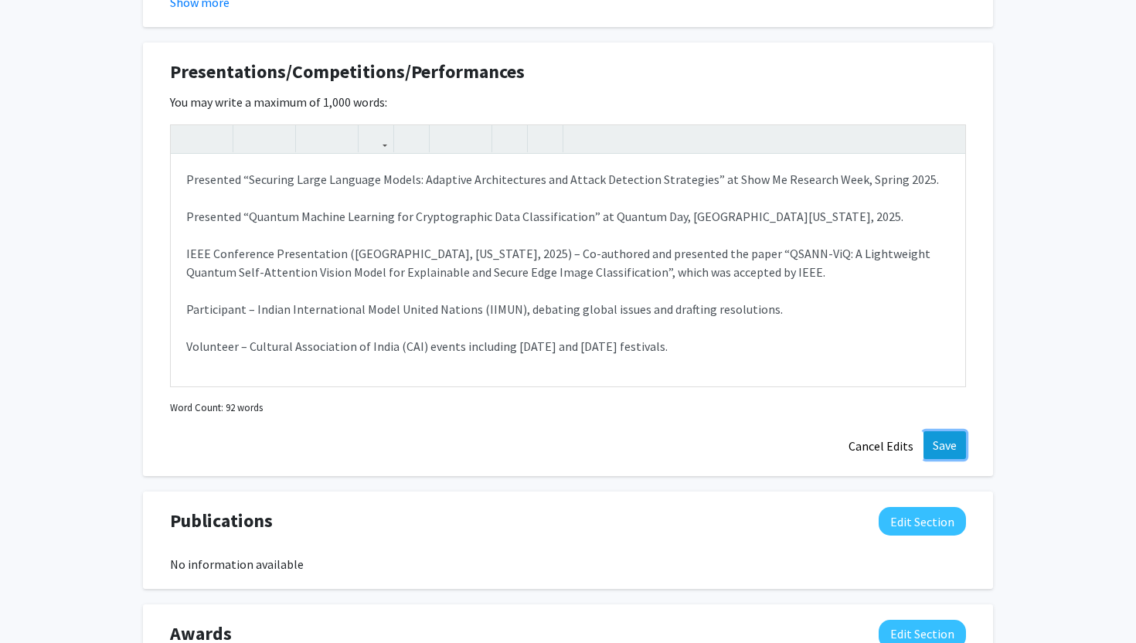
click at [944, 451] on button "Save" at bounding box center [945, 445] width 43 height 28
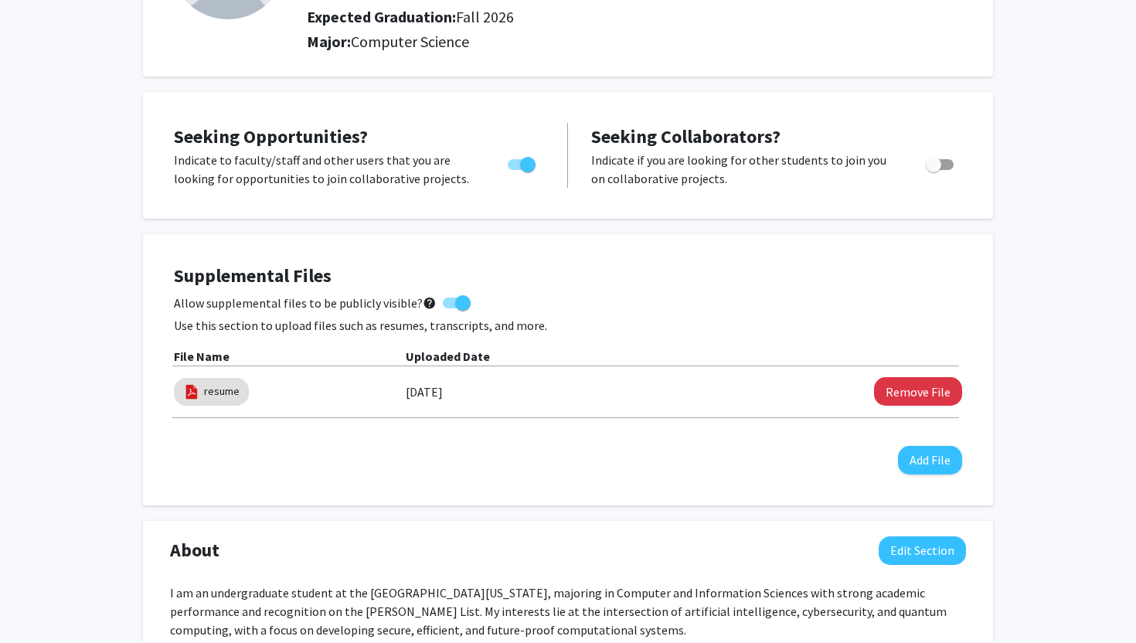
scroll to position [0, 0]
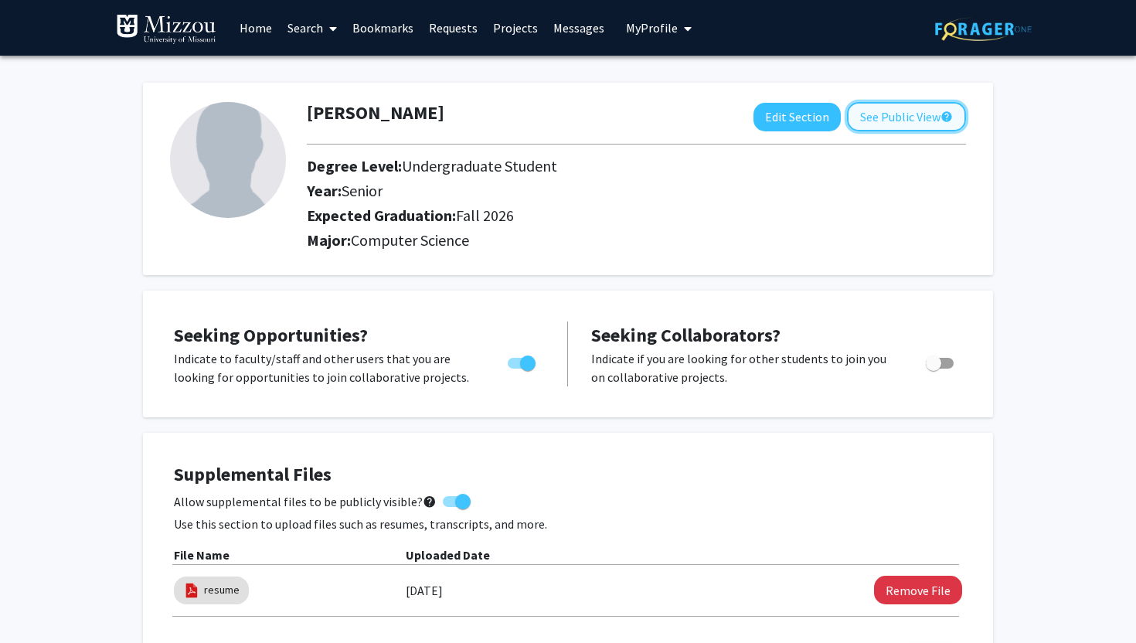
click at [911, 116] on button "See Public View help" at bounding box center [906, 116] width 119 height 29
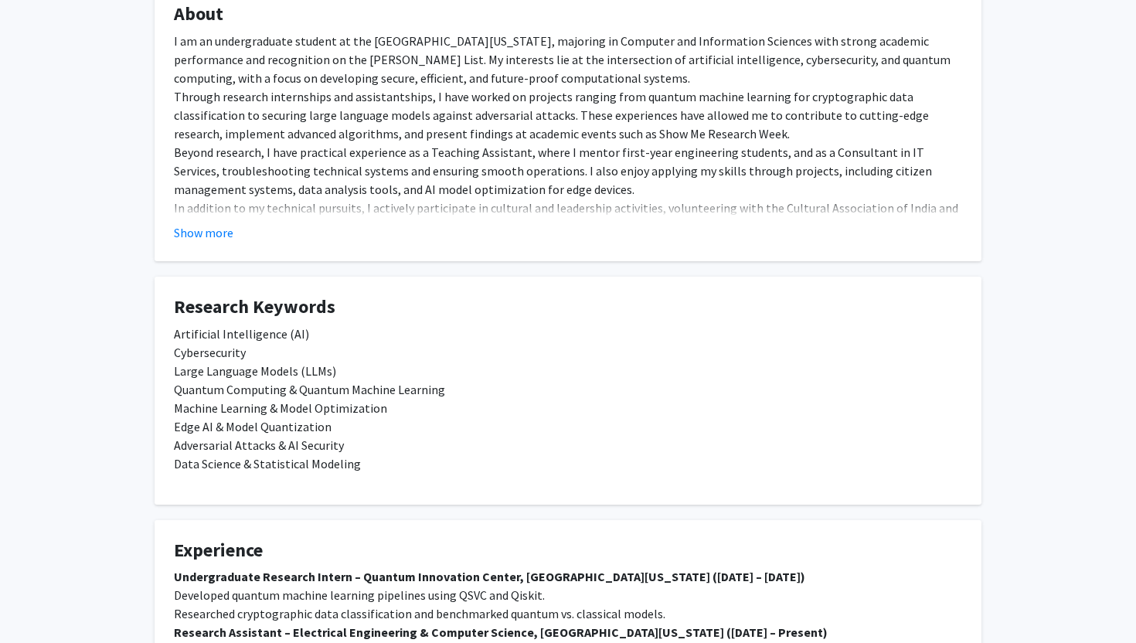
scroll to position [298, 0]
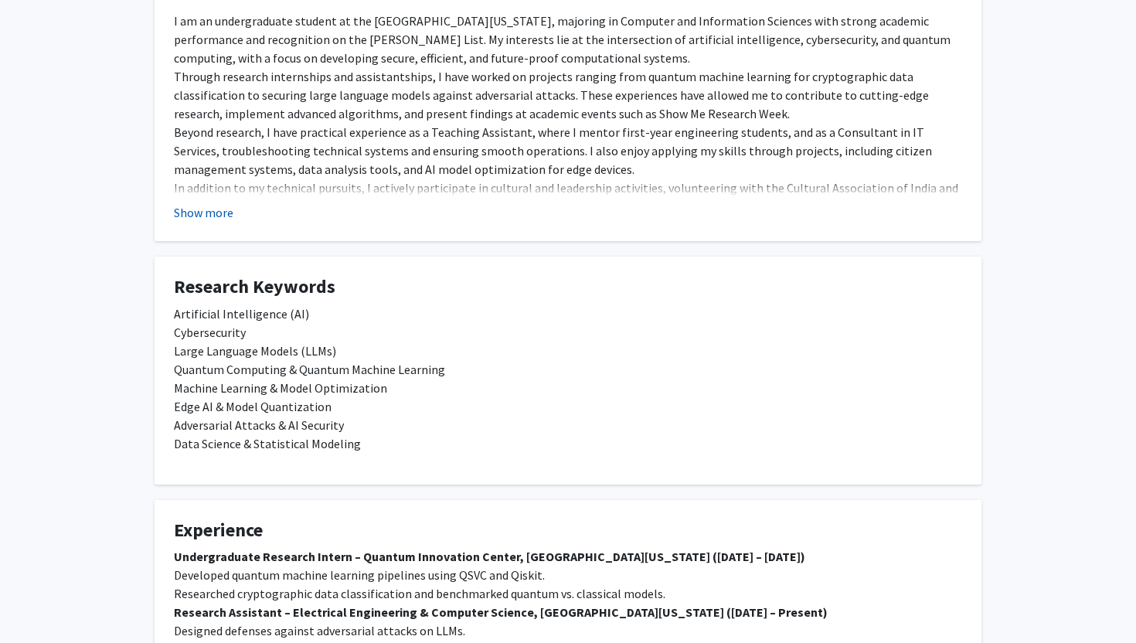
click at [202, 216] on button "Show more" at bounding box center [204, 212] width 60 height 19
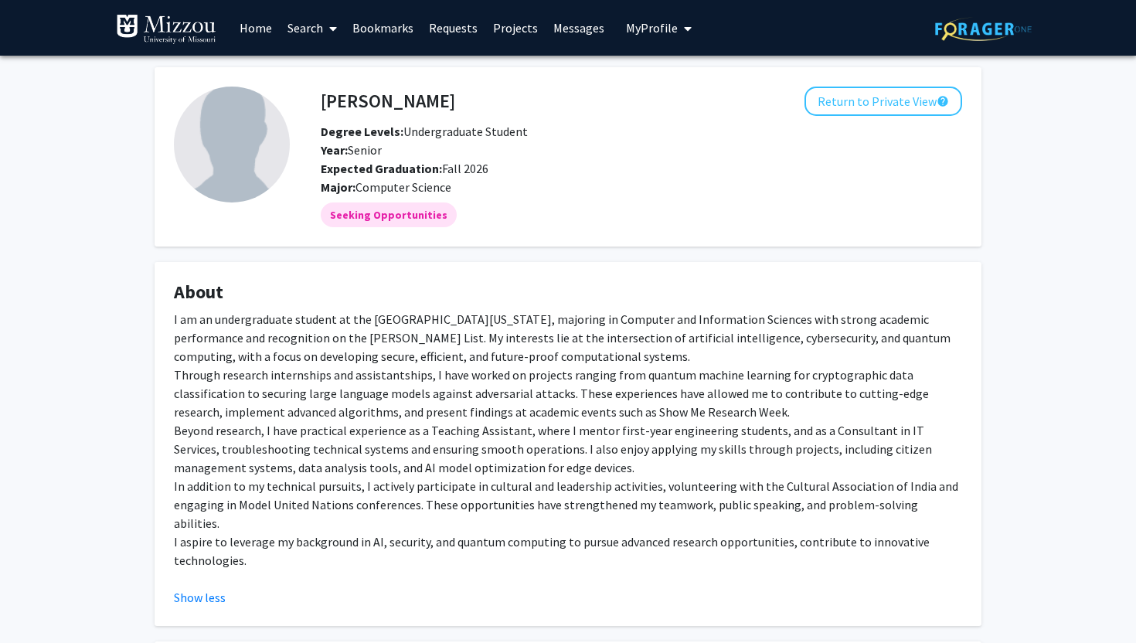
scroll to position [0, 0]
click at [642, 26] on span "My Profile" at bounding box center [652, 27] width 52 height 15
click at [643, 80] on img at bounding box center [652, 78] width 31 height 31
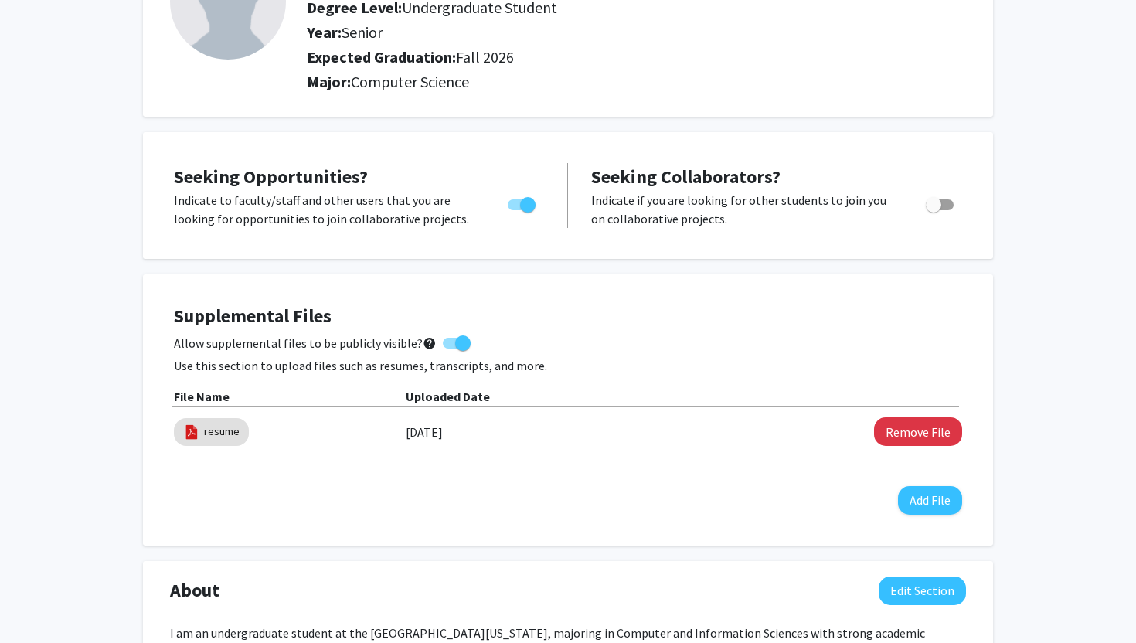
scroll to position [164, 0]
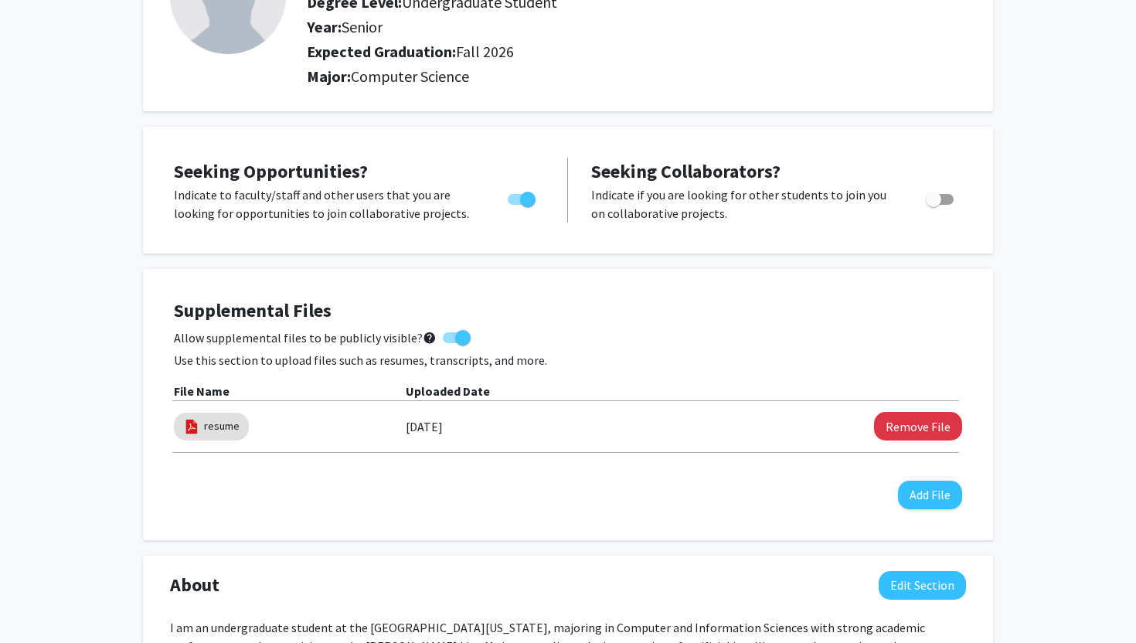
click at [455, 337] on span at bounding box center [462, 337] width 15 height 15
click at [451, 343] on input "Allow supplemental files to be publicly visible? help" at bounding box center [450, 343] width 1 height 1
checkbox input "false"
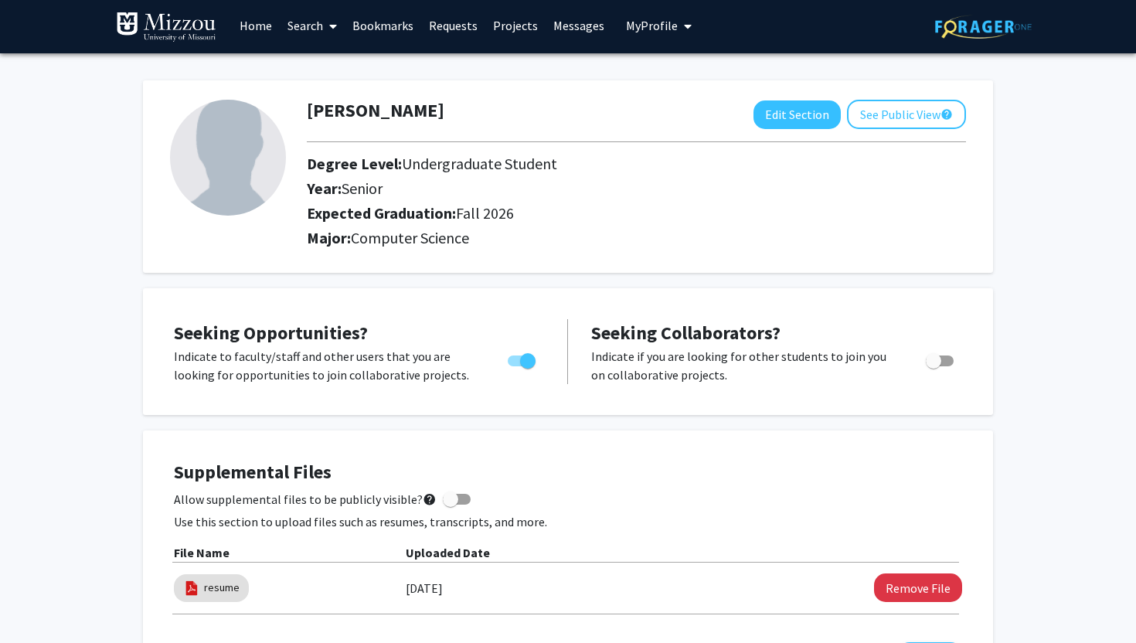
scroll to position [0, 0]
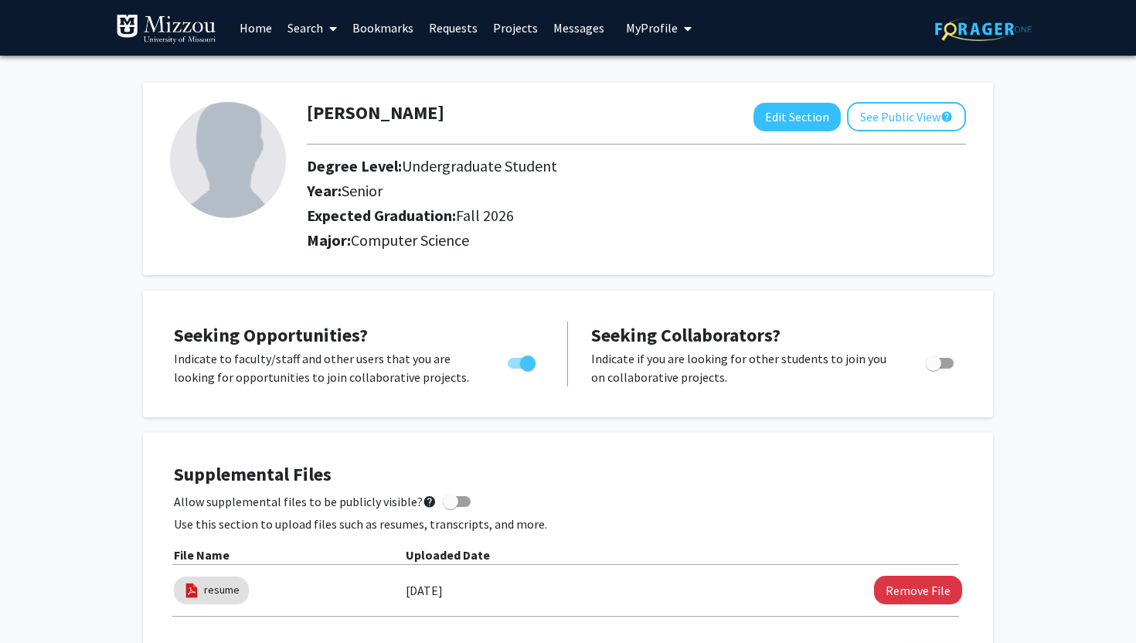
click at [295, 31] on link "Search" at bounding box center [312, 28] width 65 height 54
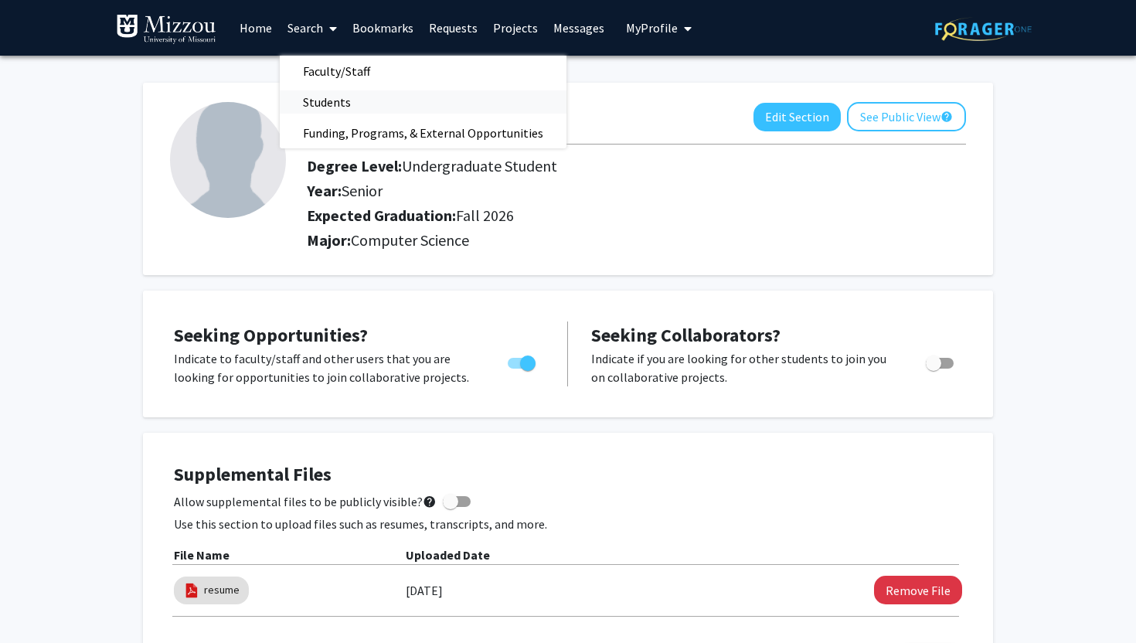
click at [318, 99] on span "Students" at bounding box center [327, 102] width 94 height 31
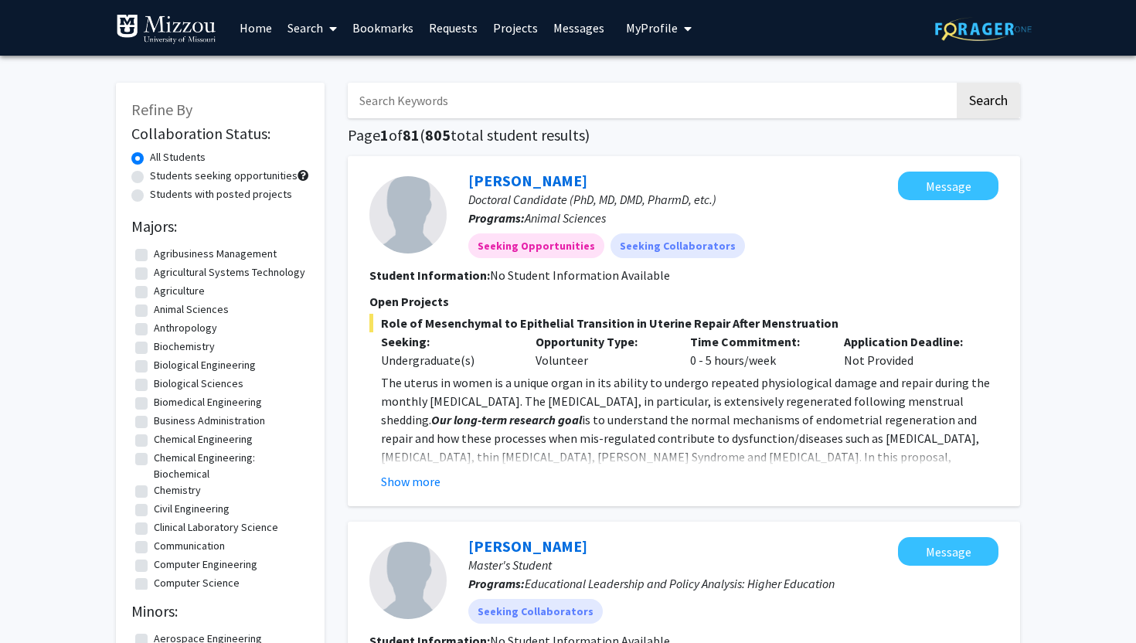
click at [150, 178] on label "Students seeking opportunities" at bounding box center [224, 176] width 148 height 16
click at [150, 178] on input "Students seeking opportunities" at bounding box center [155, 173] width 10 height 10
radio input "true"
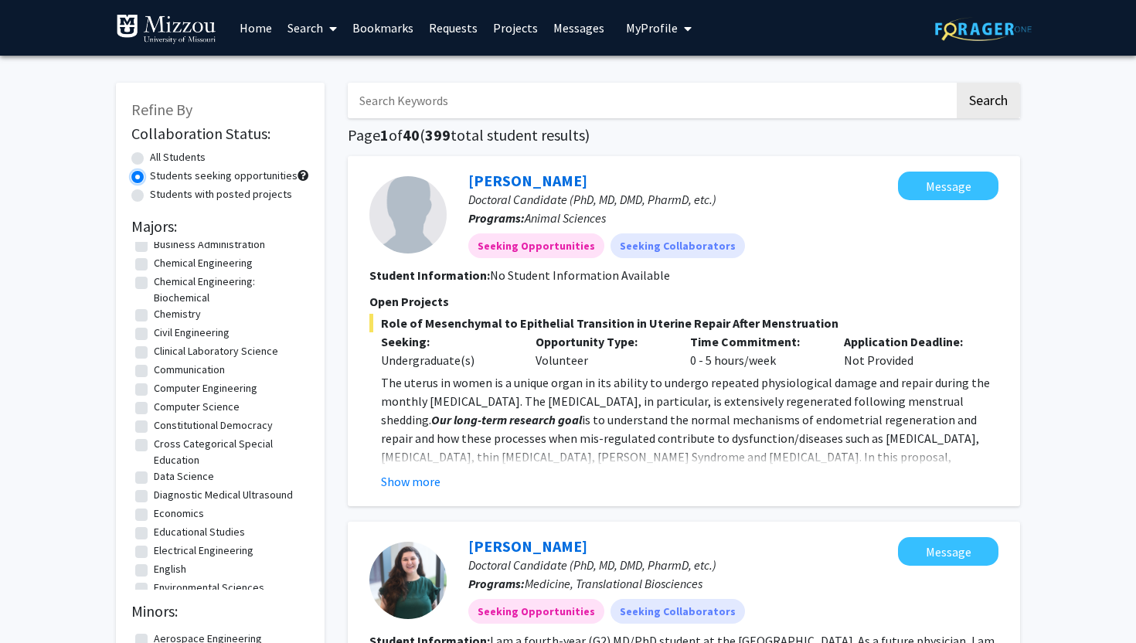
scroll to position [177, 0]
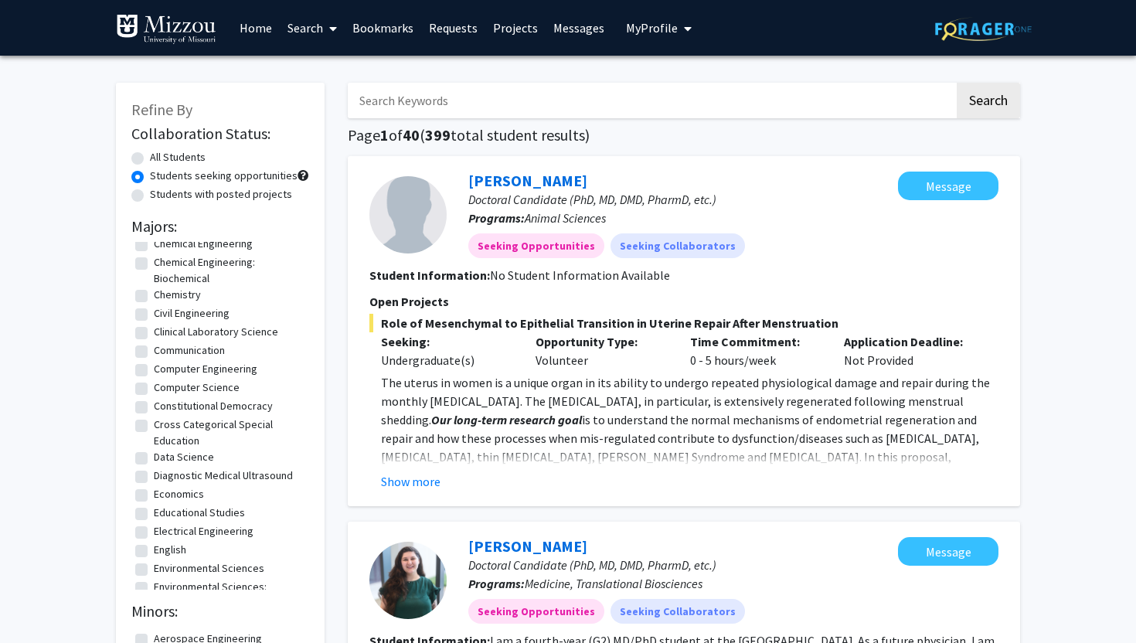
click at [154, 396] on label "Computer Science" at bounding box center [197, 388] width 86 height 16
click at [154, 390] on input "Computer Science" at bounding box center [159, 385] width 10 height 10
checkbox input "true"
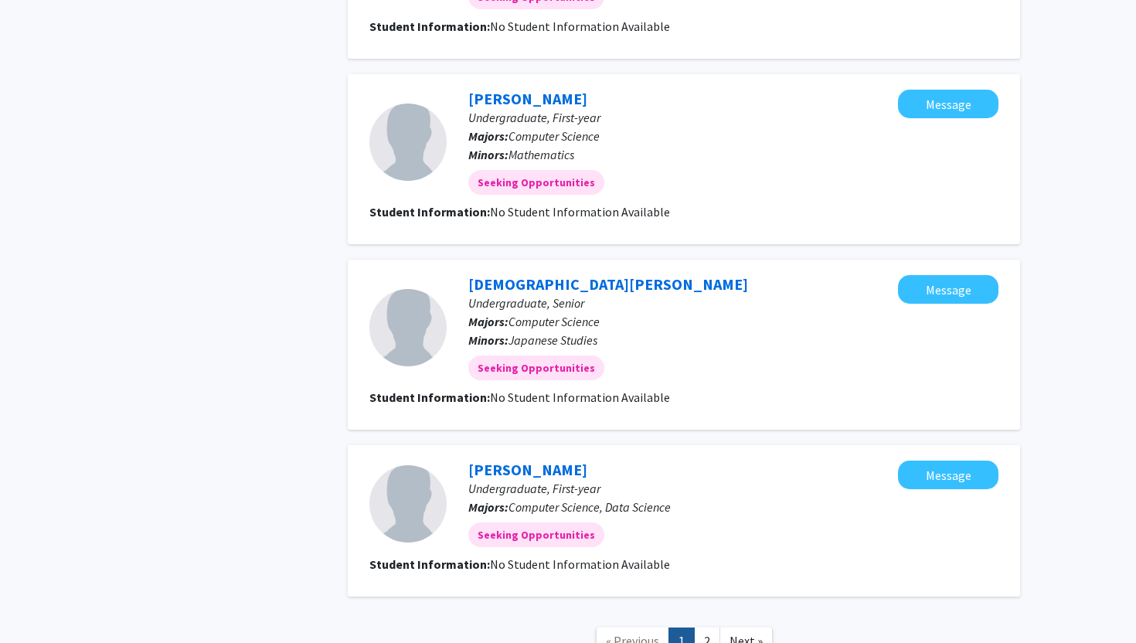
scroll to position [1728, 0]
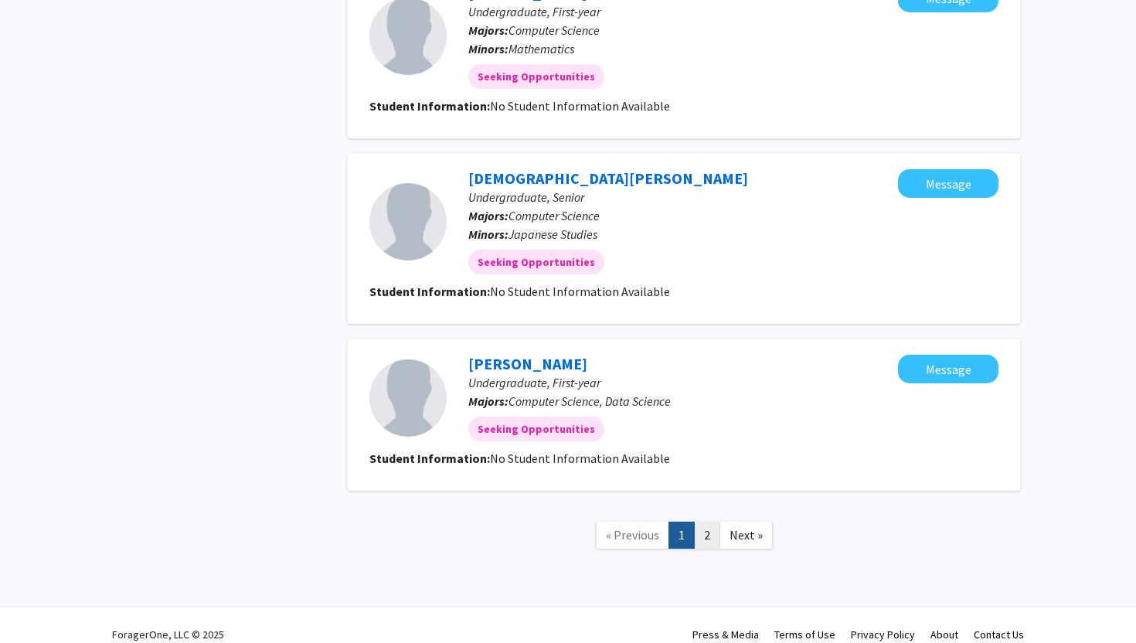
click at [695, 522] on link "2" at bounding box center [707, 535] width 26 height 27
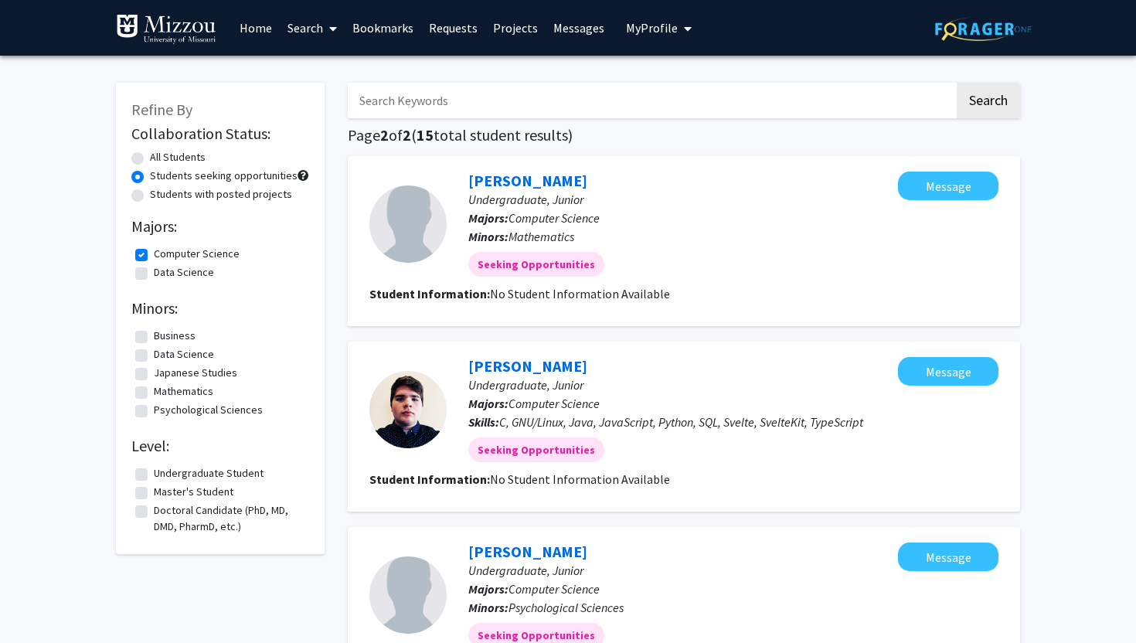
click at [154, 255] on label "Computer Science" at bounding box center [197, 254] width 86 height 16
click at [154, 255] on input "Computer Science" at bounding box center [159, 251] width 10 height 10
checkbox input "false"
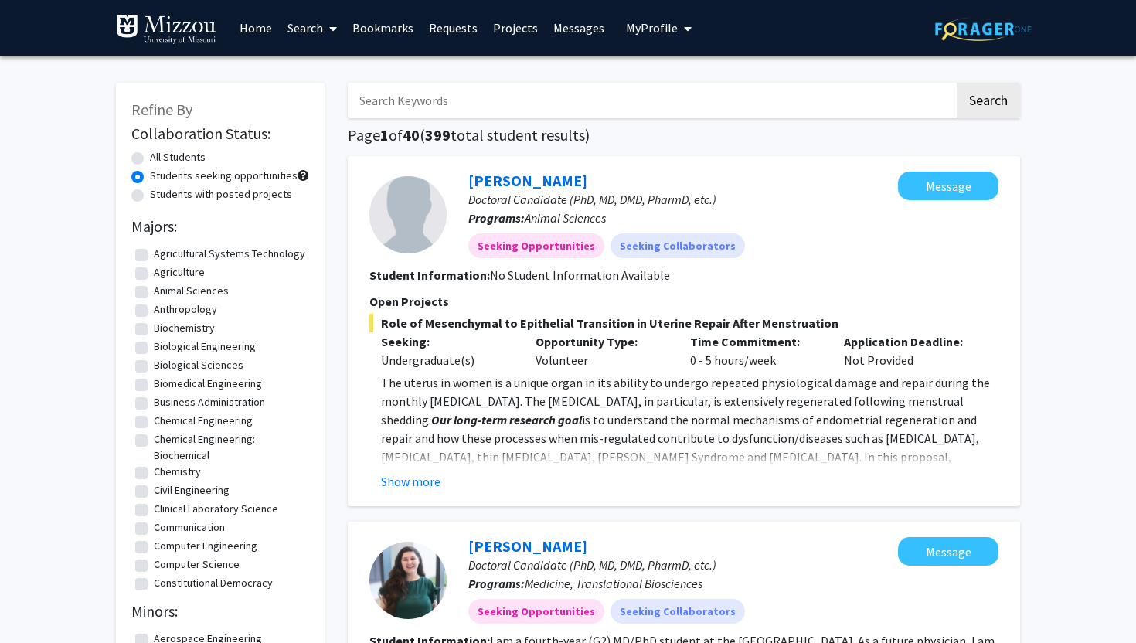
click at [150, 195] on label "Students with posted projects" at bounding box center [221, 194] width 142 height 16
click at [150, 195] on input "Students with posted projects" at bounding box center [155, 191] width 10 height 10
radio input "true"
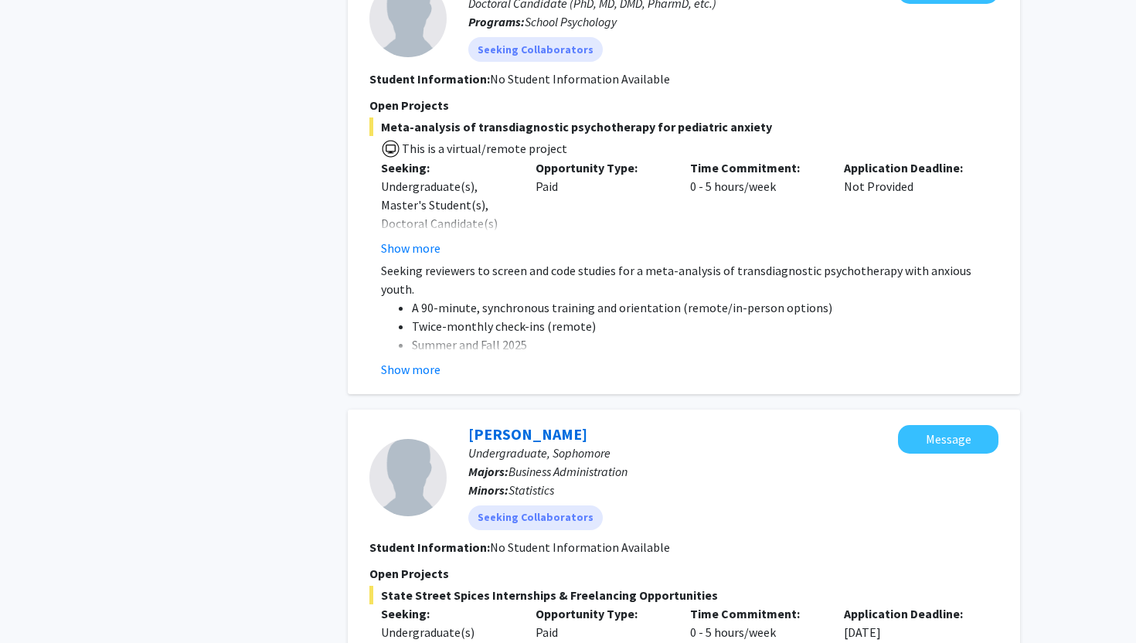
scroll to position [849, 0]
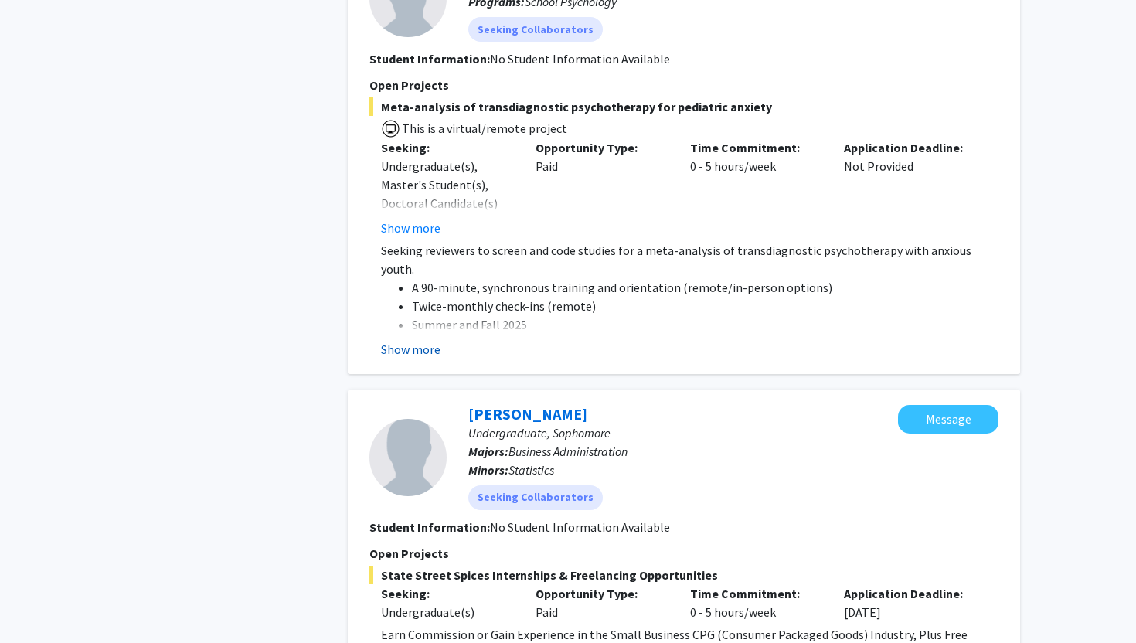
click at [421, 353] on button "Show more" at bounding box center [411, 349] width 60 height 19
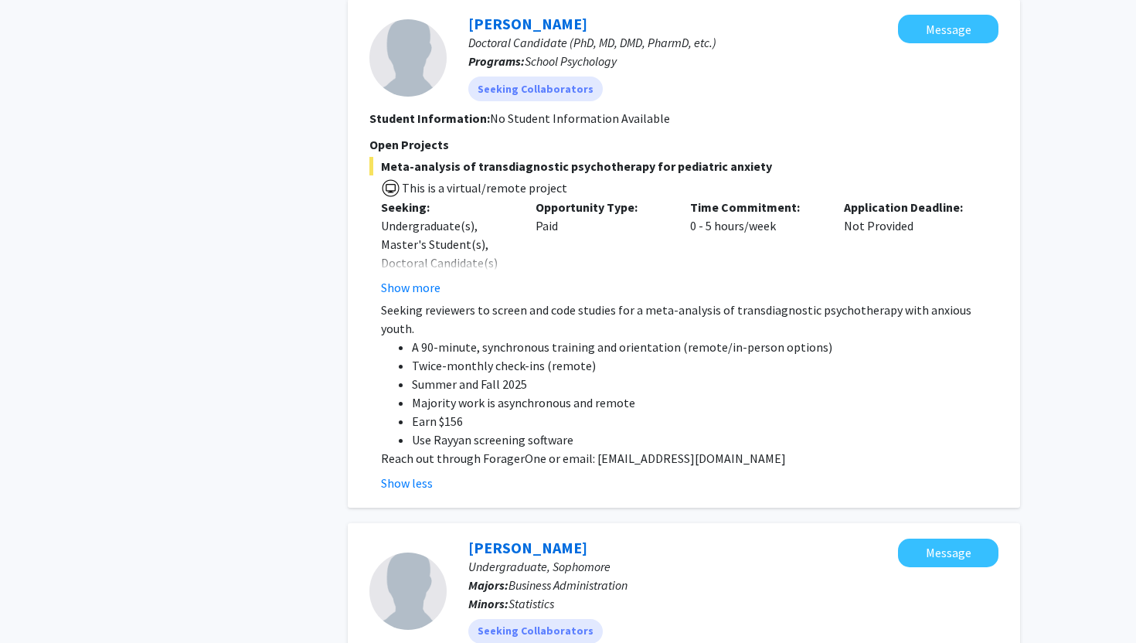
scroll to position [780, 0]
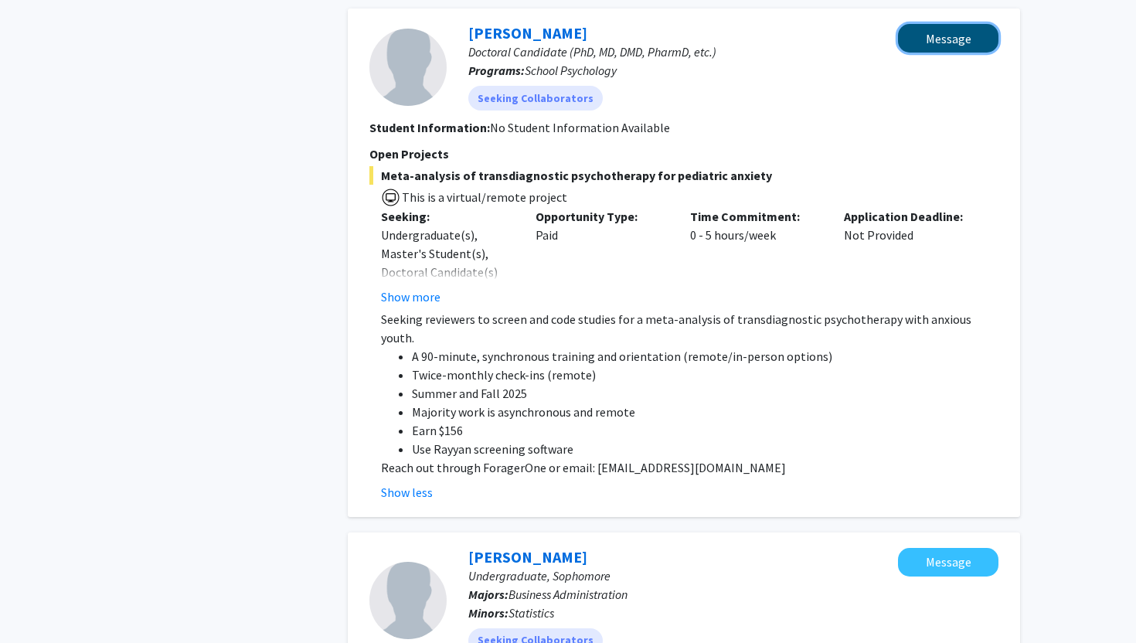
click at [969, 43] on button "Message" at bounding box center [948, 38] width 100 height 29
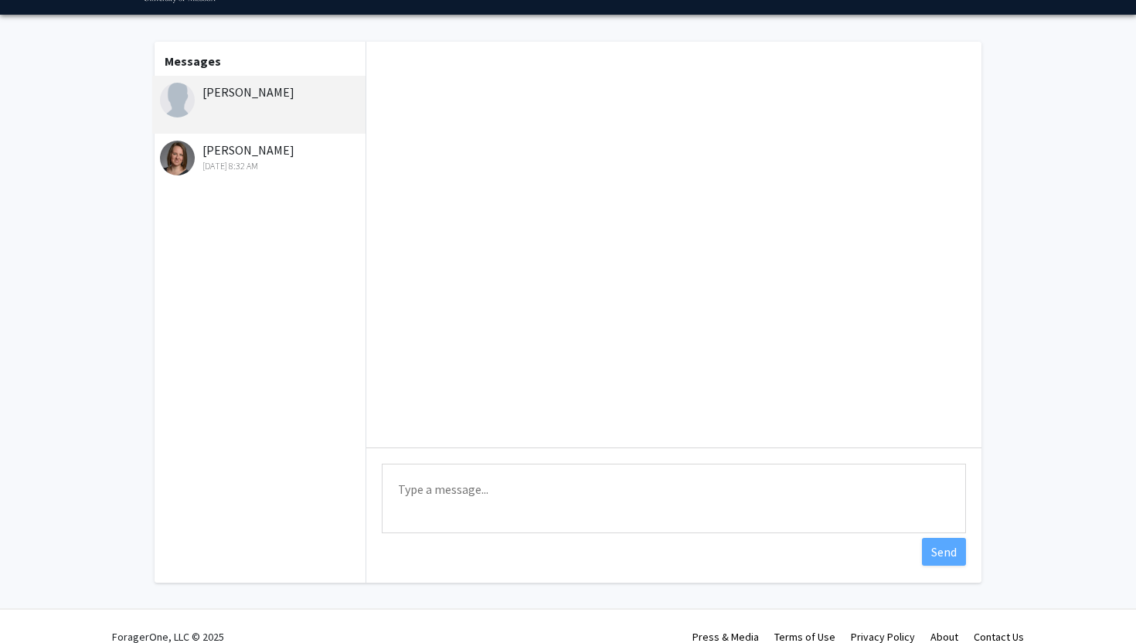
scroll to position [53, 0]
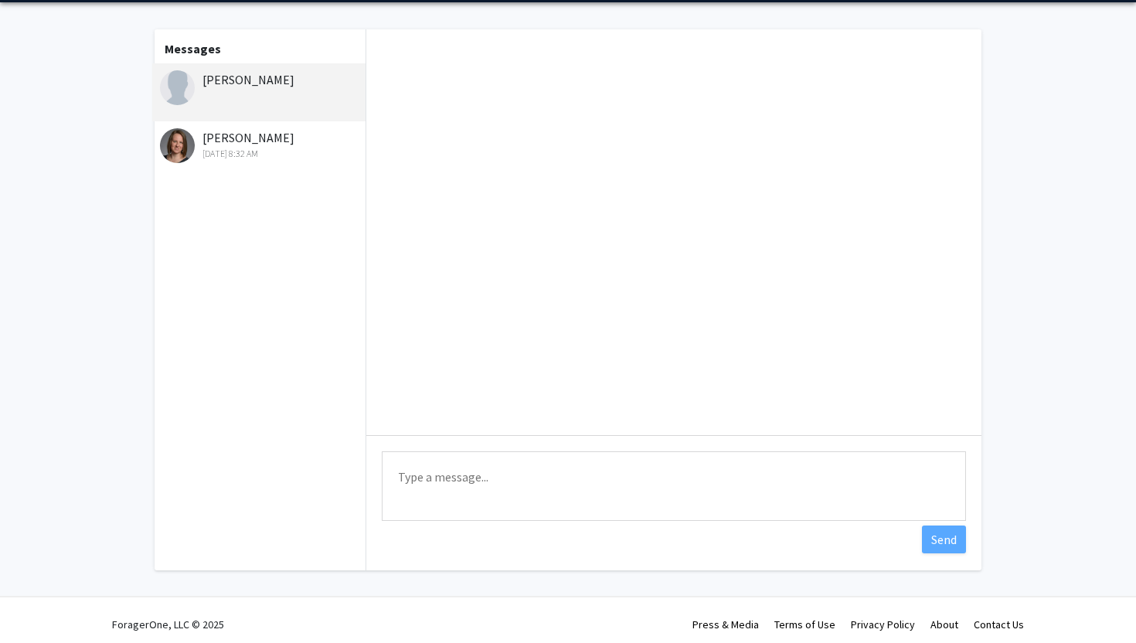
click at [456, 483] on textarea "Type a message" at bounding box center [674, 486] width 584 height 70
type textarea "Hi I want to apply and know more for the project you mentioned"
click at [952, 540] on button "Send" at bounding box center [944, 540] width 44 height 28
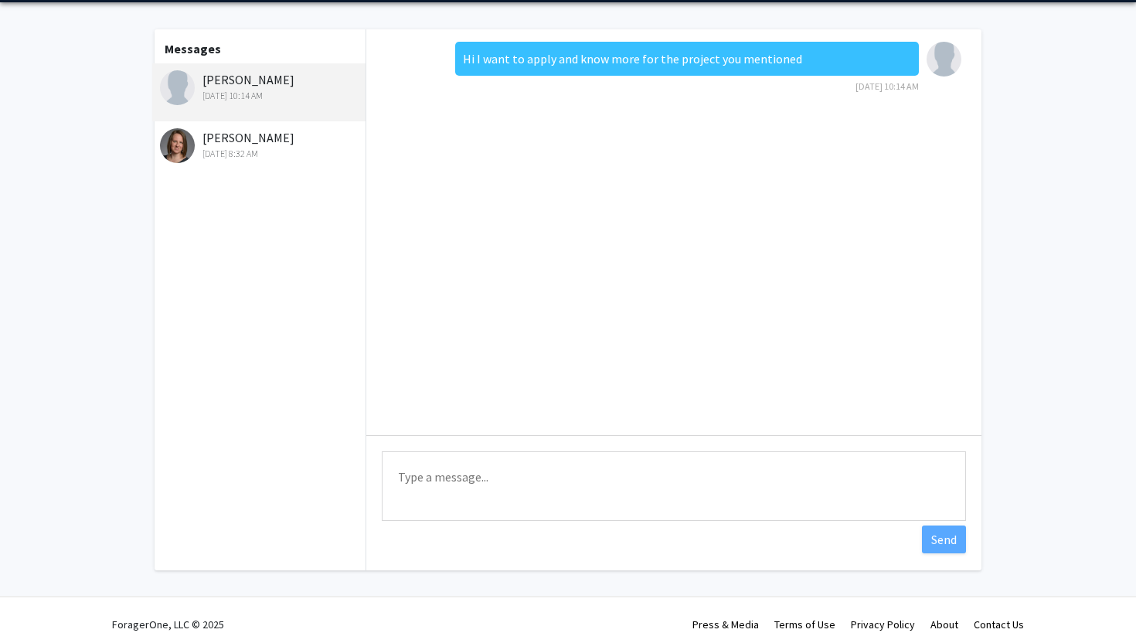
click at [301, 142] on div "Rachel Wolpert Sep 25, 2025 8:32 AM" at bounding box center [261, 144] width 202 height 32
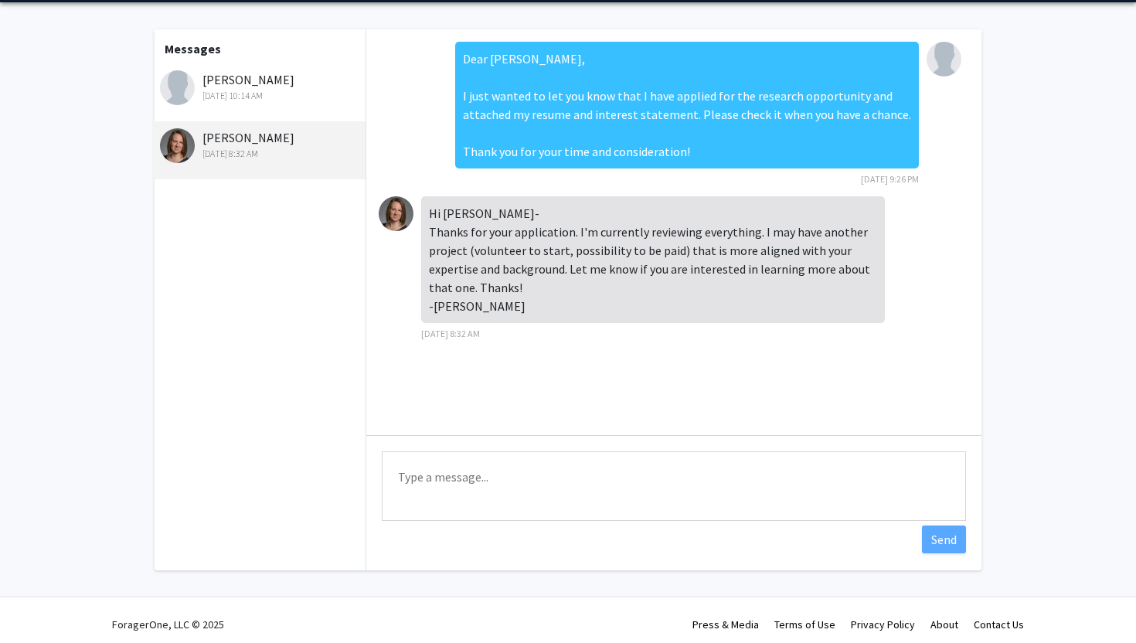
scroll to position [62, 0]
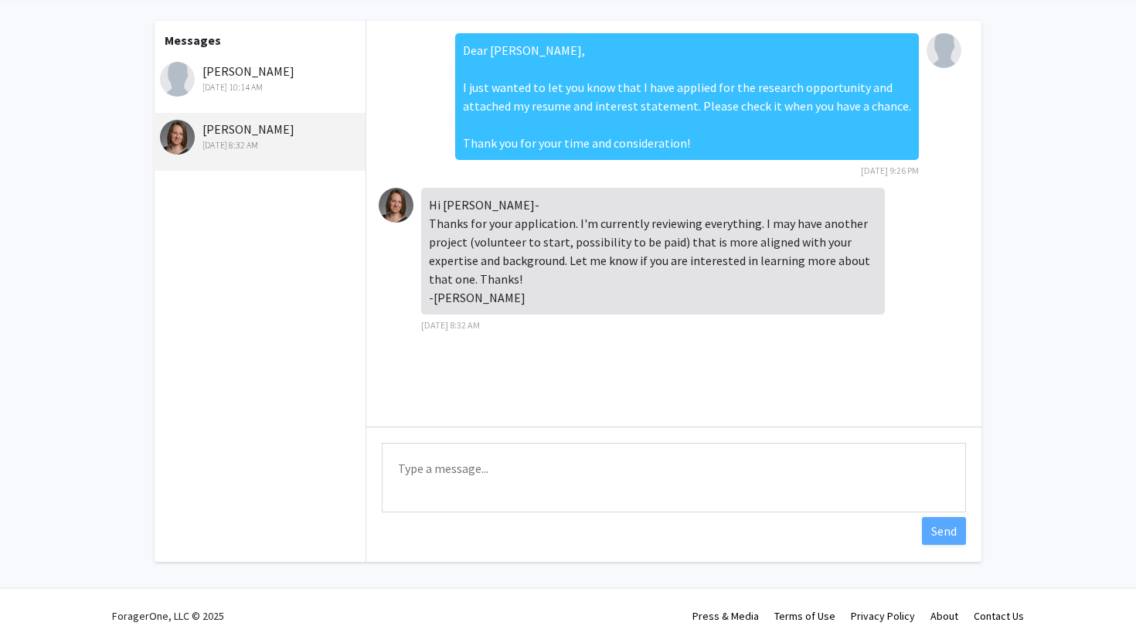
click at [432, 474] on textarea "Type a message" at bounding box center [674, 478] width 584 height 70
type textarea "yes i am interested"
click at [945, 536] on button "Send" at bounding box center [944, 531] width 44 height 28
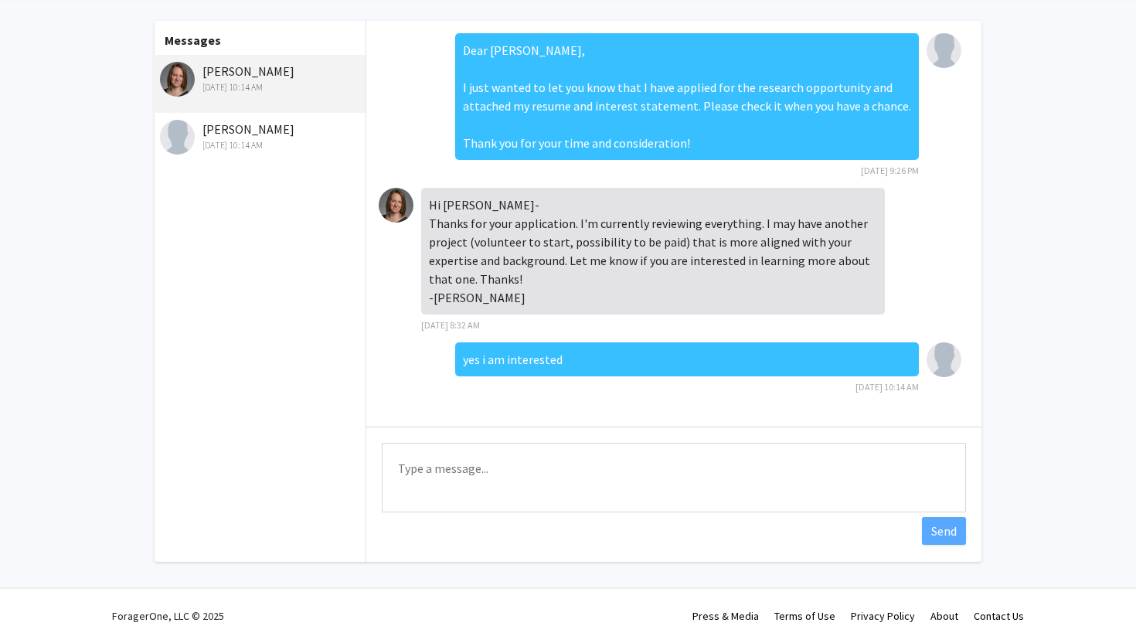
click at [213, 131] on div "Sawyer Harmon Sep 25, 2025 10:14 AM" at bounding box center [261, 136] width 202 height 32
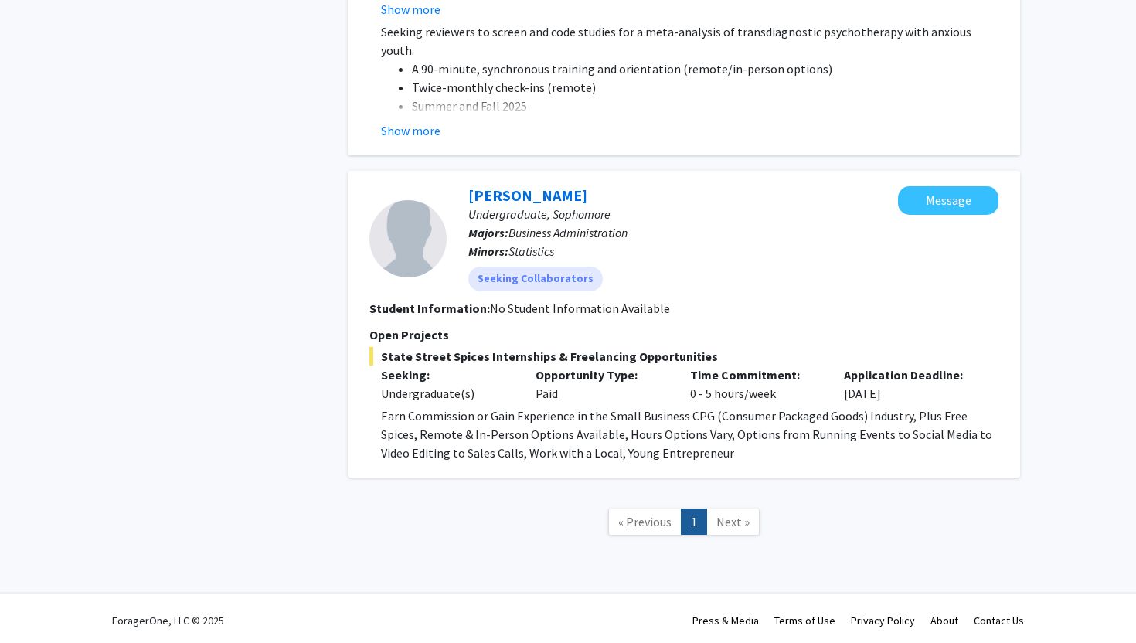
scroll to position [1073, 0]
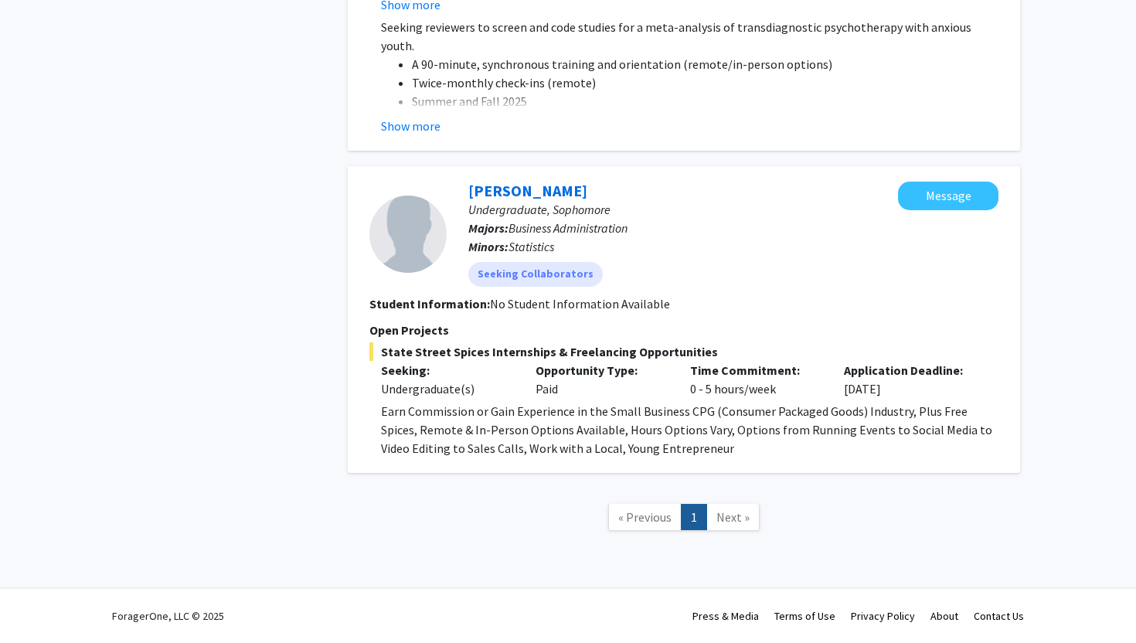
click at [550, 383] on div "Opportunity Type: Paid" at bounding box center [601, 379] width 155 height 37
click at [941, 189] on button "Message" at bounding box center [948, 196] width 100 height 29
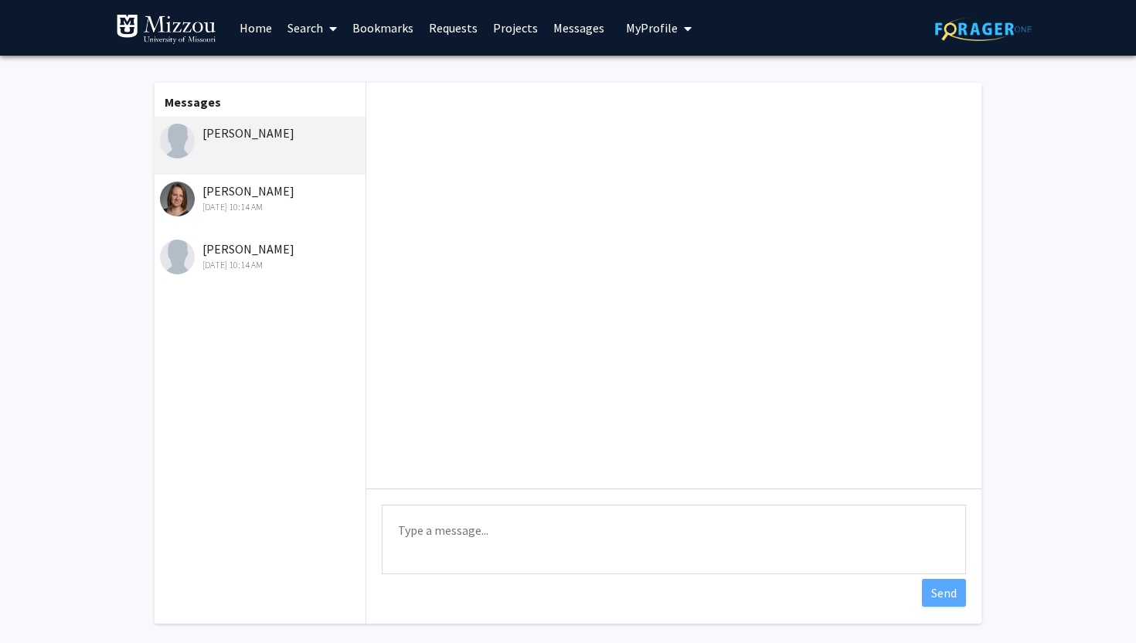
click at [439, 541] on textarea "Type a message" at bounding box center [674, 540] width 584 height 70
click at [590, 556] on textarea "Hi I would like to know more about the oppurtunity" at bounding box center [674, 540] width 584 height 70
click at [669, 556] on textarea "Hi I would like to know more about the oppurtunity" at bounding box center [674, 540] width 584 height 70
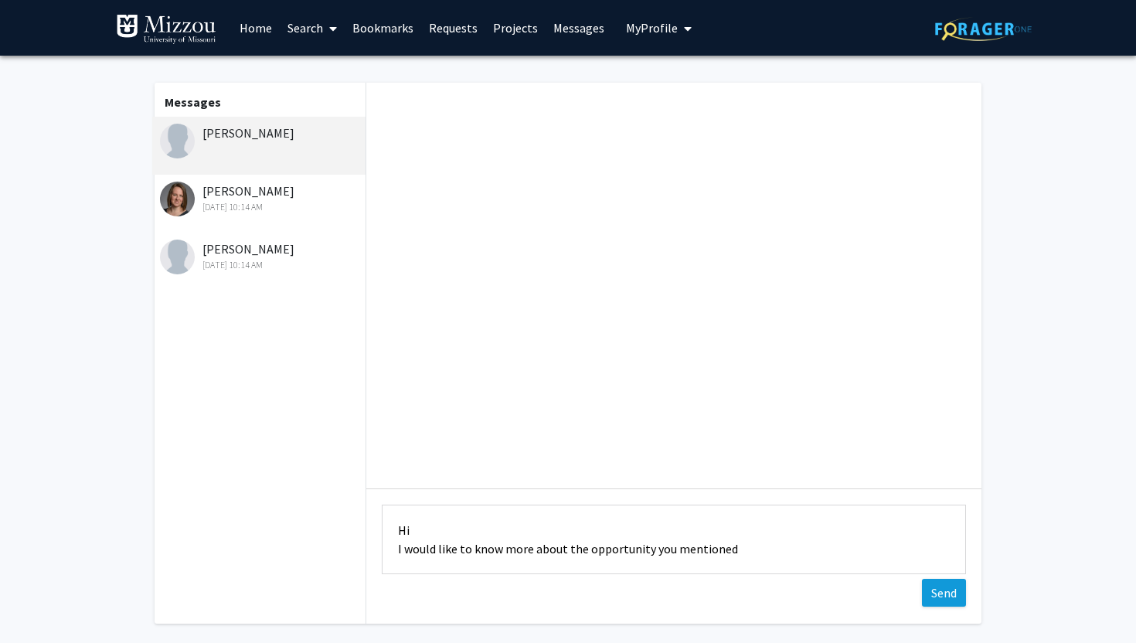
type textarea "Hi I would like to know more about the opportunity you mentioned"
click at [956, 595] on button "Send" at bounding box center [944, 593] width 44 height 28
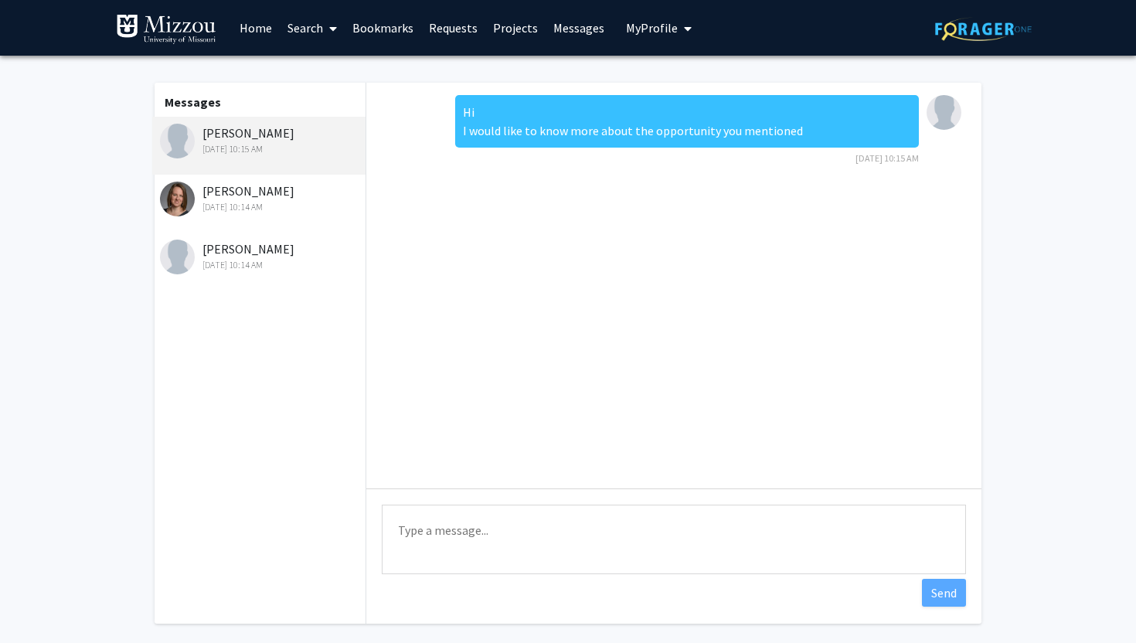
click at [301, 26] on link "Search" at bounding box center [312, 28] width 65 height 54
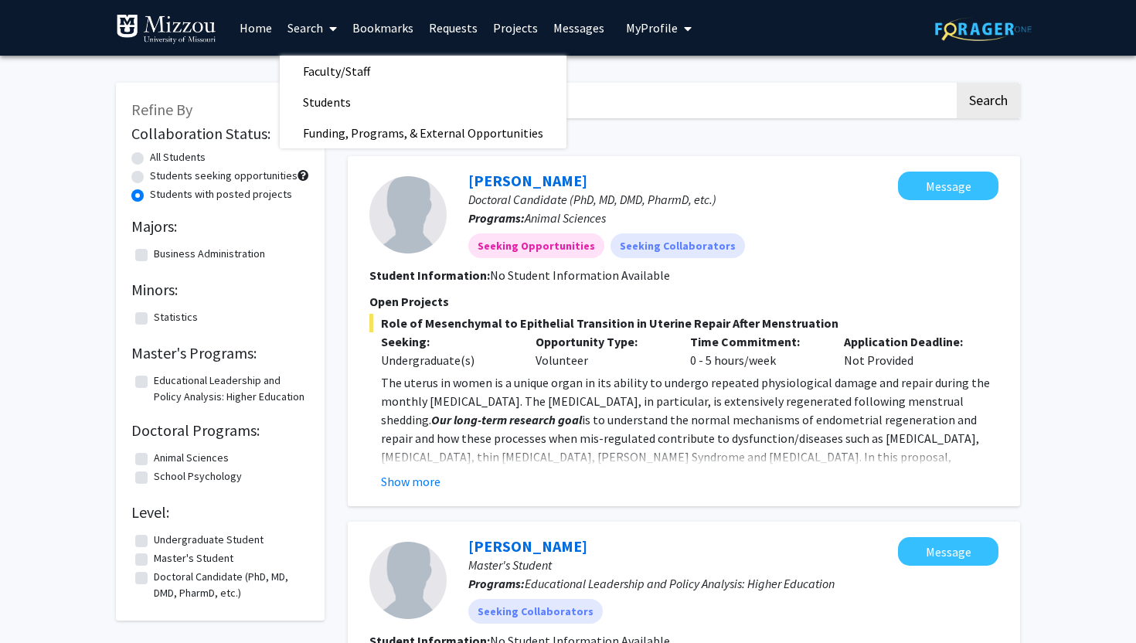
click at [150, 158] on label "All Students" at bounding box center [178, 157] width 56 height 16
click at [150, 158] on input "All Students" at bounding box center [155, 154] width 10 height 10
radio input "true"
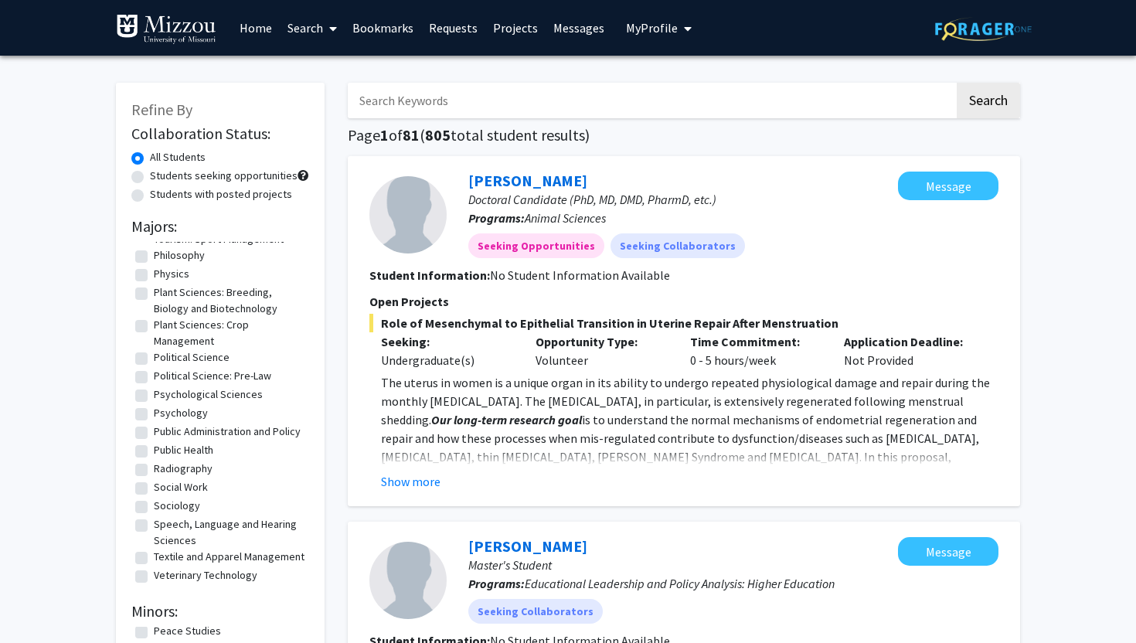
click at [147, 191] on div "Students with posted projects" at bounding box center [220, 195] width 178 height 19
click at [298, 29] on link "Search" at bounding box center [312, 28] width 65 height 54
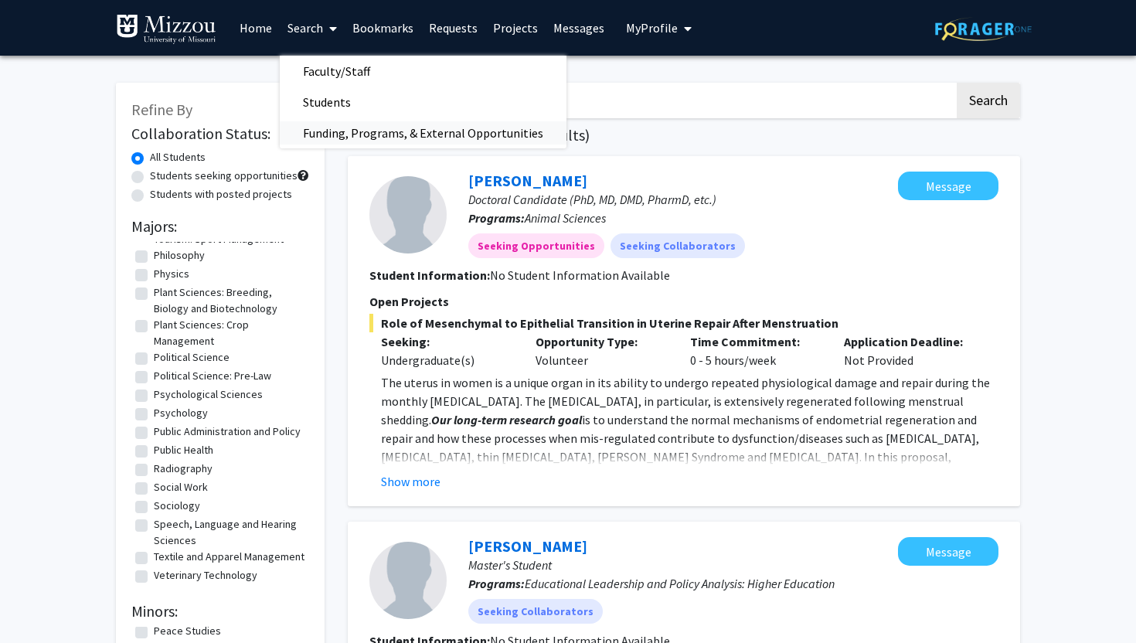
click at [348, 135] on span "Funding, Programs, & External Opportunities" at bounding box center [423, 132] width 287 height 31
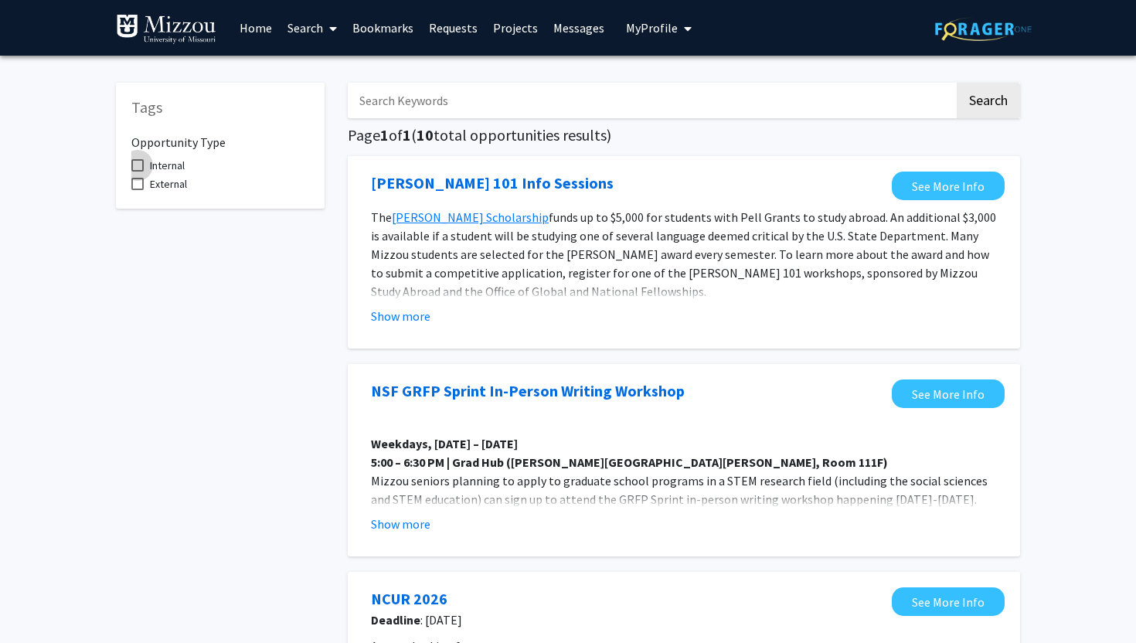
click at [175, 169] on span "Internal" at bounding box center [167, 165] width 35 height 19
click at [138, 172] on input "Internal" at bounding box center [137, 172] width 1 height 1
checkbox input "true"
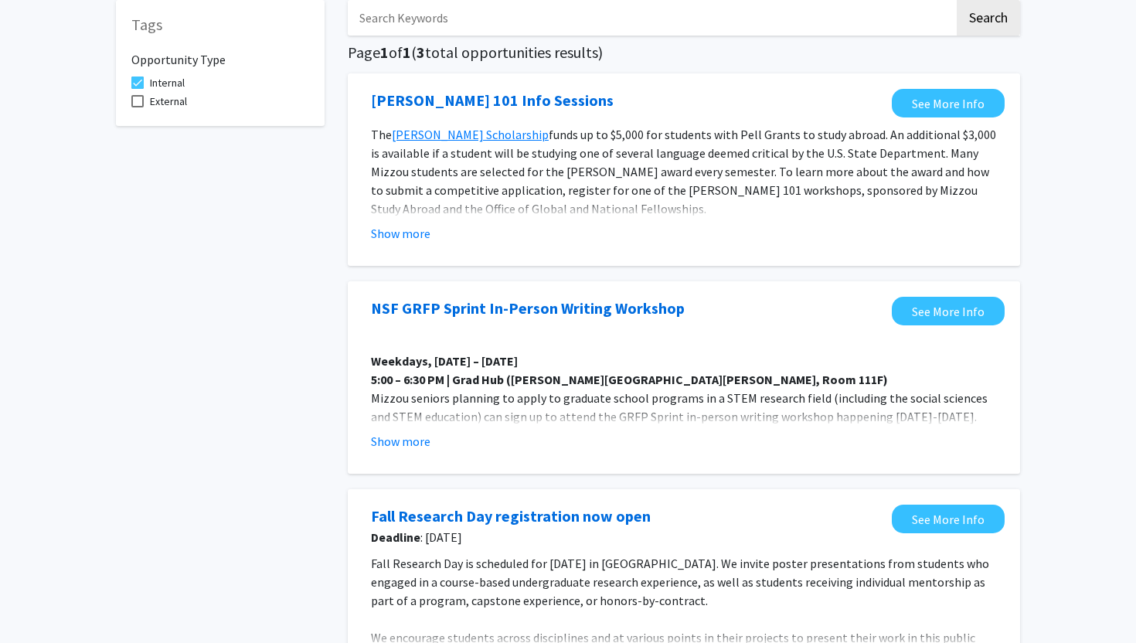
scroll to position [87, 0]
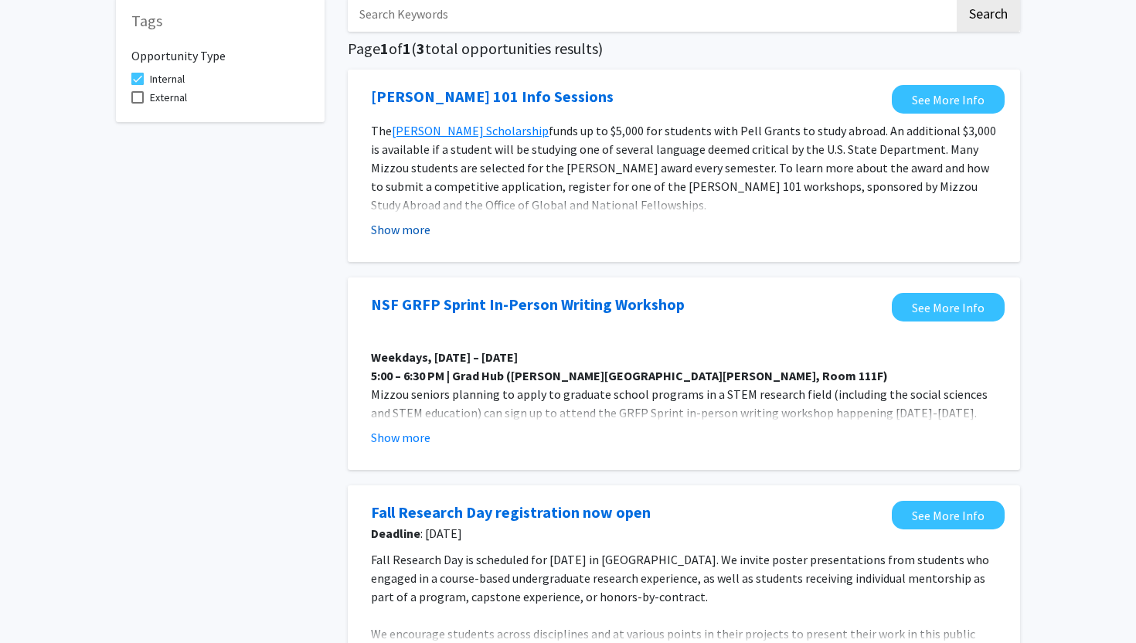
click at [410, 228] on button "Show more" at bounding box center [401, 229] width 60 height 19
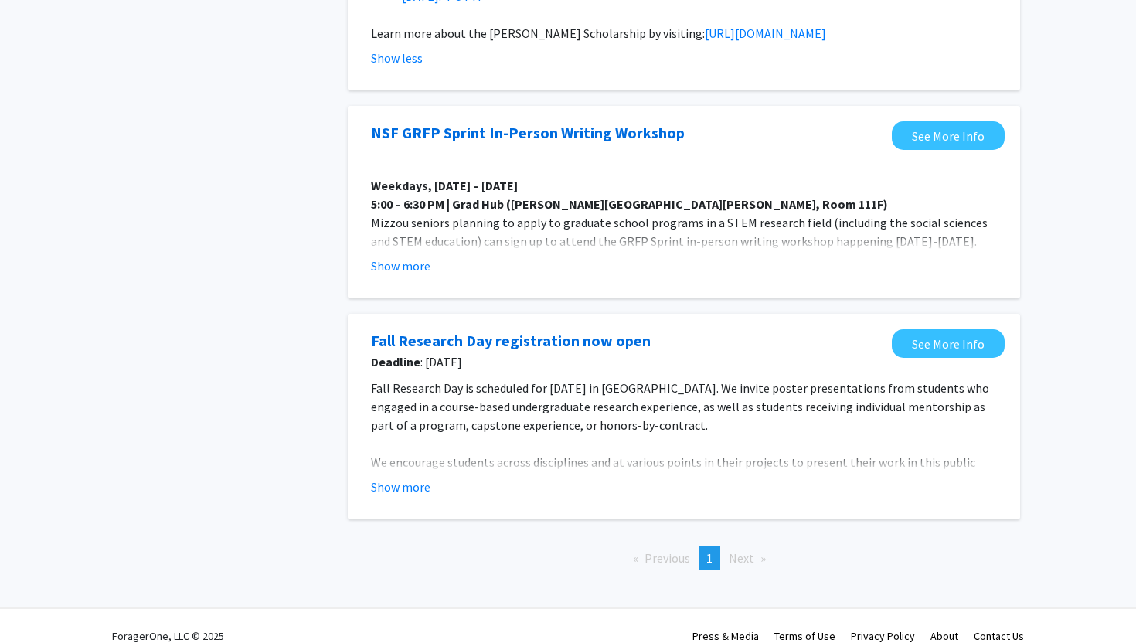
scroll to position [445, 0]
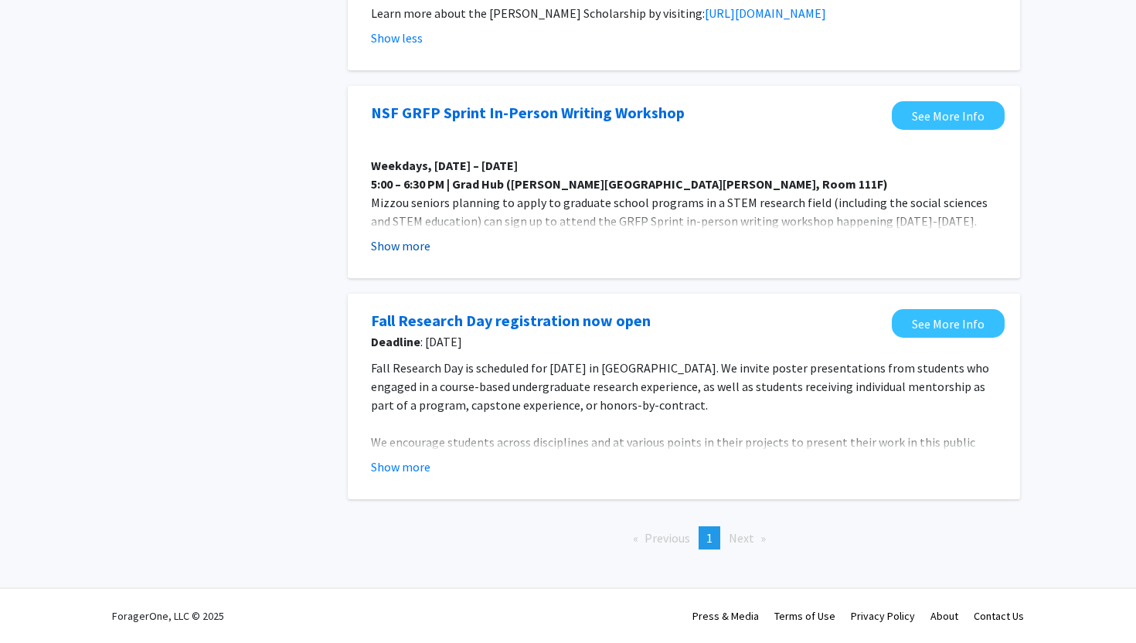
click at [410, 248] on button "Show more" at bounding box center [401, 246] width 60 height 19
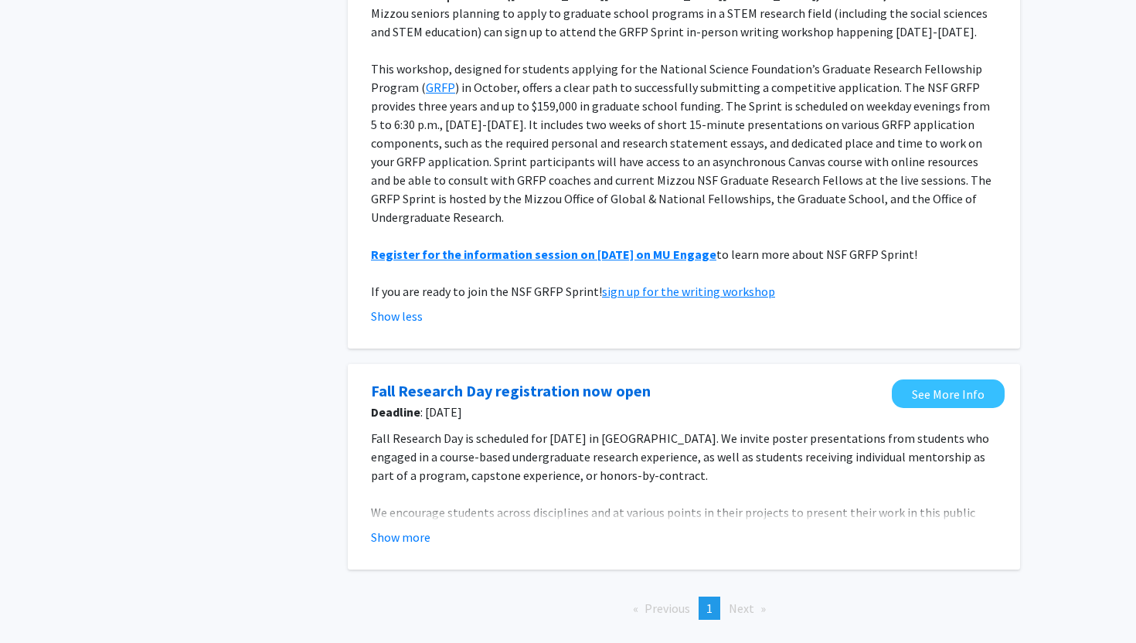
scroll to position [641, 0]
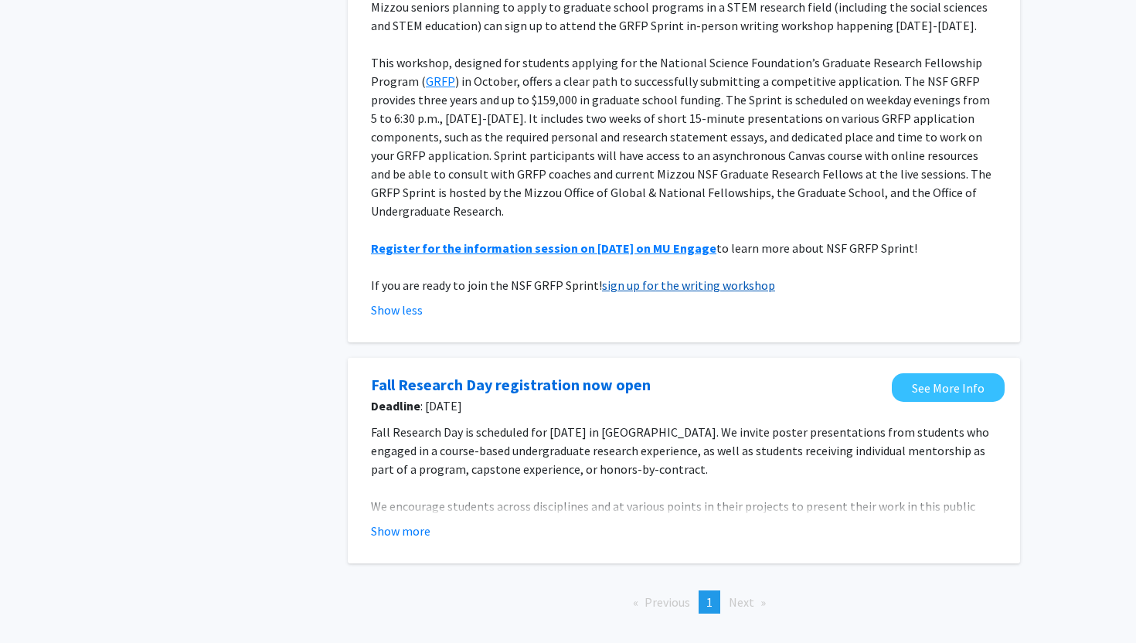
click at [666, 285] on u "sign up for the writing workshop" at bounding box center [688, 285] width 173 height 15
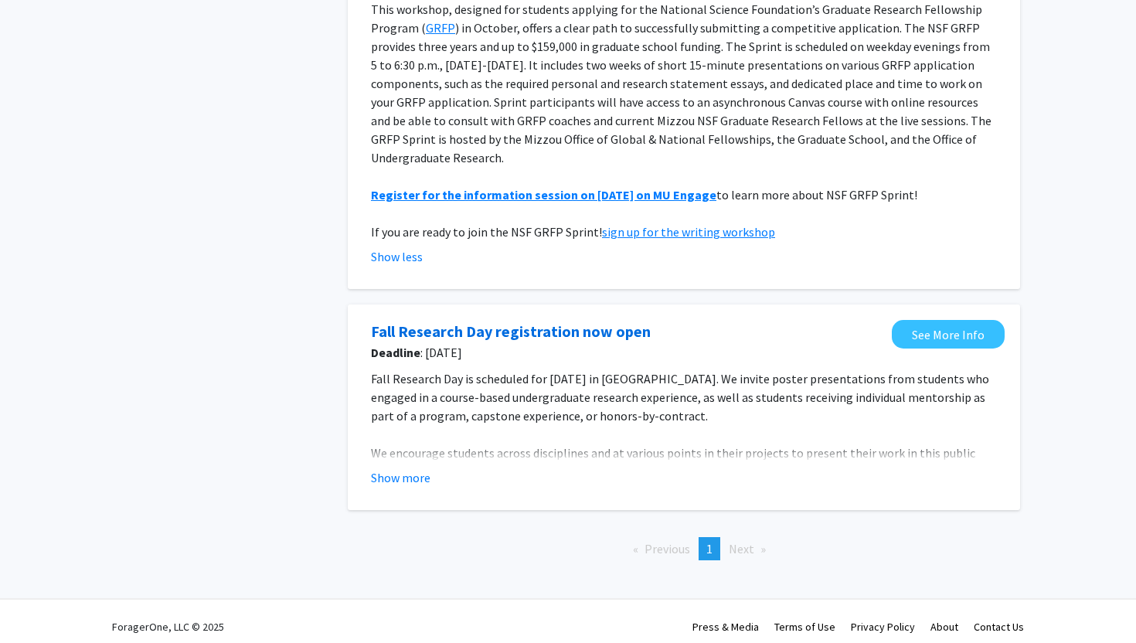
scroll to position [705, 0]
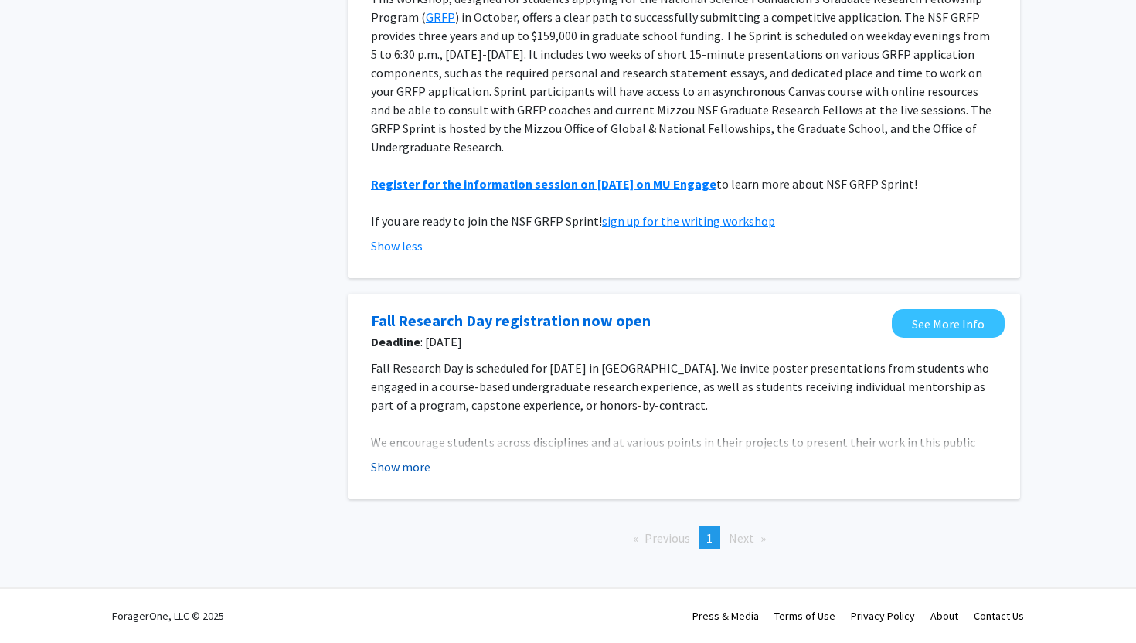
click at [412, 470] on button "Show more" at bounding box center [401, 467] width 60 height 19
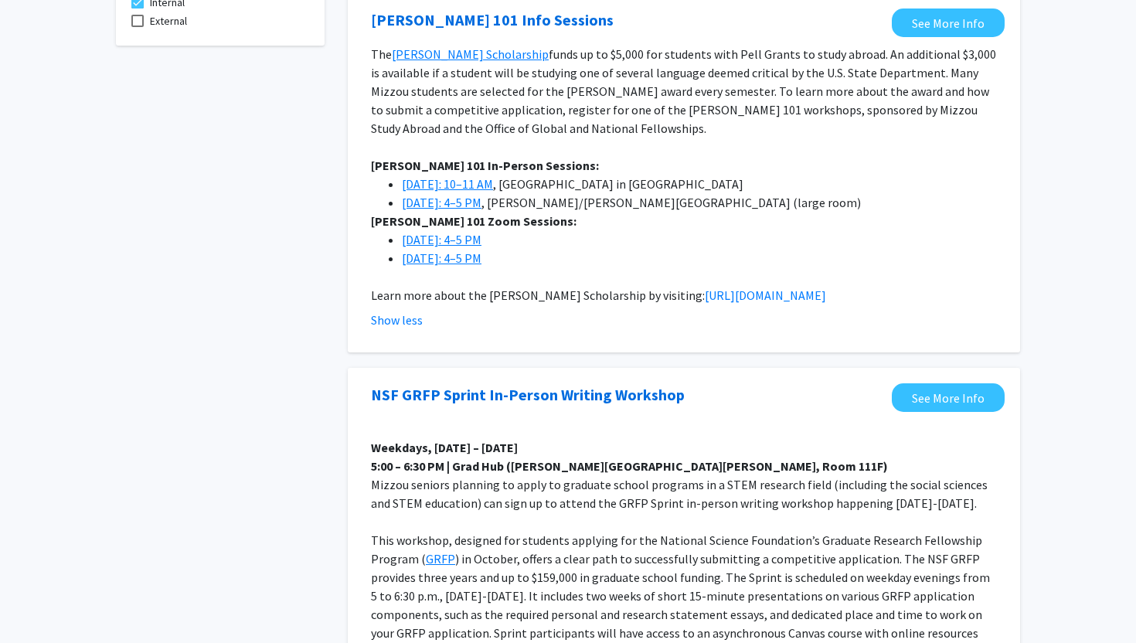
scroll to position [0, 0]
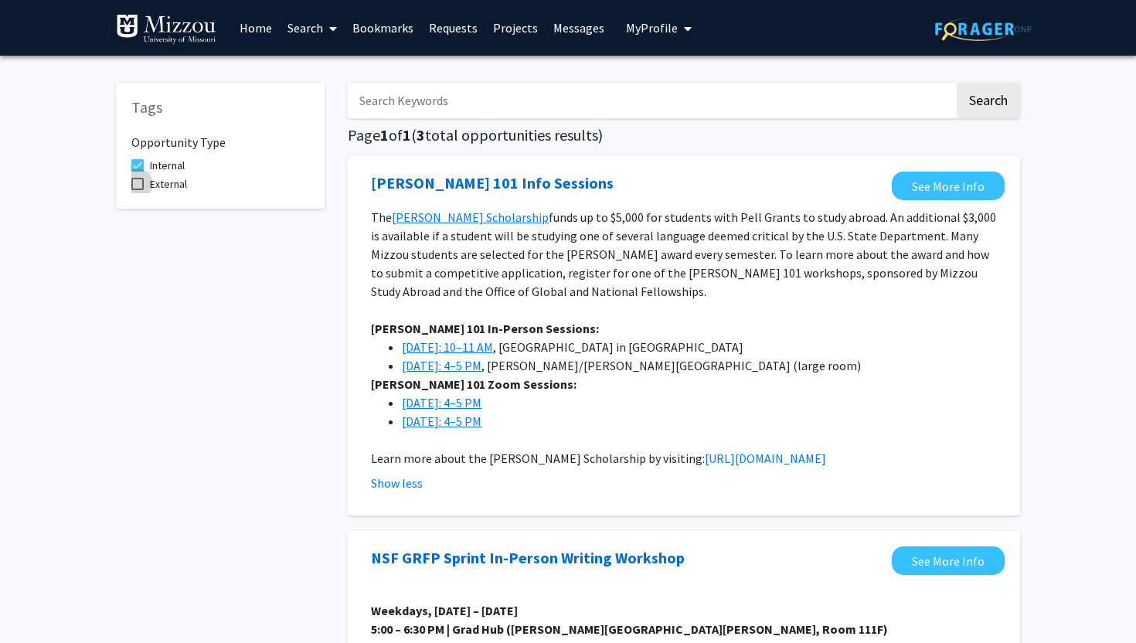
click at [137, 182] on span at bounding box center [137, 184] width 12 height 12
click at [137, 190] on input "External" at bounding box center [137, 190] width 1 height 1
checkbox input "true"
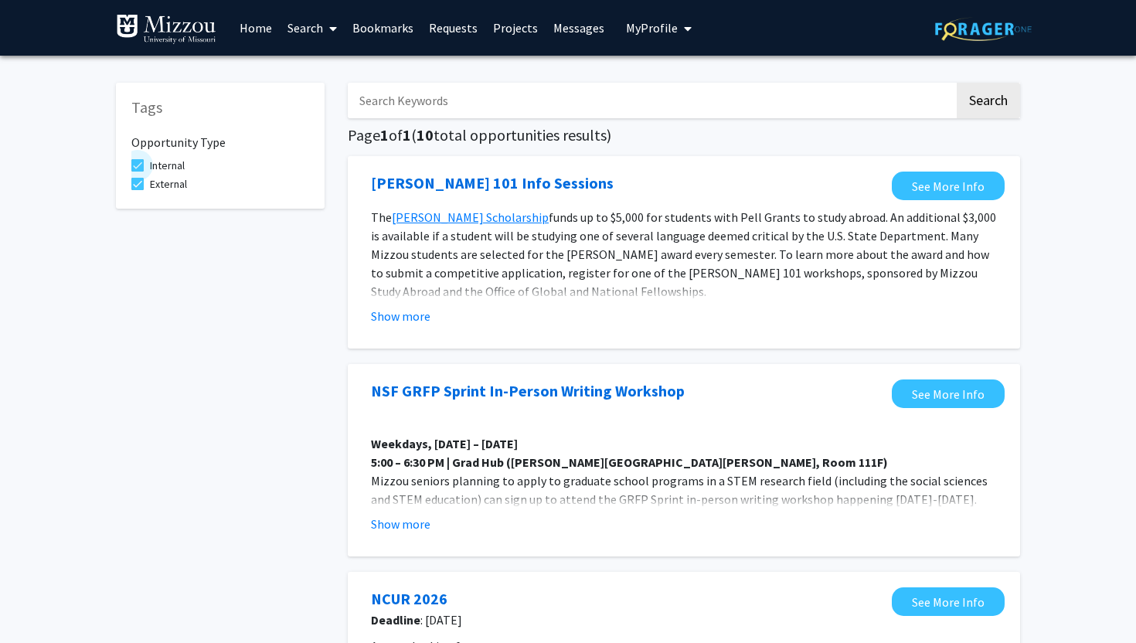
click at [141, 162] on span at bounding box center [137, 165] width 12 height 12
click at [138, 172] on input "Internal" at bounding box center [137, 172] width 1 height 1
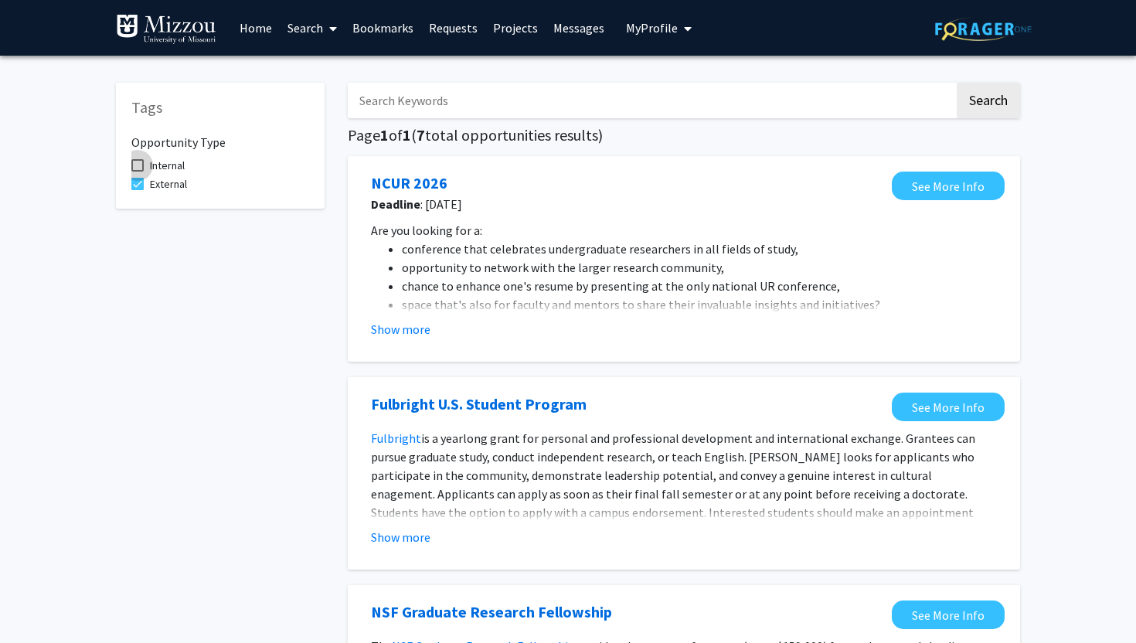
click at [141, 162] on span at bounding box center [137, 165] width 12 height 12
click at [138, 172] on input "Internal" at bounding box center [137, 172] width 1 height 1
checkbox input "true"
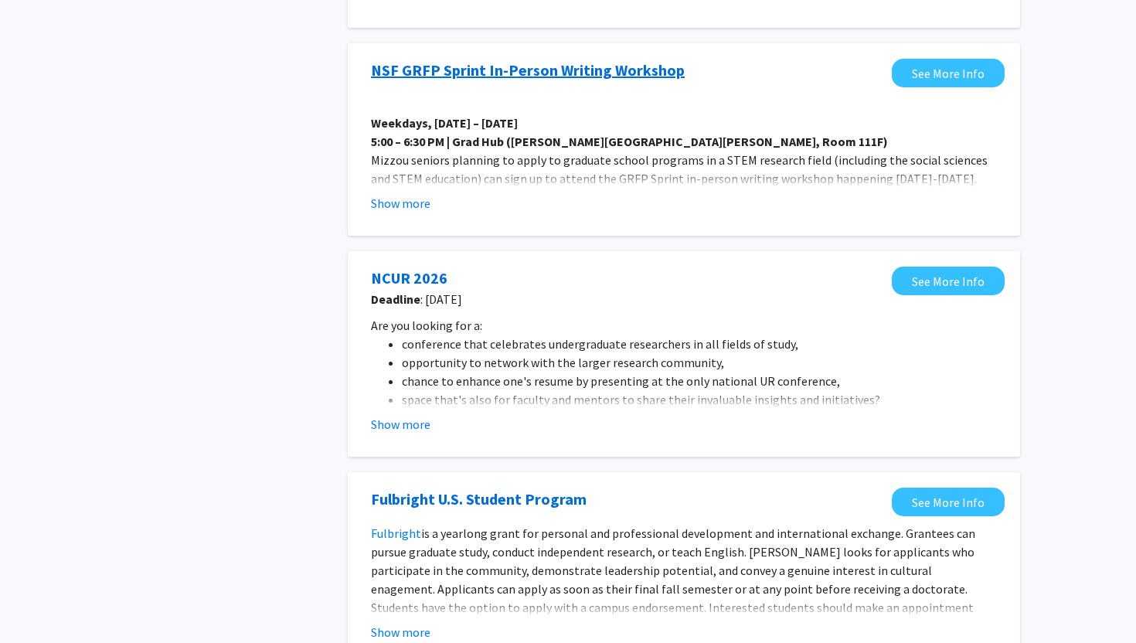
scroll to position [335, 0]
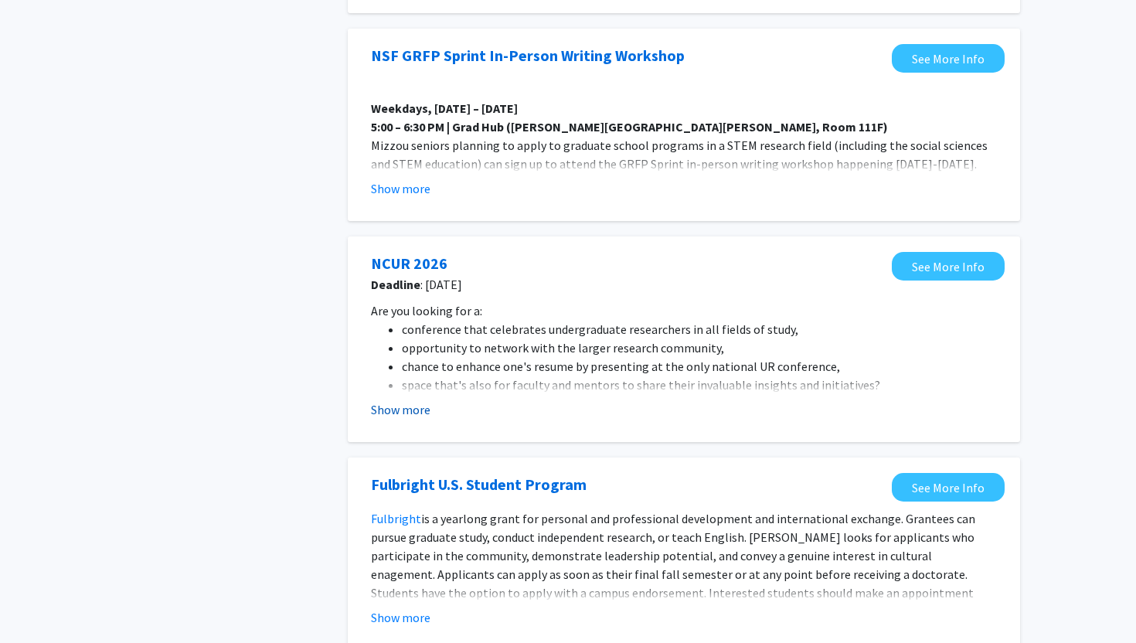
click at [401, 410] on button "Show more" at bounding box center [401, 409] width 60 height 19
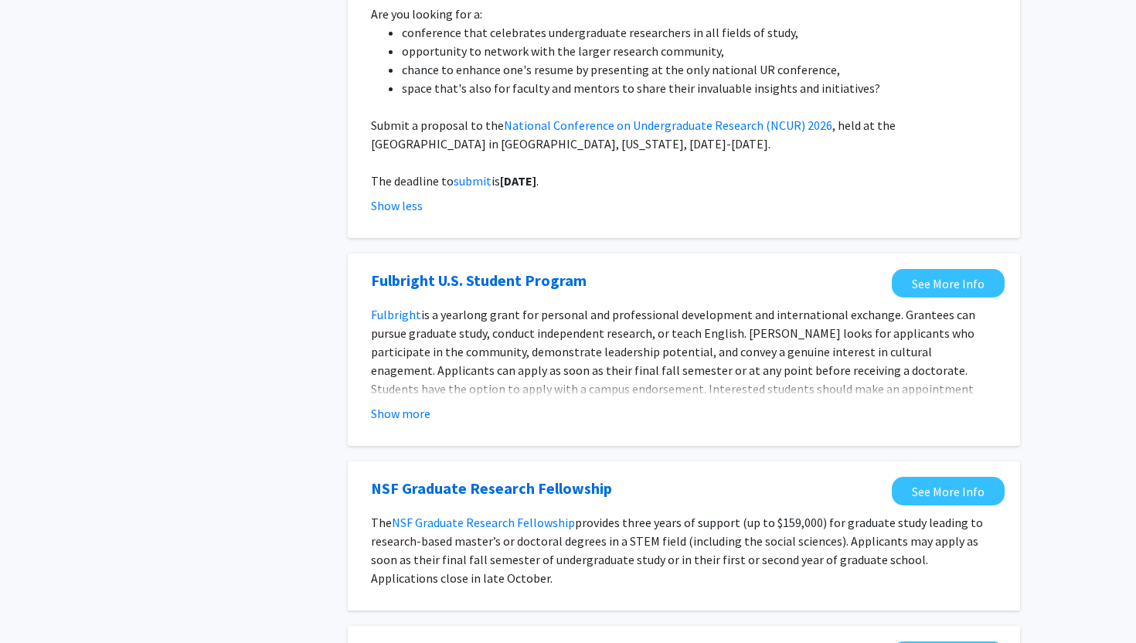
scroll to position [651, 0]
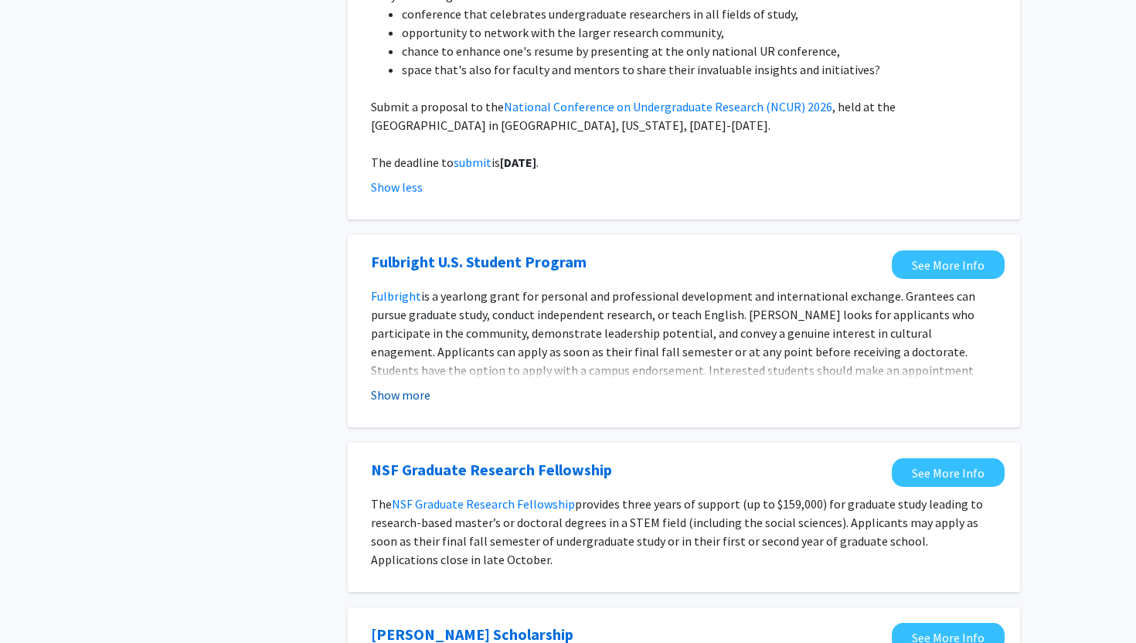
click at [414, 398] on button "Show more" at bounding box center [401, 395] width 60 height 19
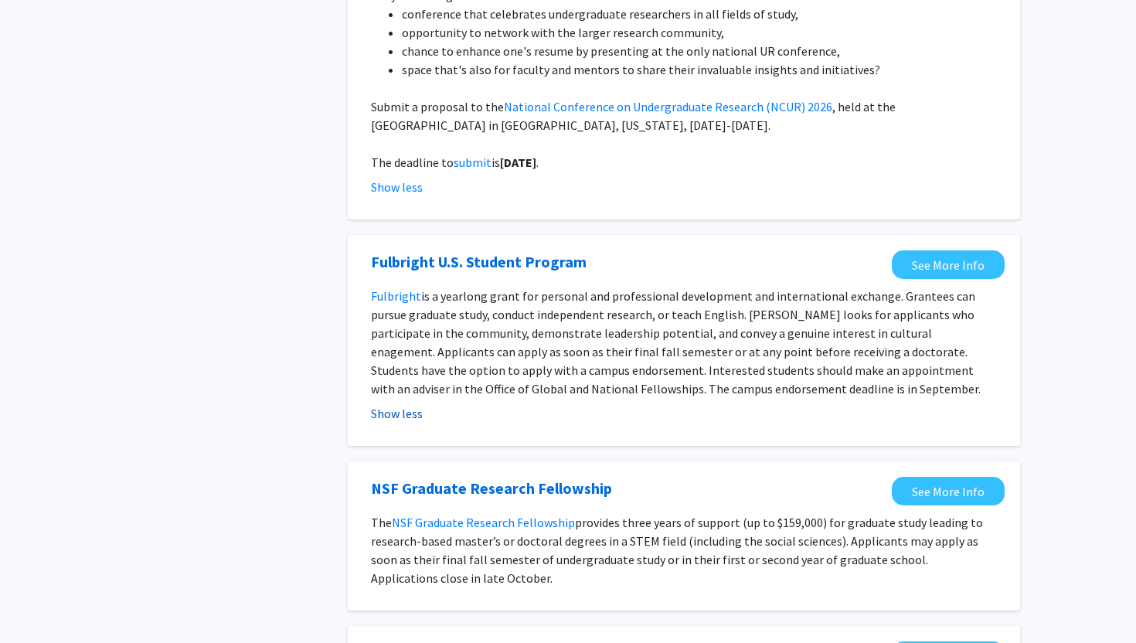
click at [400, 413] on button "Show less" at bounding box center [397, 413] width 52 height 19
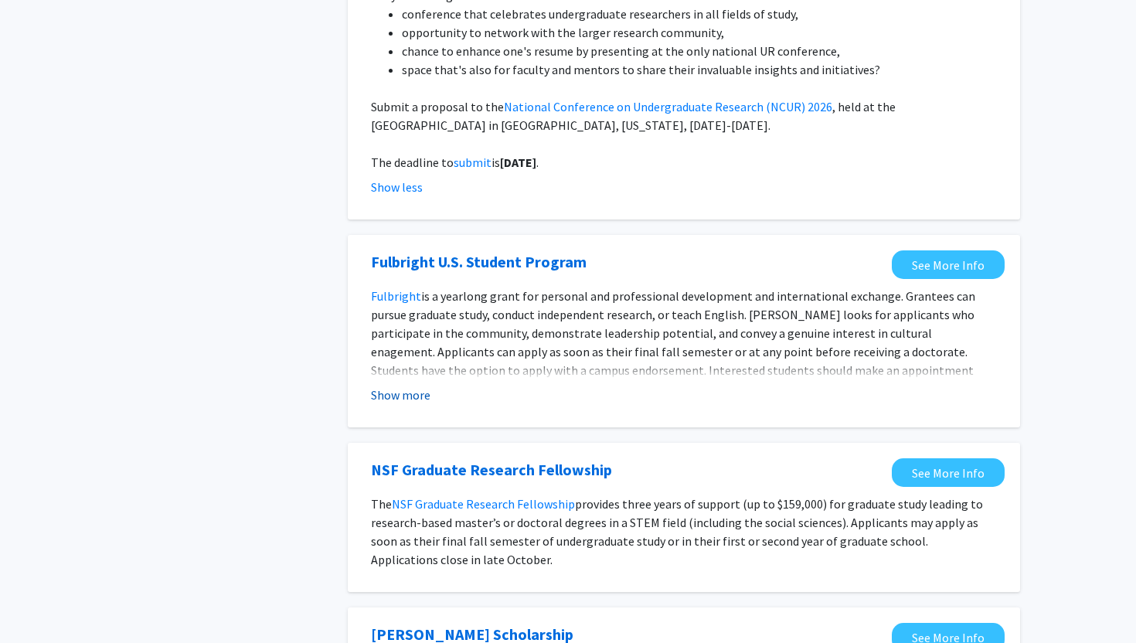
click at [398, 394] on button "Show more" at bounding box center [401, 395] width 60 height 19
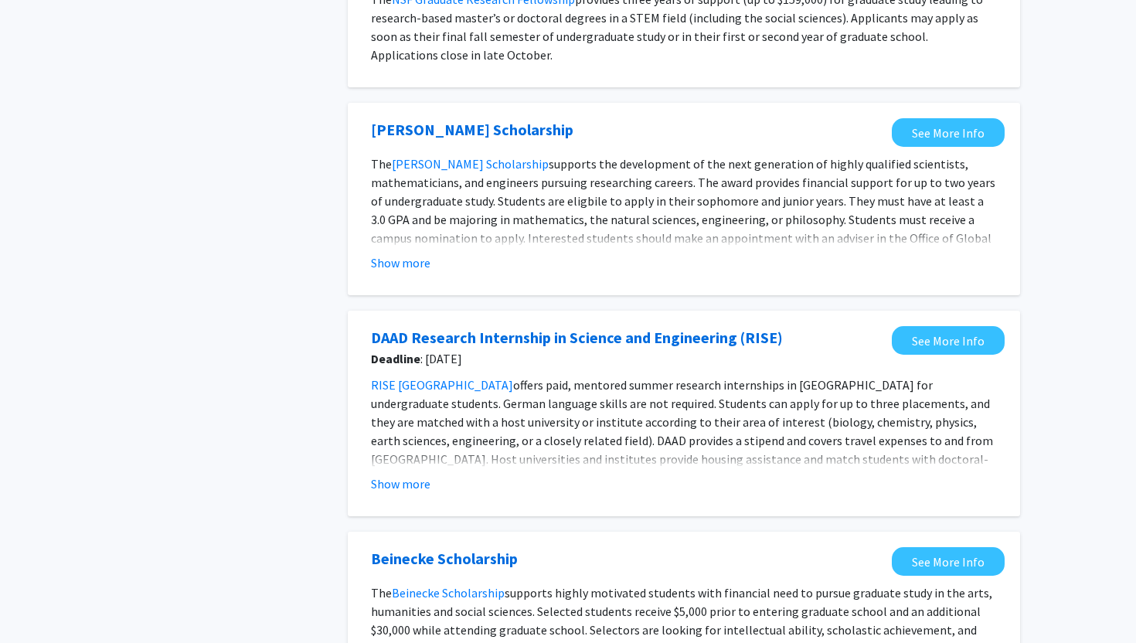
scroll to position [1185, 0]
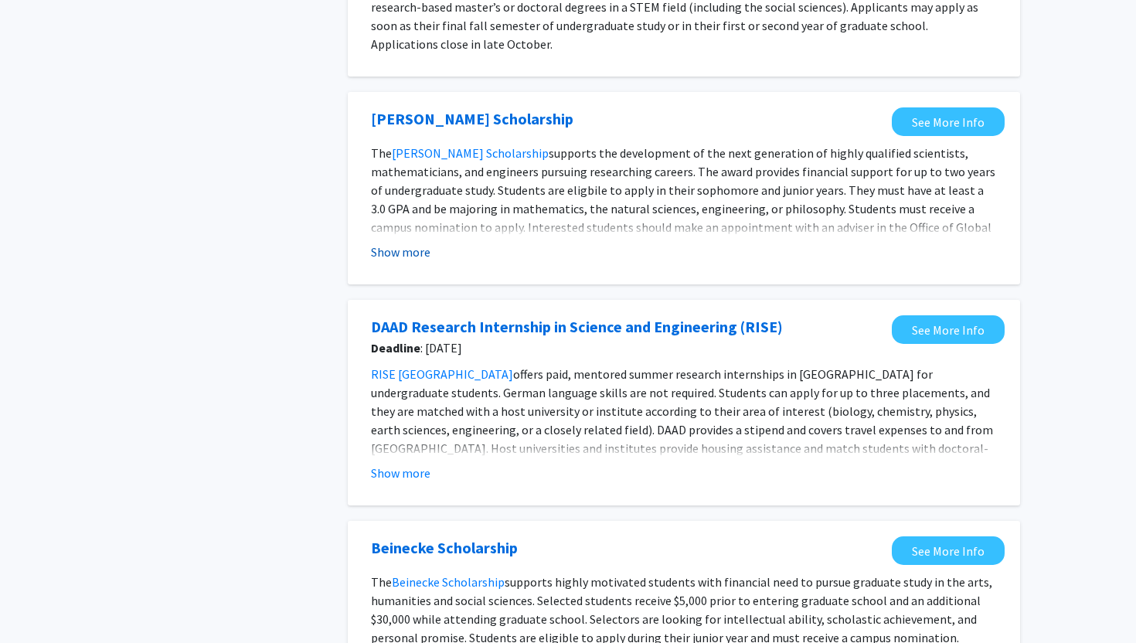
click at [414, 253] on button "Show more" at bounding box center [401, 252] width 60 height 19
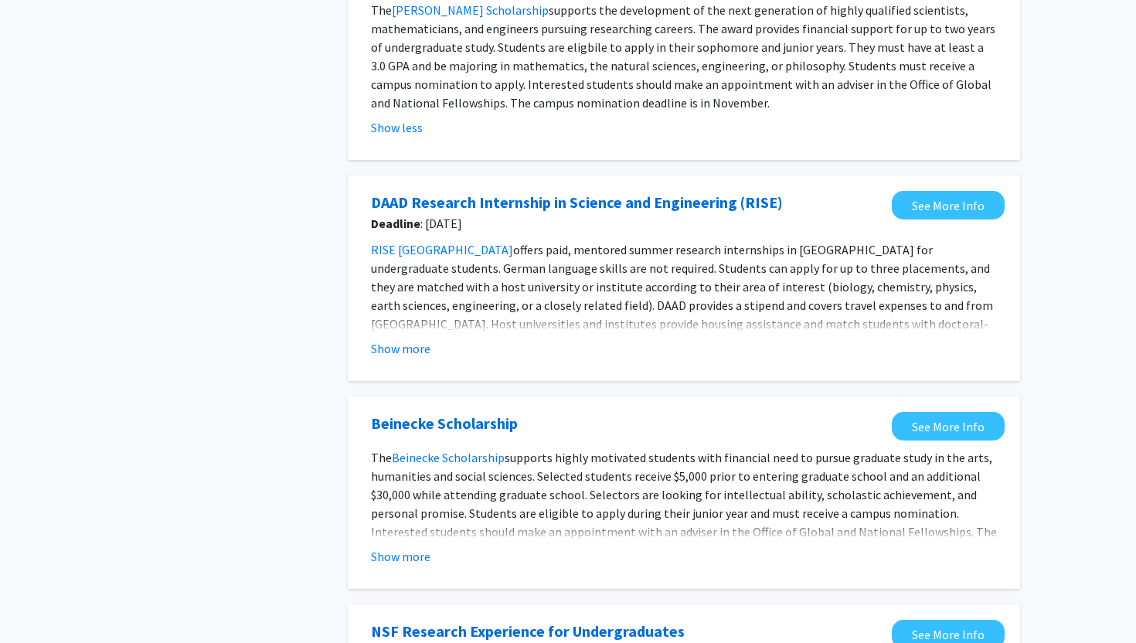
scroll to position [1333, 0]
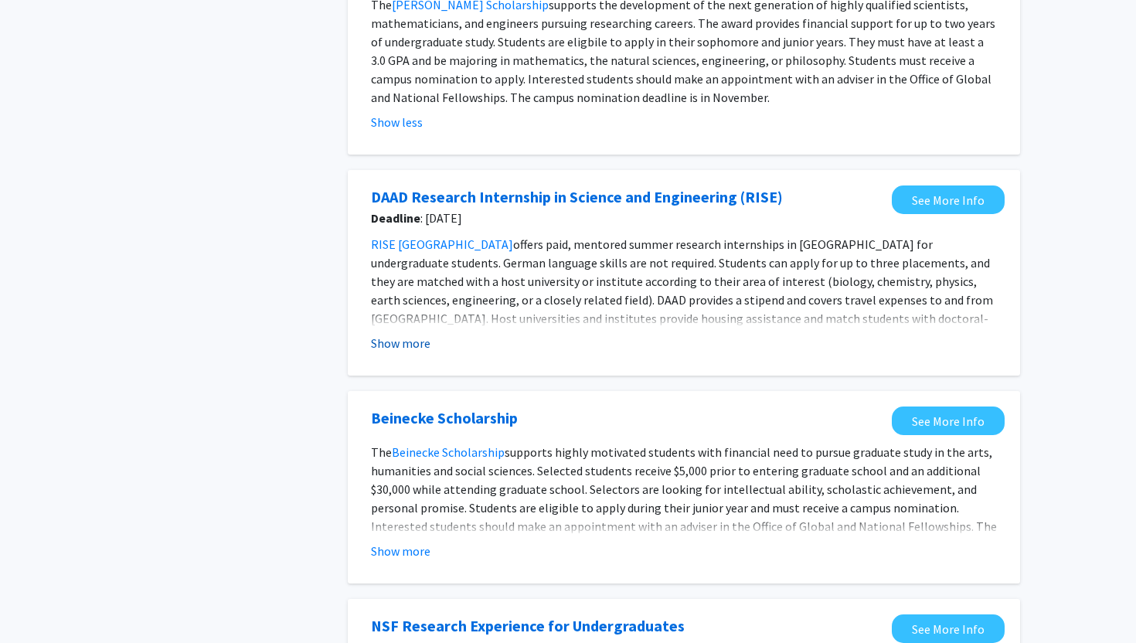
click at [413, 344] on button "Show more" at bounding box center [401, 343] width 60 height 19
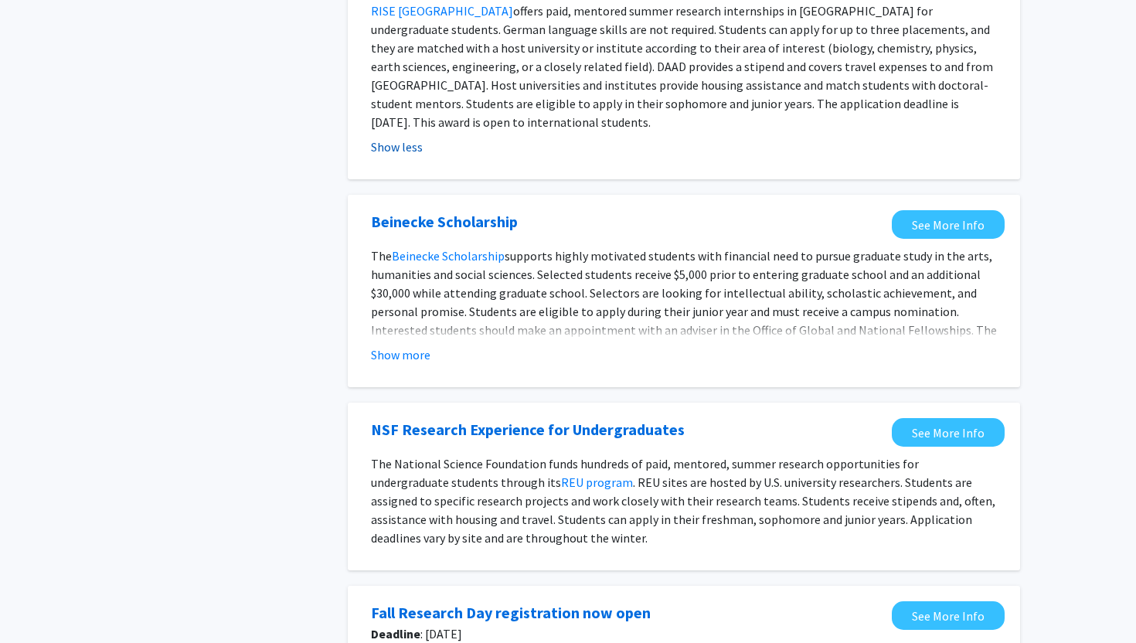
scroll to position [1576, 0]
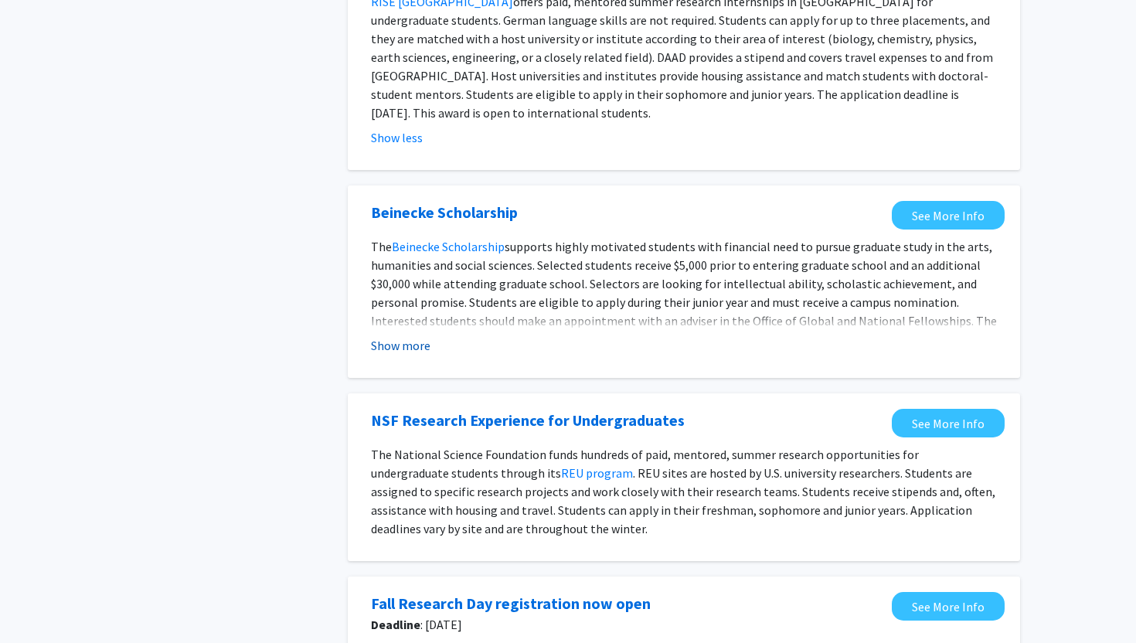
click at [407, 336] on button "Show more" at bounding box center [401, 345] width 60 height 19
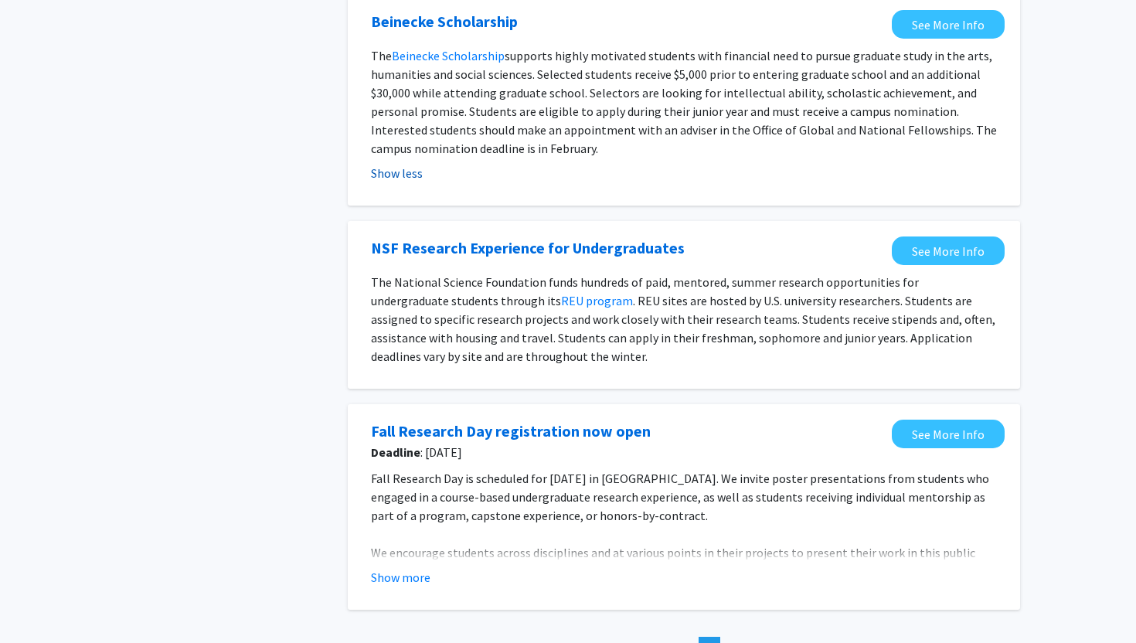
scroll to position [1769, 0]
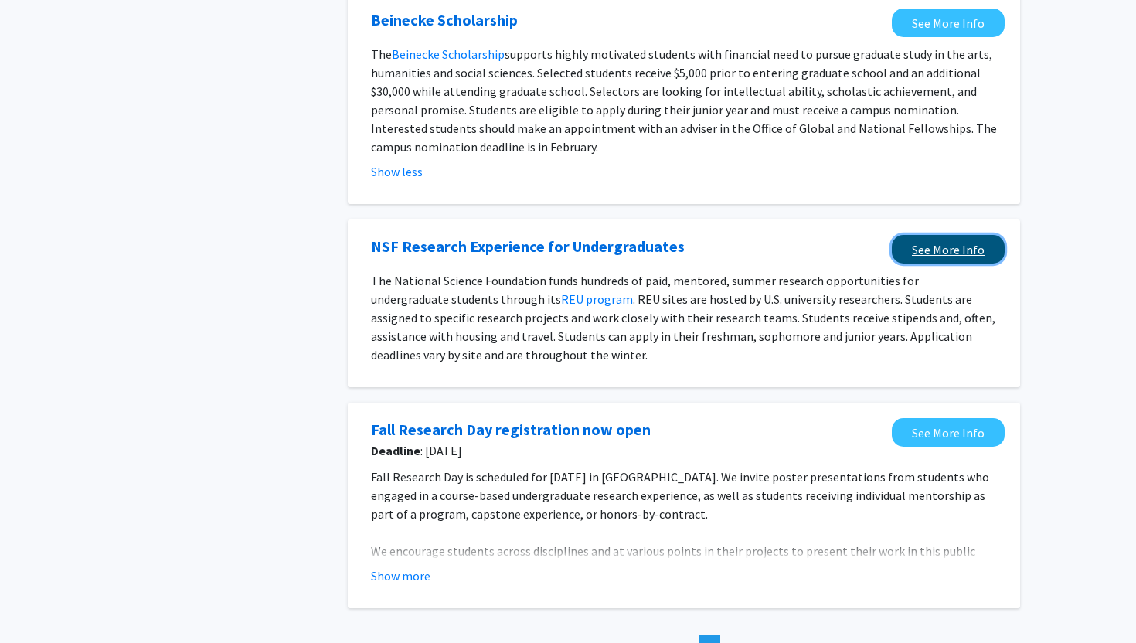
click at [930, 235] on link "See More Info" at bounding box center [948, 249] width 113 height 29
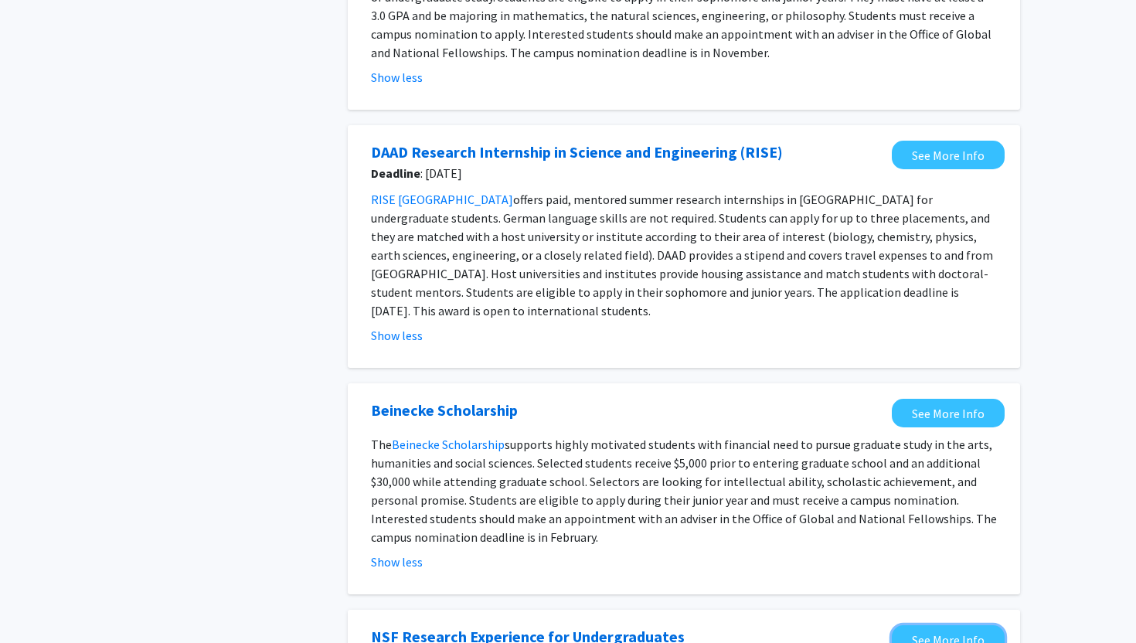
scroll to position [1373, 0]
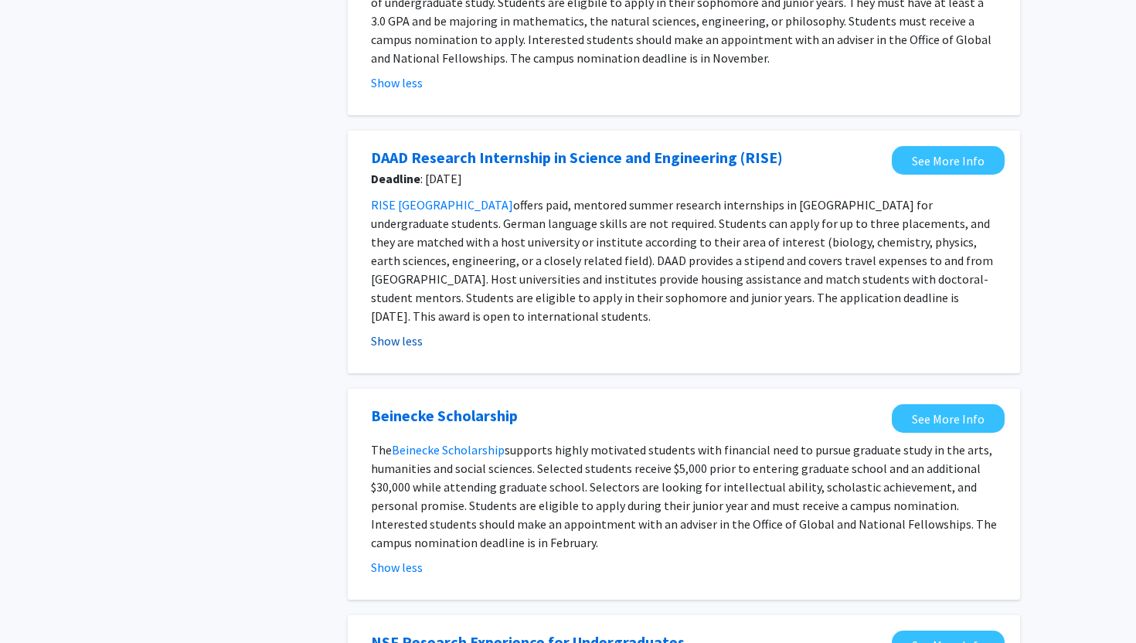
click at [392, 332] on button "Show less" at bounding box center [397, 341] width 52 height 19
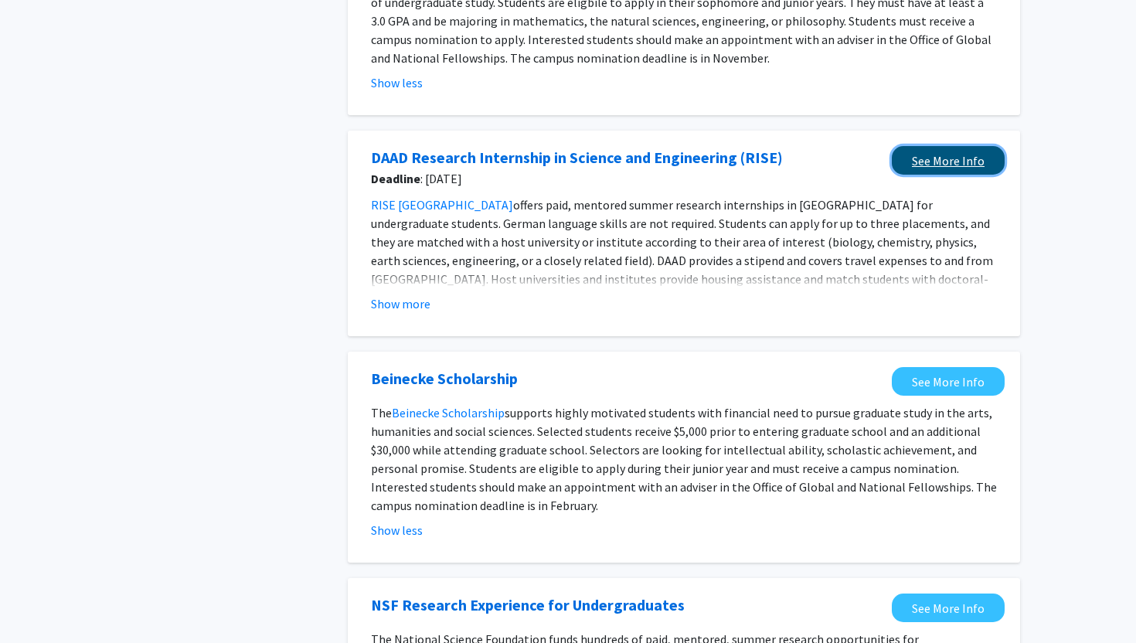
click at [937, 163] on link "See More Info" at bounding box center [948, 160] width 113 height 29
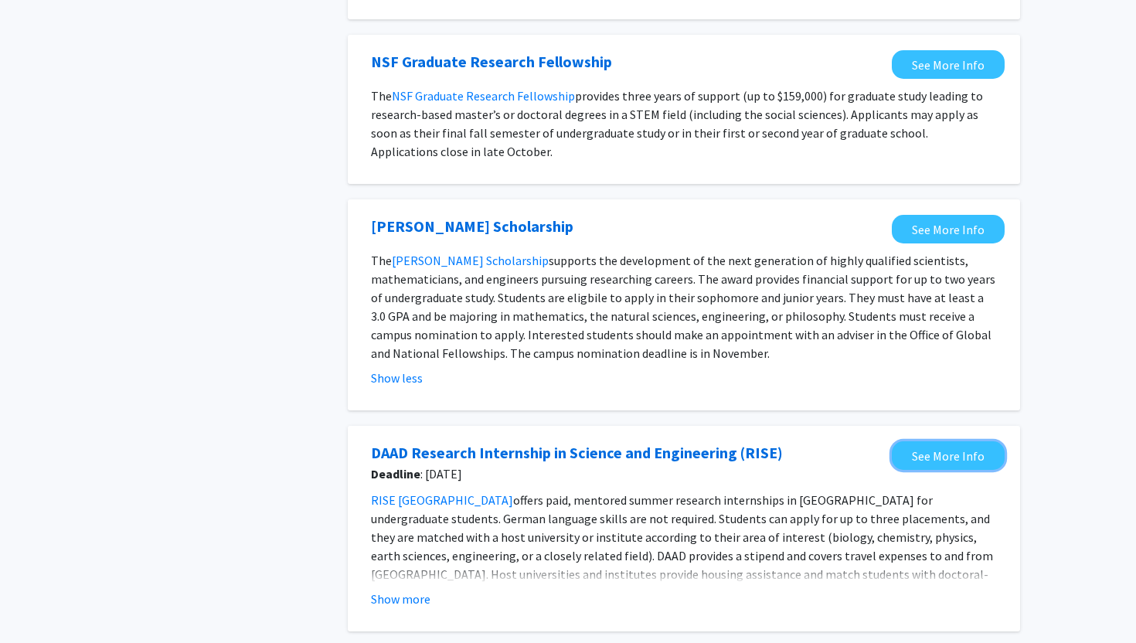
scroll to position [0, 0]
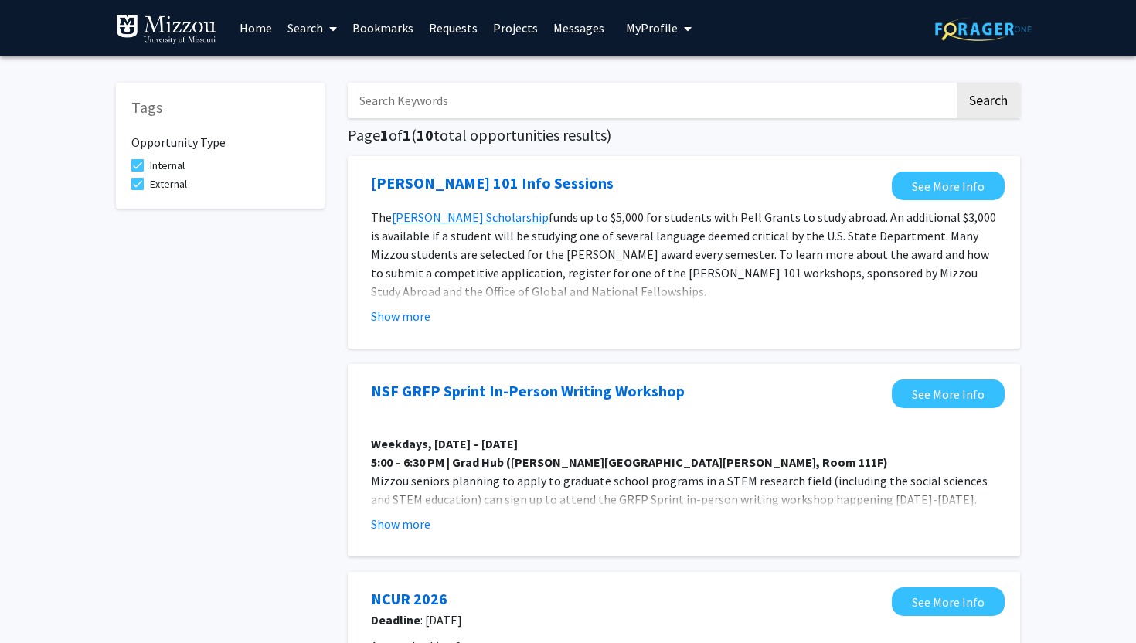
click at [299, 28] on link "Search" at bounding box center [312, 28] width 65 height 54
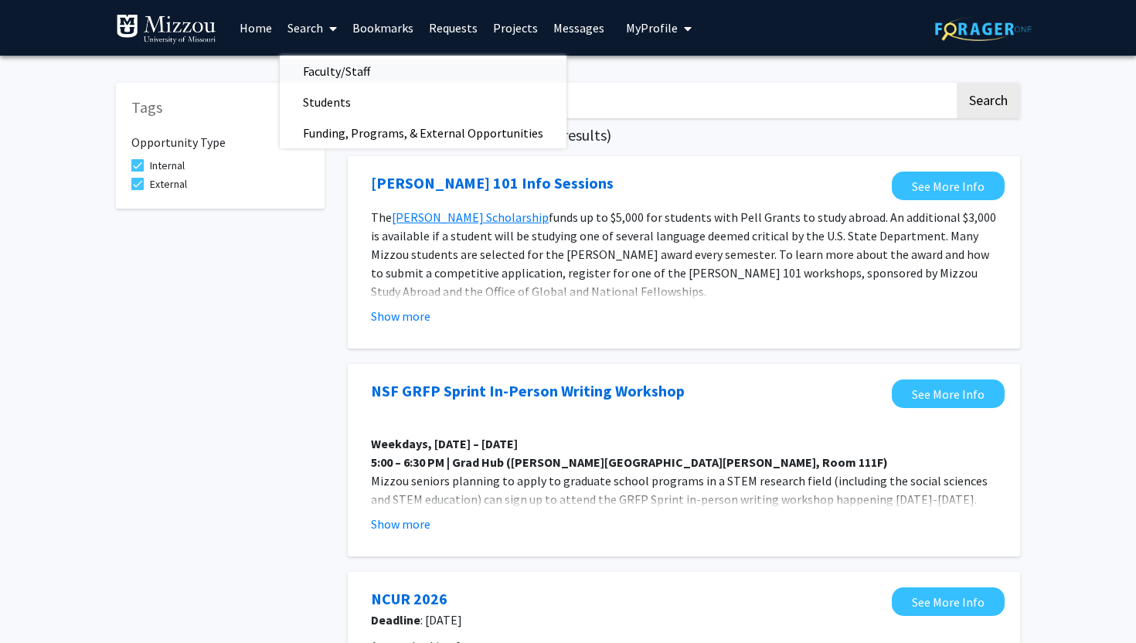
click at [326, 73] on span "Faculty/Staff" at bounding box center [337, 71] width 114 height 31
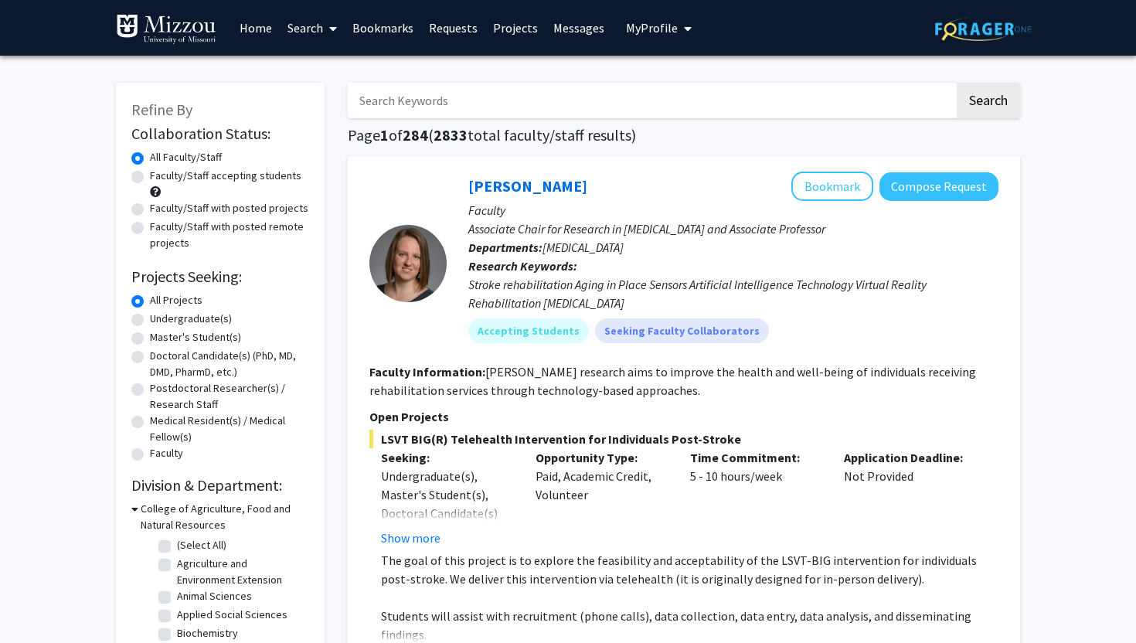
click at [144, 175] on div "Faculty/Staff accepting students" at bounding box center [220, 184] width 178 height 32
click at [150, 179] on label "Faculty/Staff accepting students" at bounding box center [226, 176] width 152 height 16
click at [150, 178] on input "Faculty/Staff accepting students" at bounding box center [155, 173] width 10 height 10
radio input "true"
click at [150, 206] on label "Faculty/Staff with posted projects" at bounding box center [229, 208] width 158 height 16
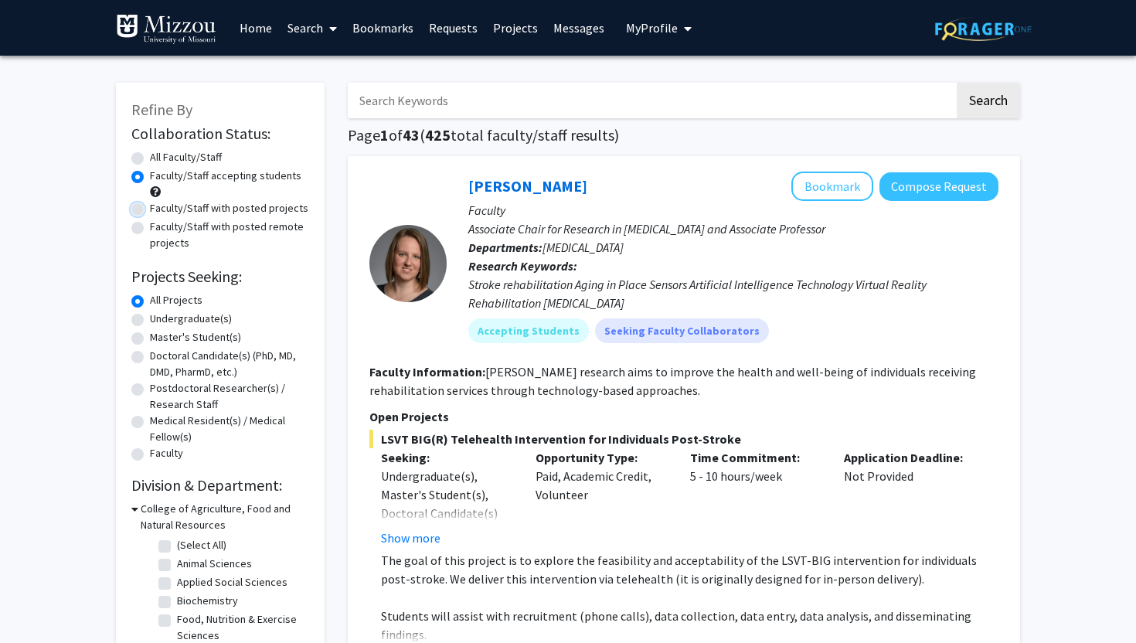
click at [150, 206] on input "Faculty/Staff with posted projects" at bounding box center [155, 205] width 10 height 10
radio input "true"
click at [150, 227] on label "Faculty/Staff with posted remote projects" at bounding box center [229, 235] width 159 height 32
click at [150, 227] on input "Faculty/Staff with posted remote projects" at bounding box center [155, 224] width 10 height 10
radio input "true"
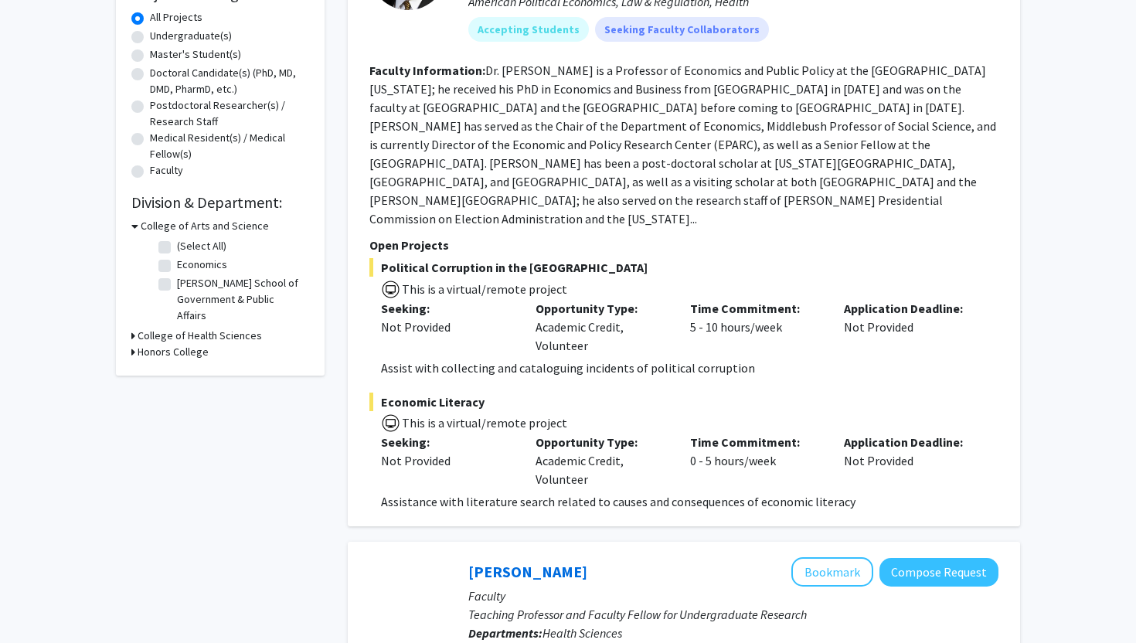
scroll to position [281, 0]
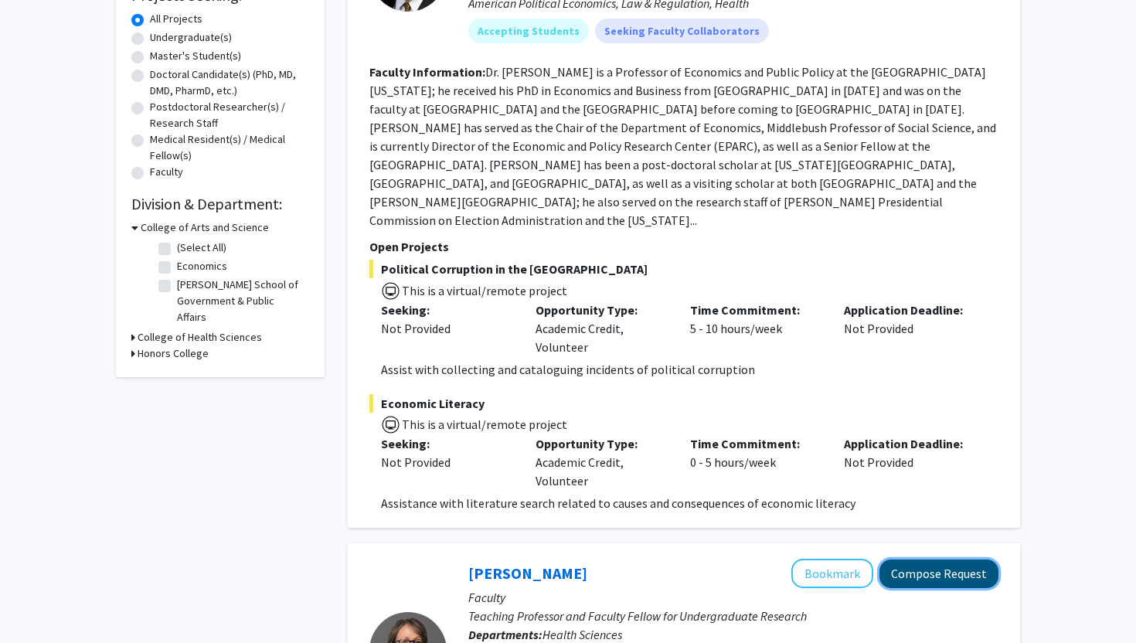
click at [969, 560] on button "Compose Request" at bounding box center [939, 574] width 119 height 29
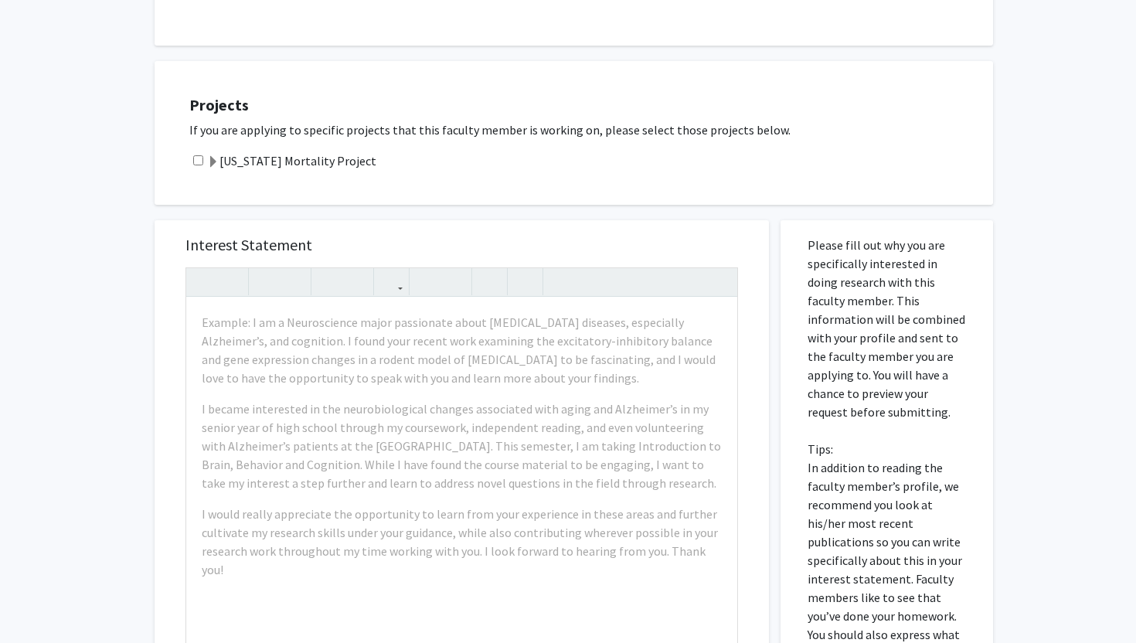
scroll to position [349, 0]
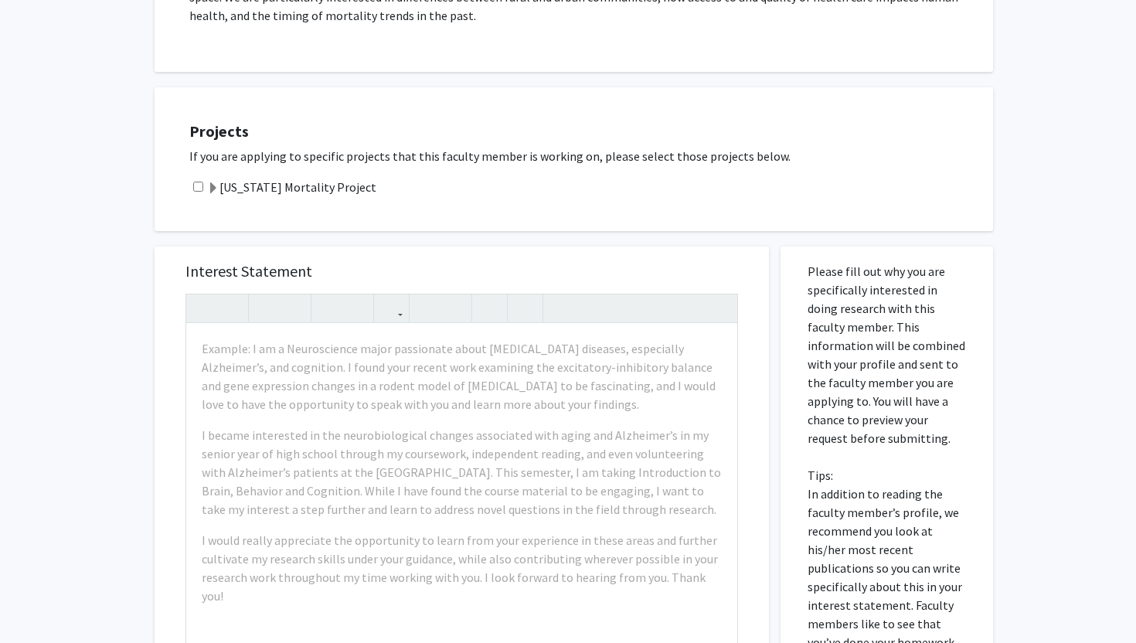
click at [208, 183] on span at bounding box center [213, 188] width 12 height 12
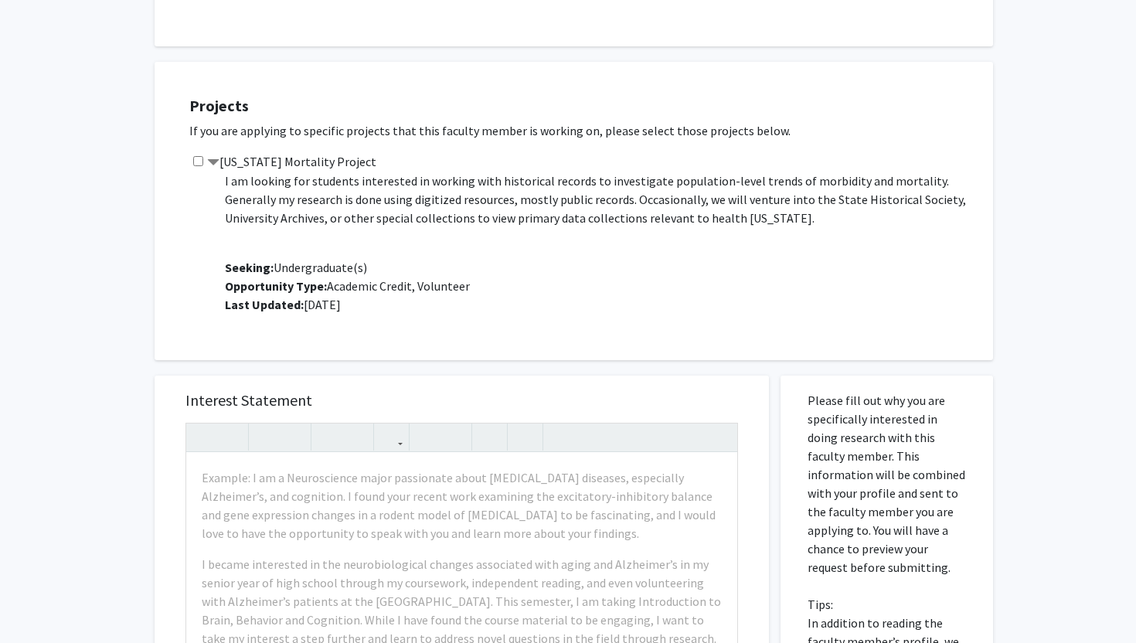
scroll to position [356, 0]
